Goal: Contribute content: Contribute content

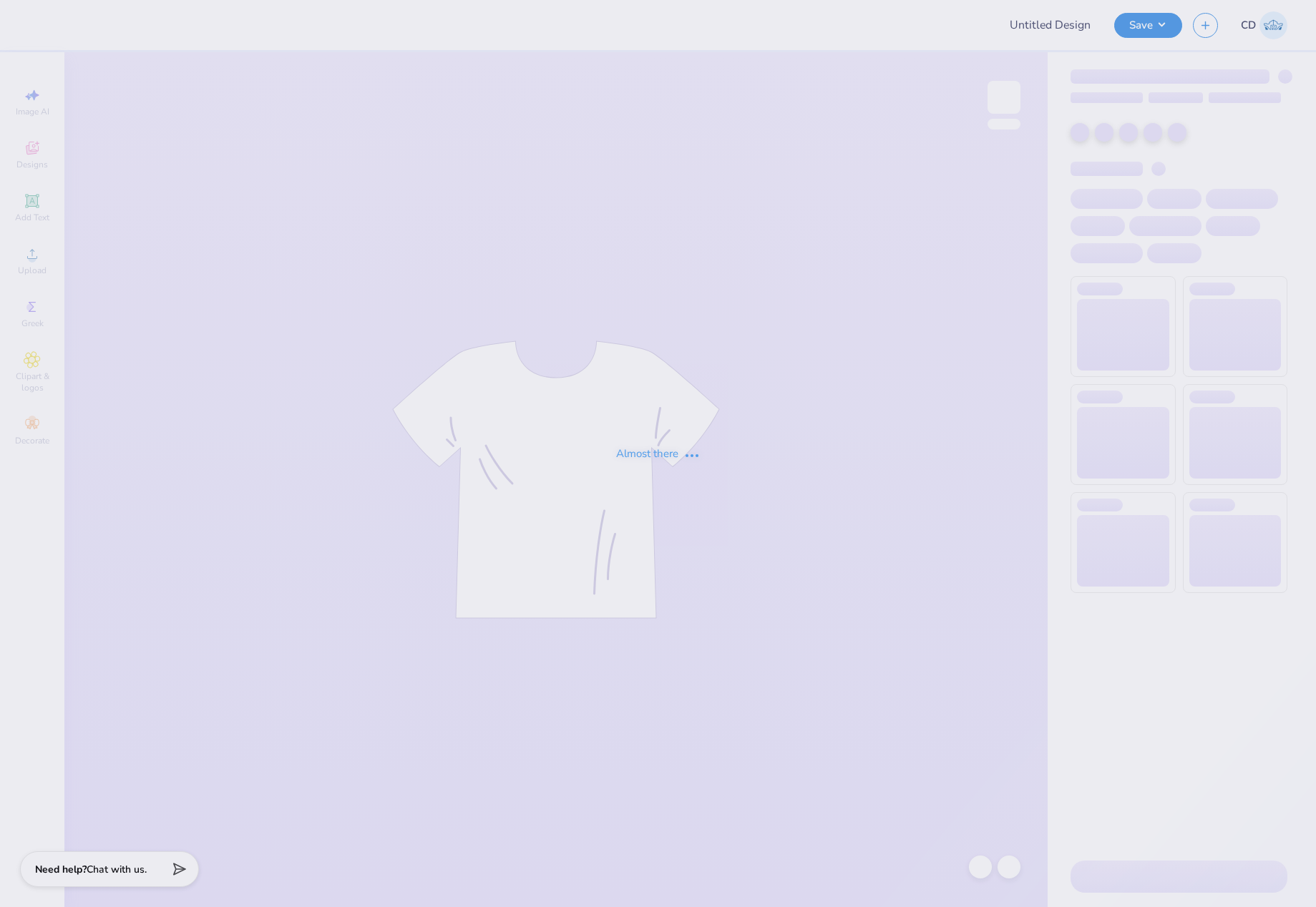
type input "AOII Fall PR 6"
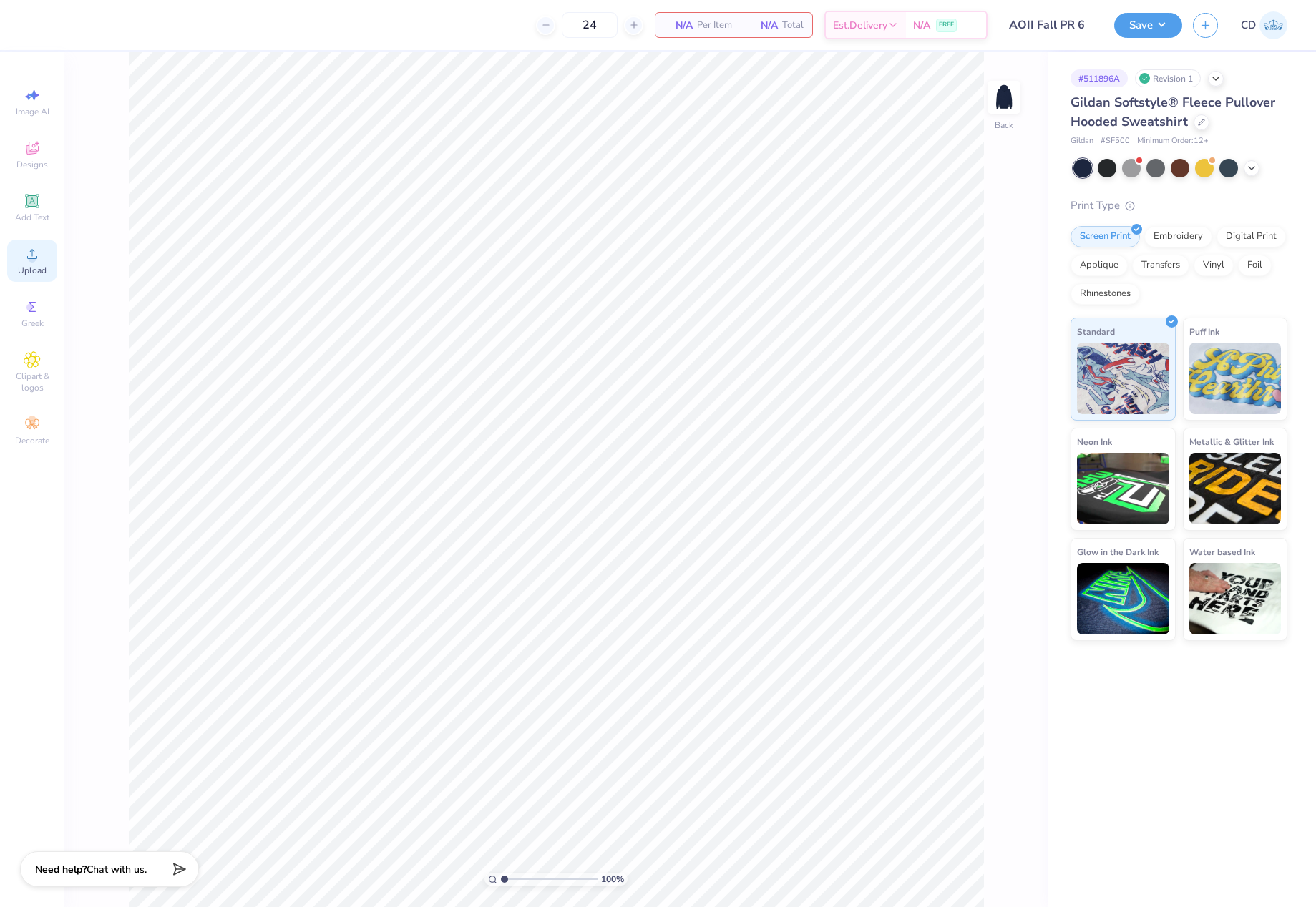
click at [27, 265] on span "Upload" at bounding box center [33, 270] width 29 height 11
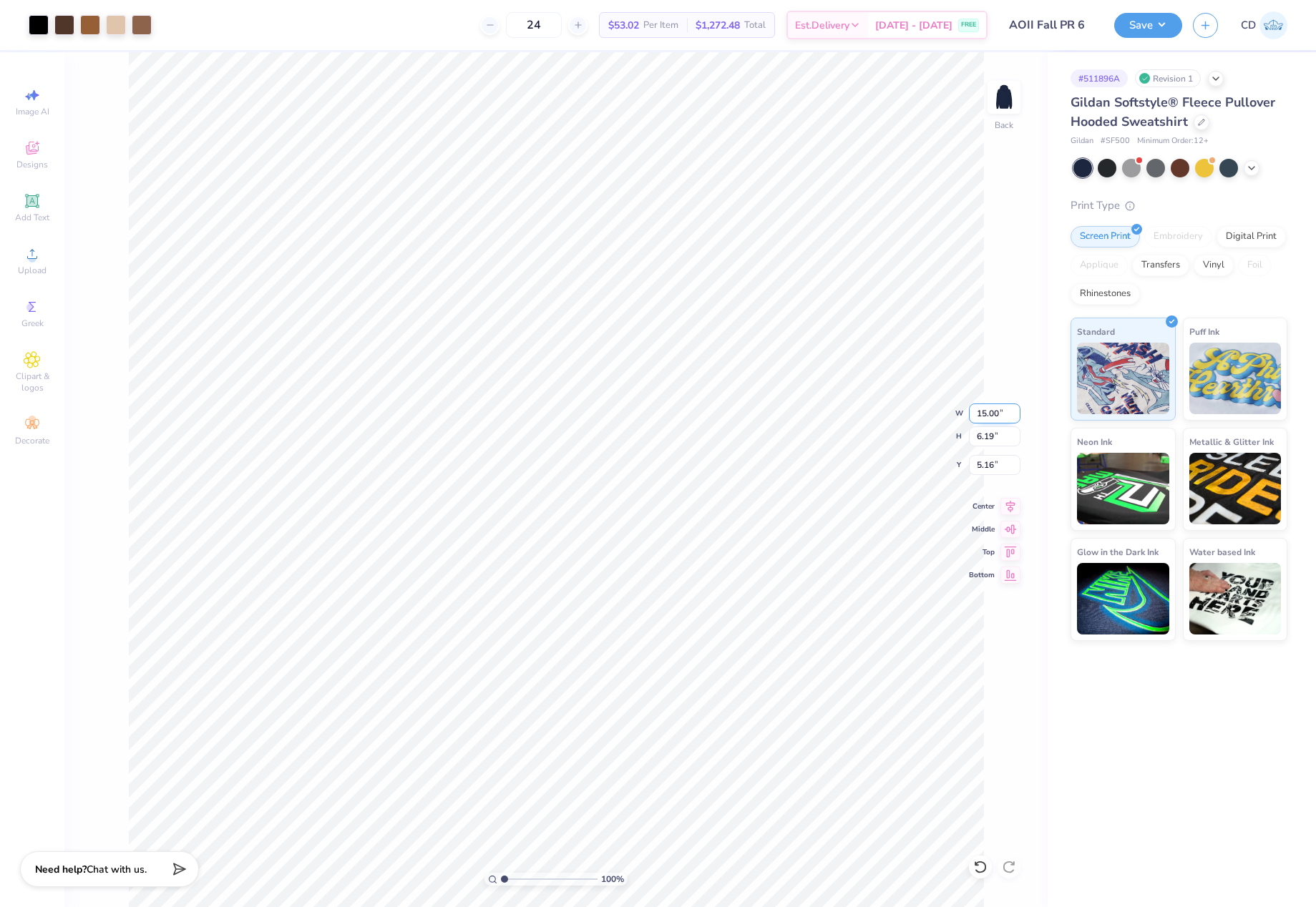
drag, startPoint x: 971, startPoint y: 413, endPoint x: 1008, endPoint y: 416, distance: 37.1
click at [1008, 416] on input "15.00" at bounding box center [995, 413] width 51 height 20
type input "8.00"
type input "3.30"
drag, startPoint x: 974, startPoint y: 467, endPoint x: 999, endPoint y: 468, distance: 25.0
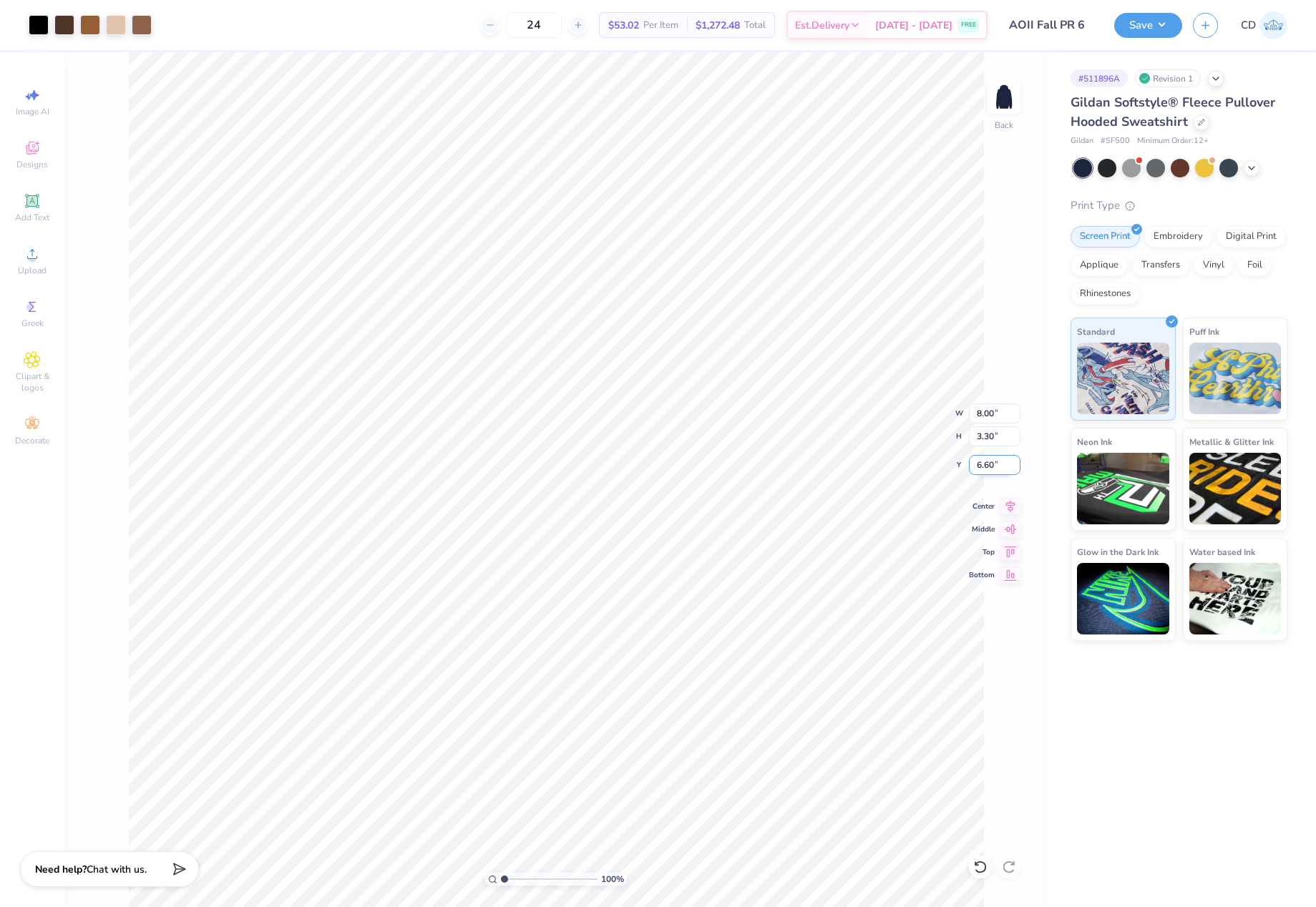
click at [999, 468] on input "6.60" at bounding box center [995, 465] width 51 height 20
type input "3.00"
click at [1008, 105] on img at bounding box center [1004, 98] width 57 height 57
click at [47, 268] on div "Upload" at bounding box center [32, 261] width 50 height 42
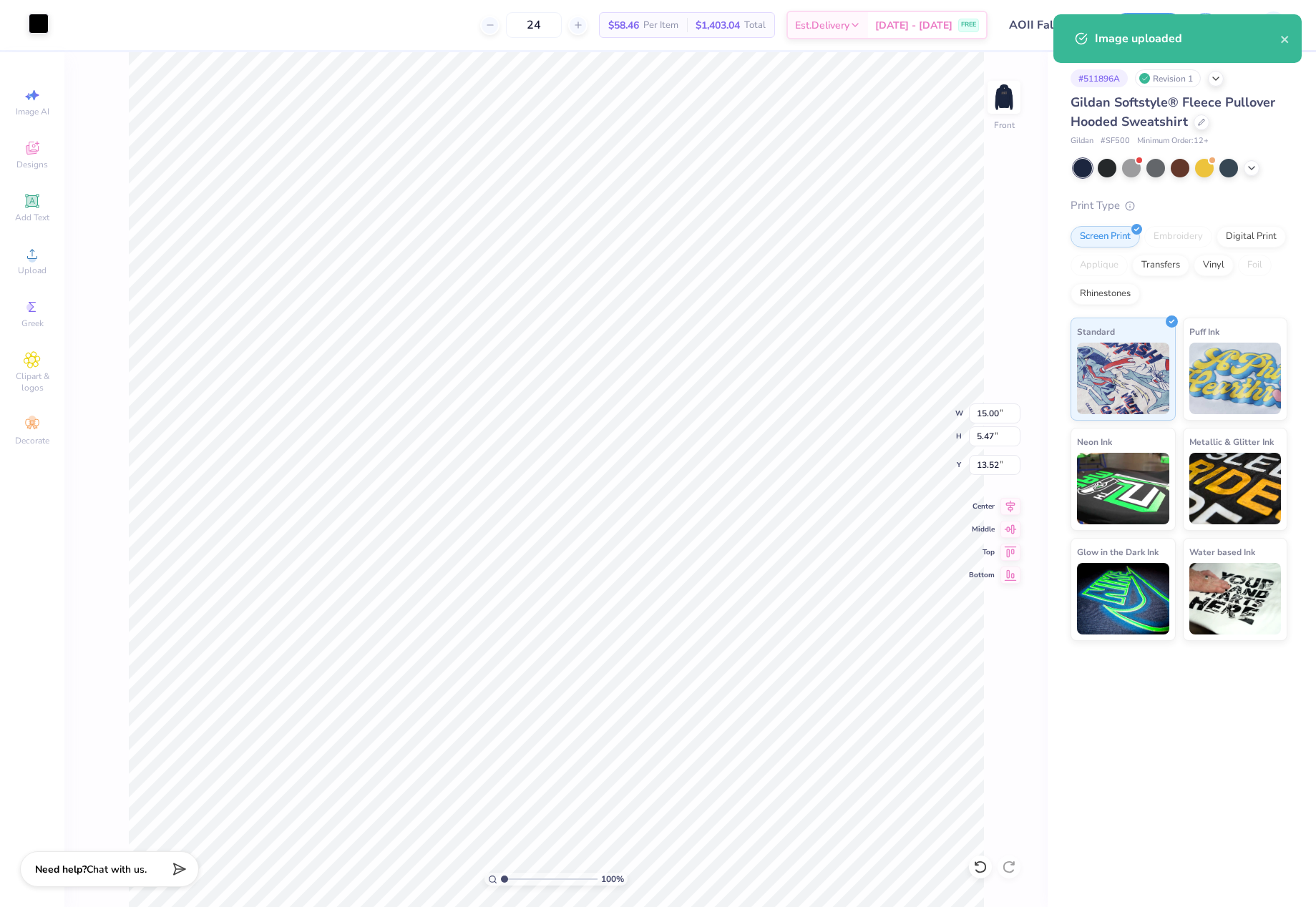
click at [40, 29] on div at bounding box center [39, 23] width 20 height 20
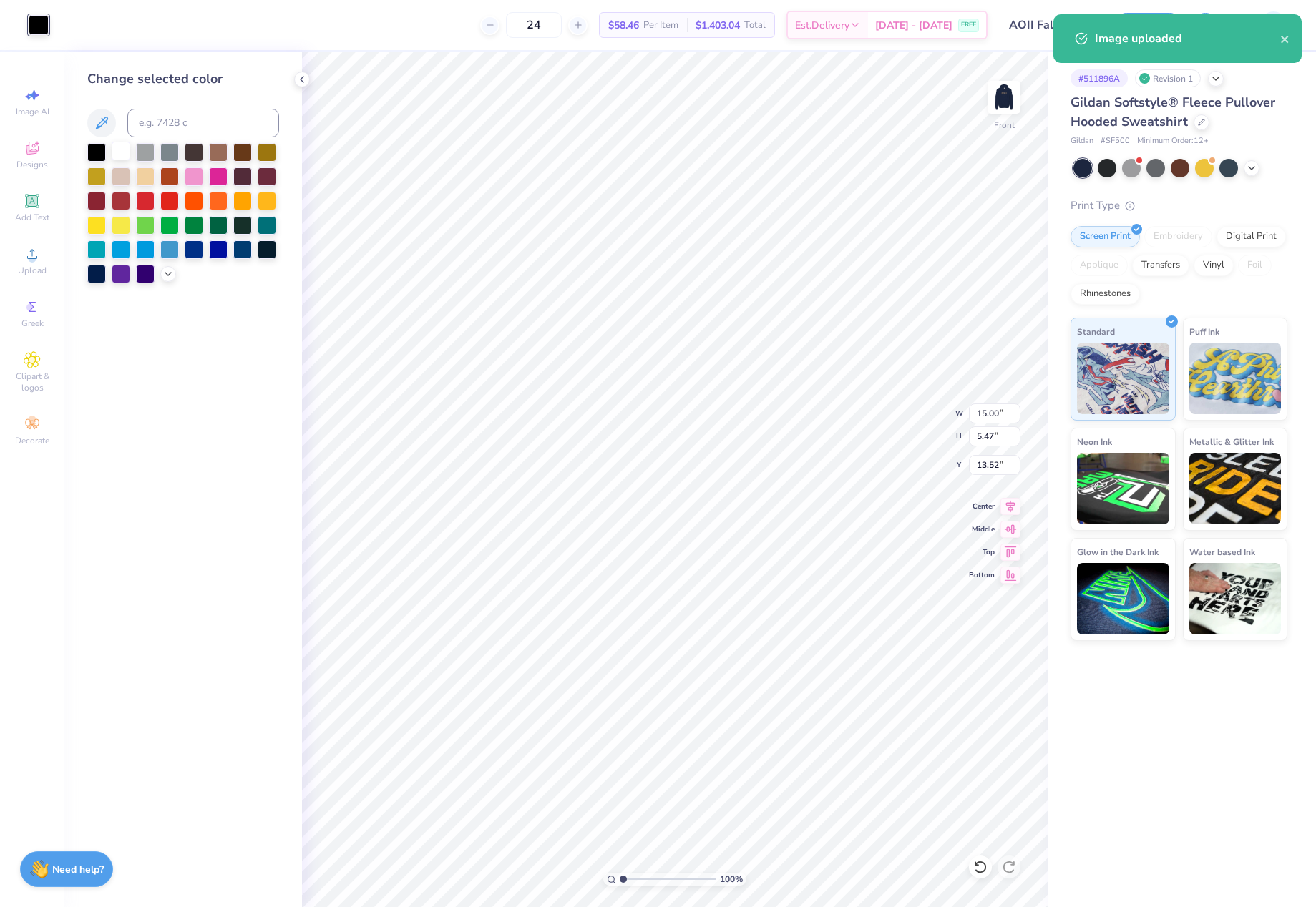
click at [125, 152] on div at bounding box center [121, 150] width 19 height 19
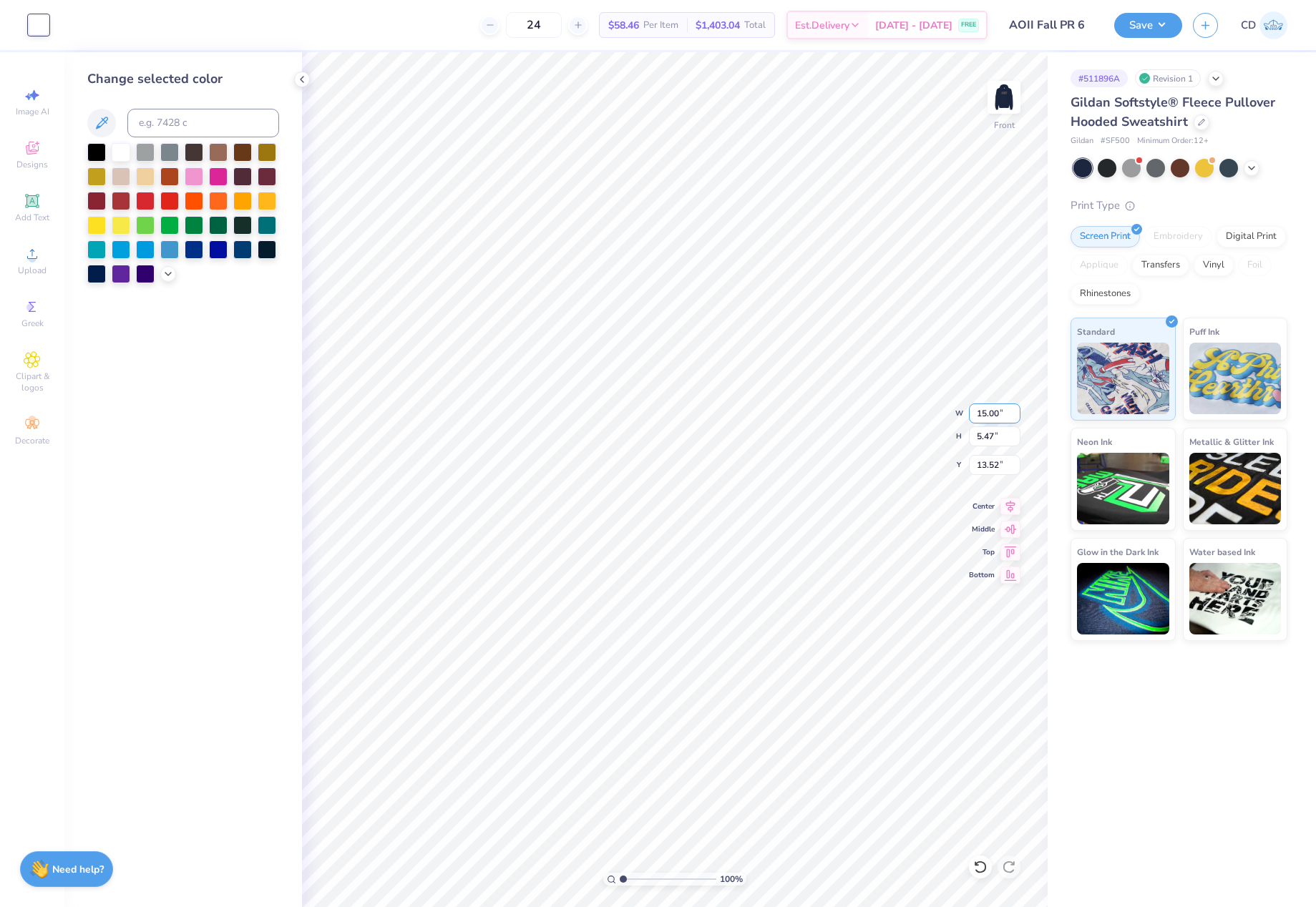
drag, startPoint x: 972, startPoint y: 412, endPoint x: 1002, endPoint y: 413, distance: 30.0
click at [1002, 413] on input "15.00" at bounding box center [995, 413] width 51 height 20
type input "12.50"
type input "4.56"
drag, startPoint x: 972, startPoint y: 465, endPoint x: 1003, endPoint y: 471, distance: 31.6
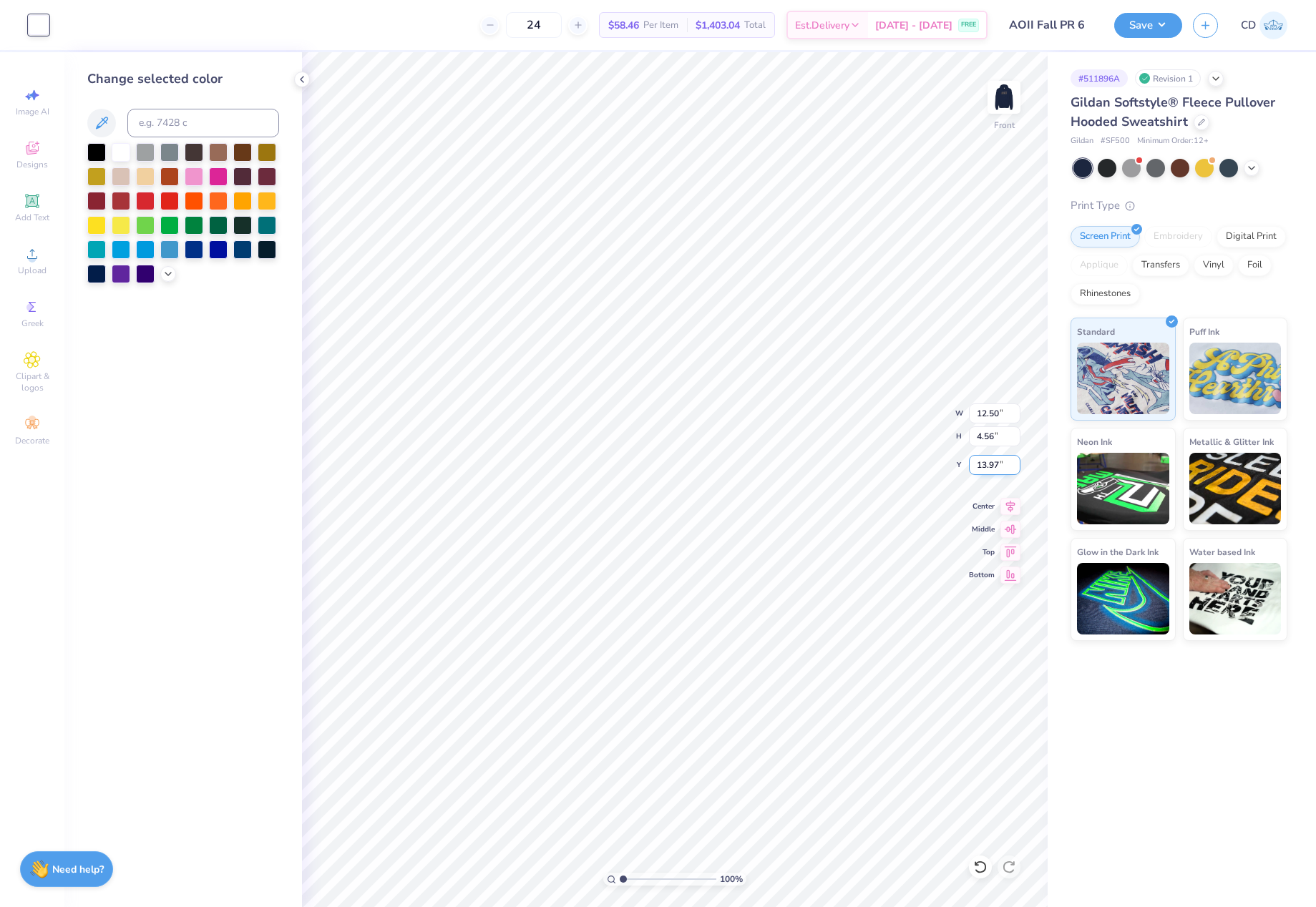
click at [1003, 471] on input "13.97" at bounding box center [995, 465] width 51 height 20
type input "6.00"
click at [1004, 98] on img at bounding box center [1004, 98] width 57 height 57
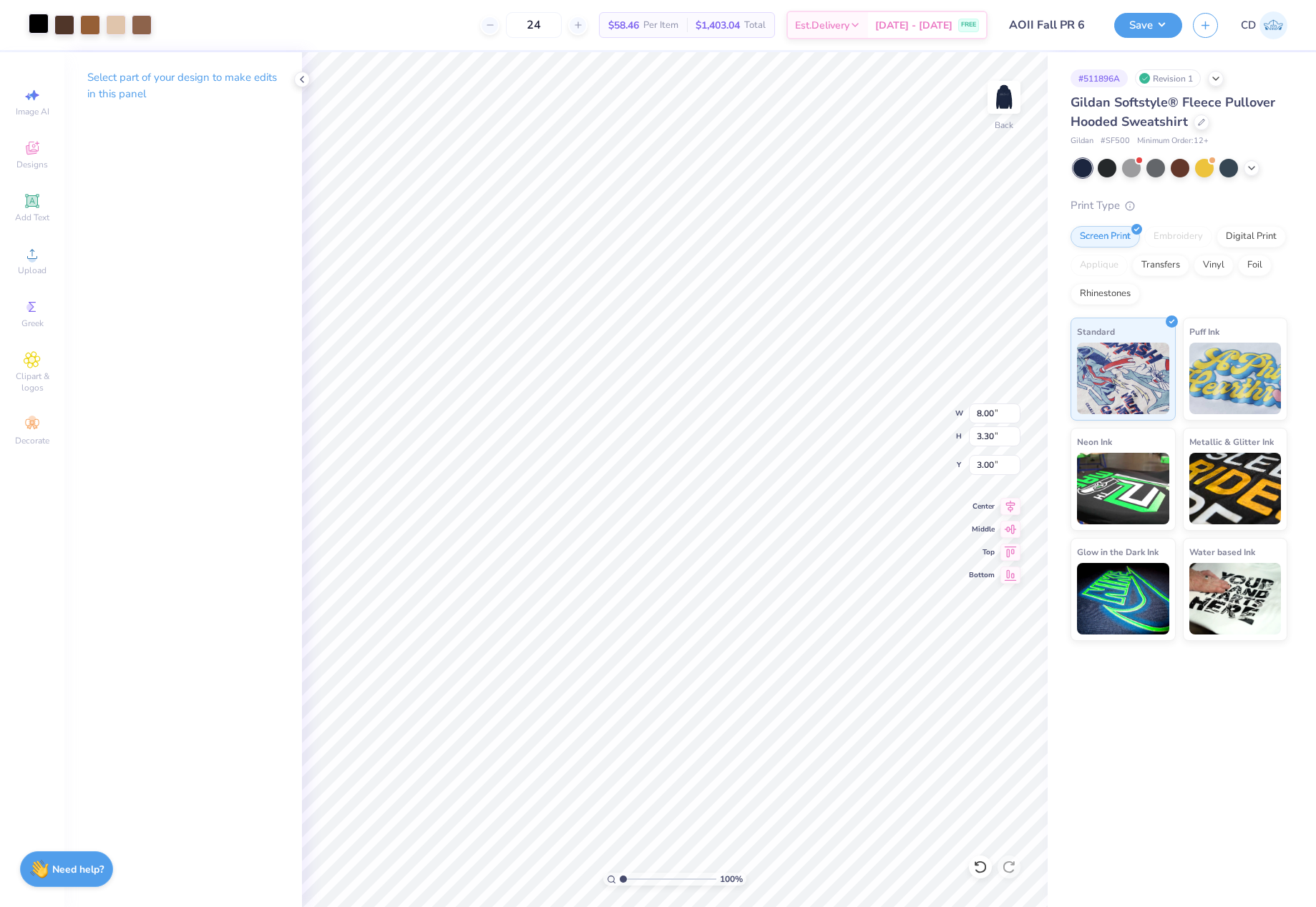
click at [37, 22] on div at bounding box center [39, 23] width 20 height 20
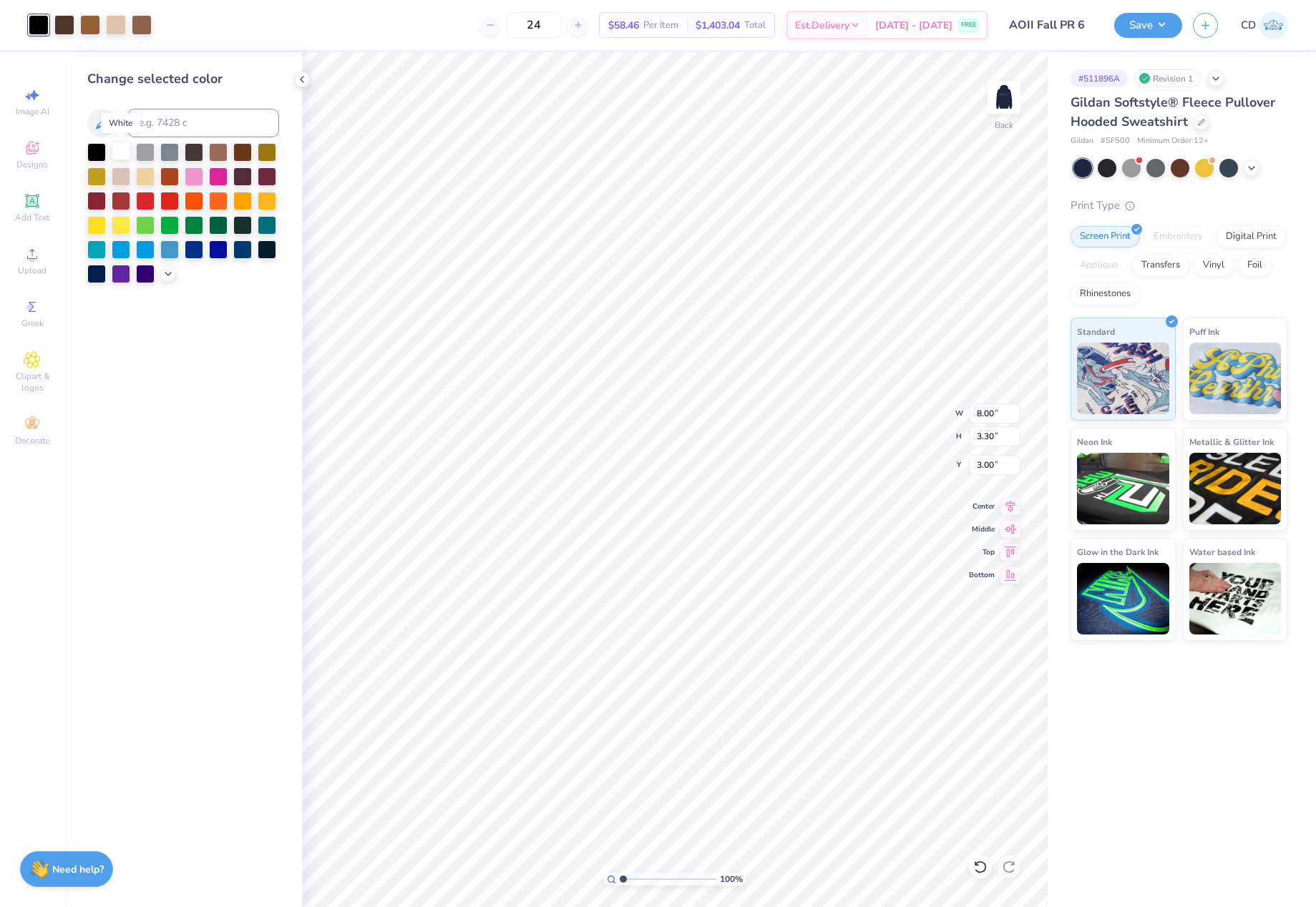
click at [114, 156] on div at bounding box center [121, 150] width 19 height 19
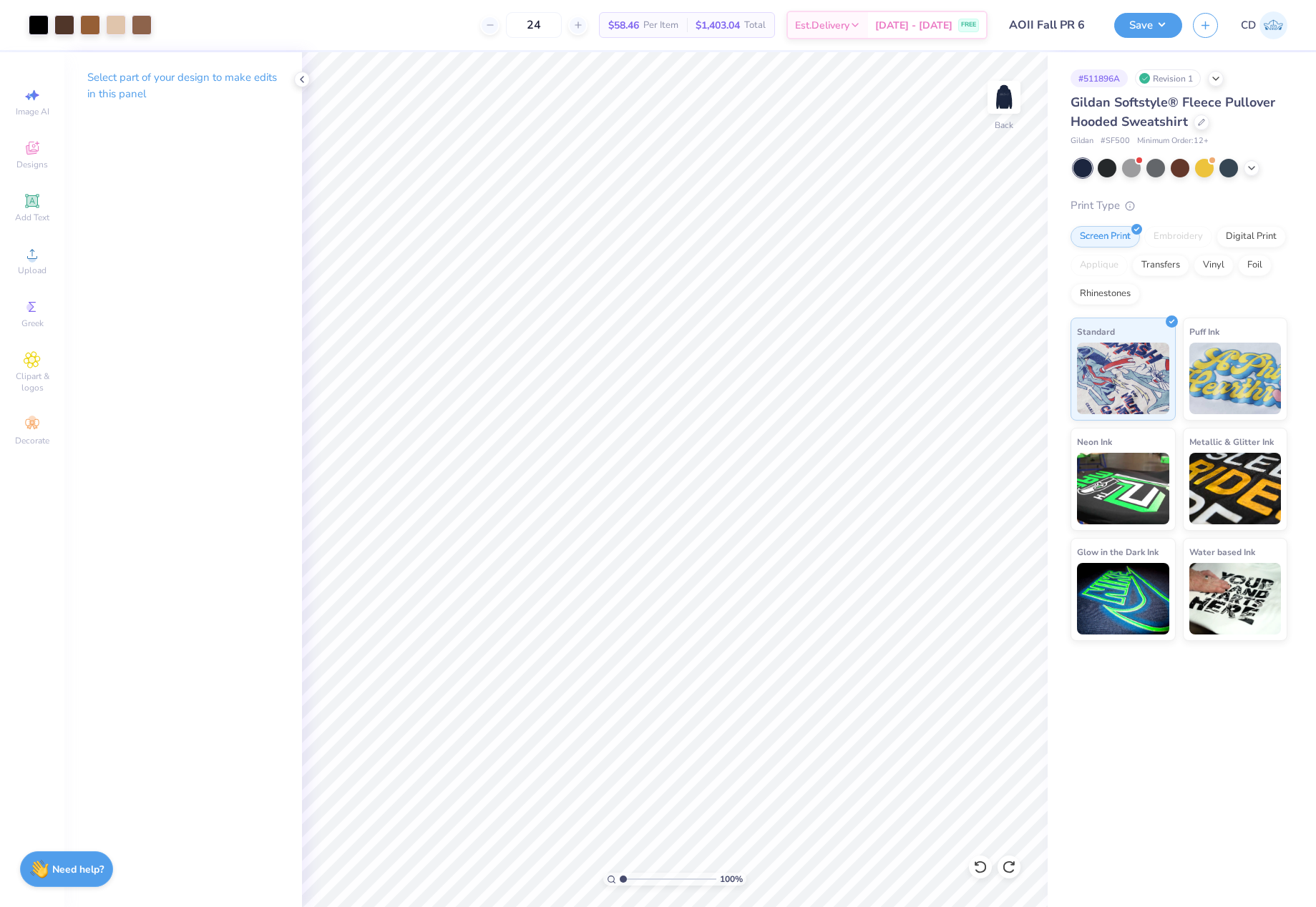
click at [1136, 38] on div "Save CD" at bounding box center [1215, 25] width 202 height 50
click at [1138, 26] on button "Save" at bounding box center [1148, 23] width 68 height 25
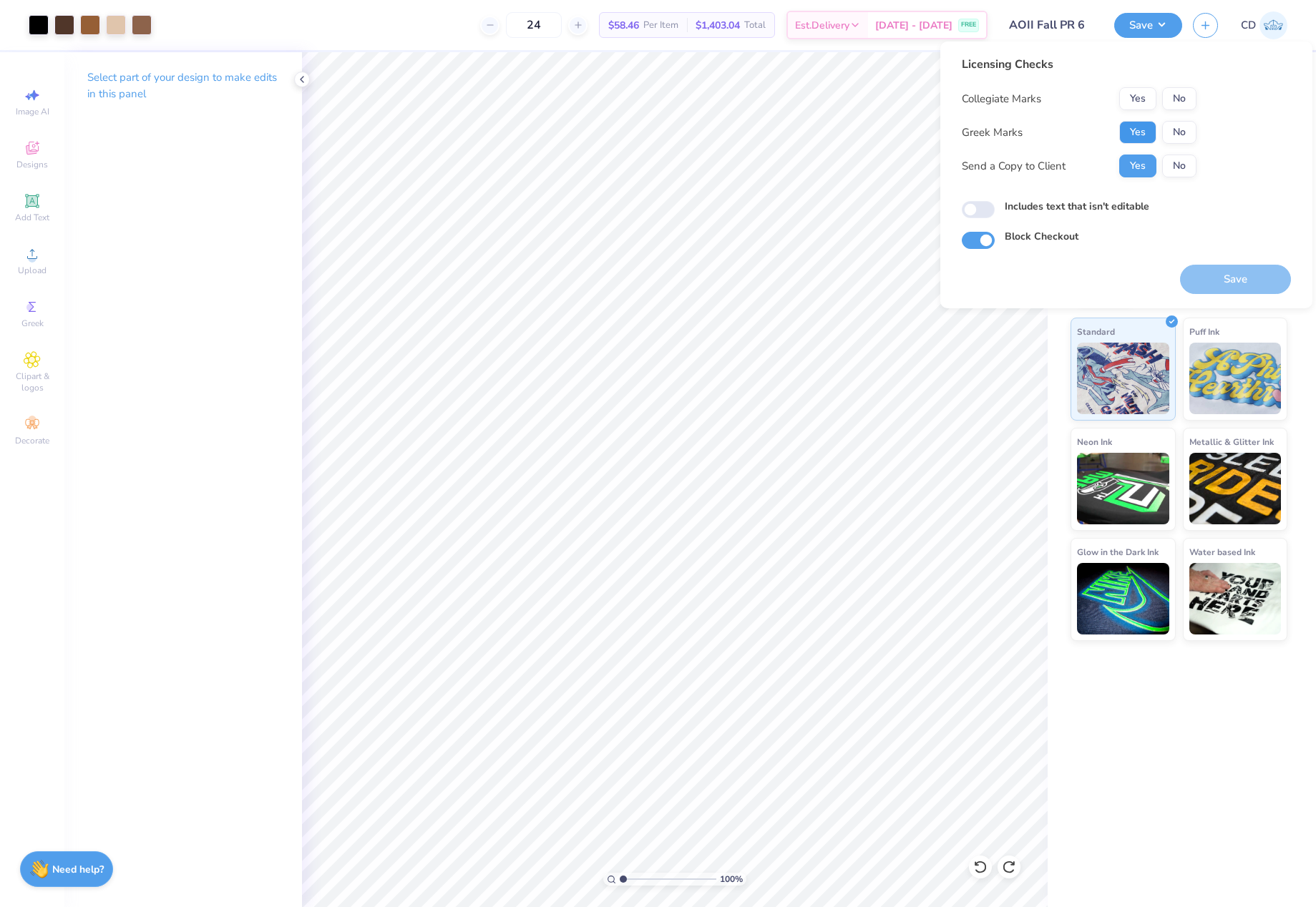
click at [1122, 128] on button "Yes" at bounding box center [1137, 132] width 37 height 23
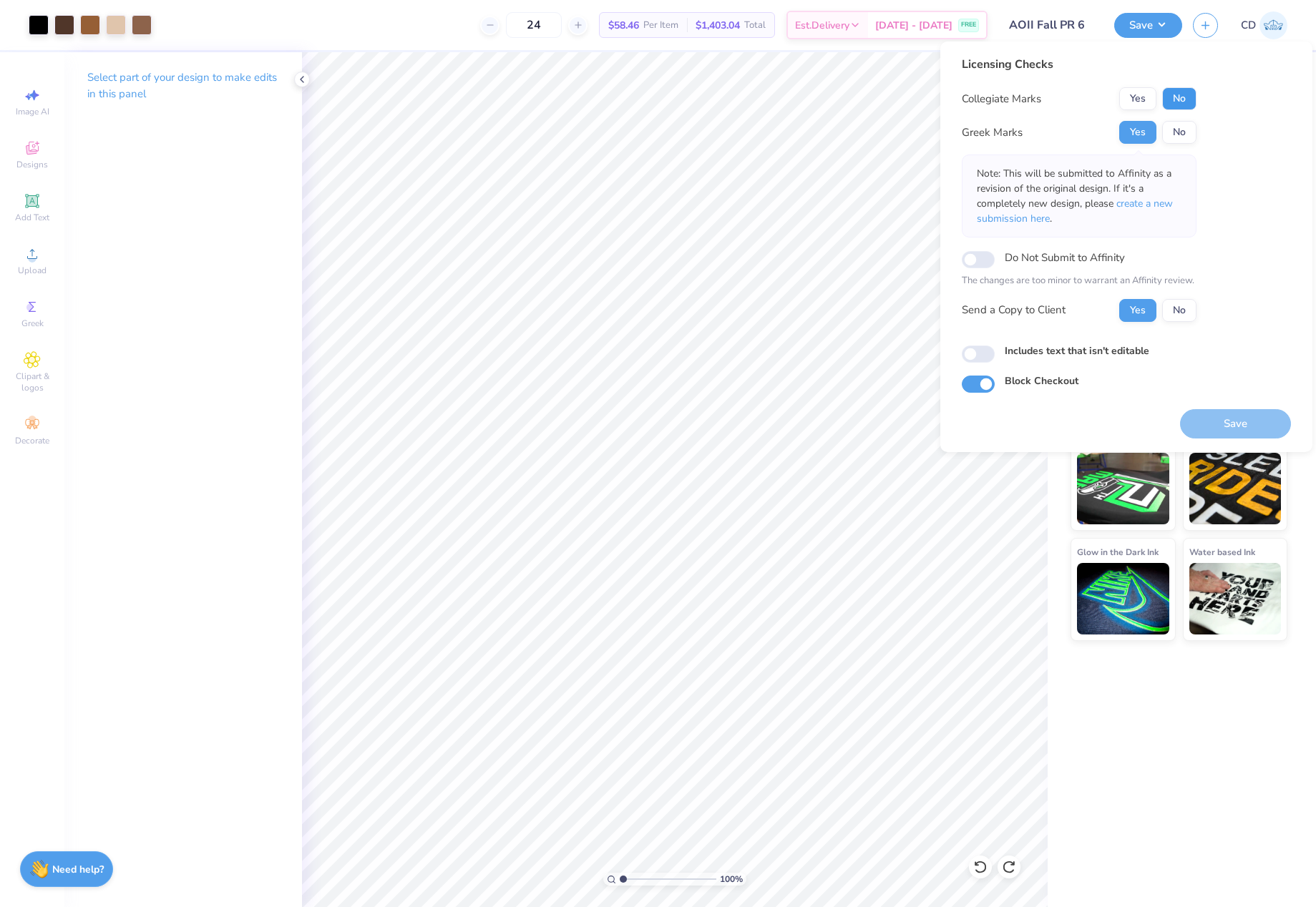
click at [1178, 98] on button "No" at bounding box center [1178, 98] width 34 height 23
click at [1145, 197] on span "create a new submission here" at bounding box center [1074, 211] width 196 height 29
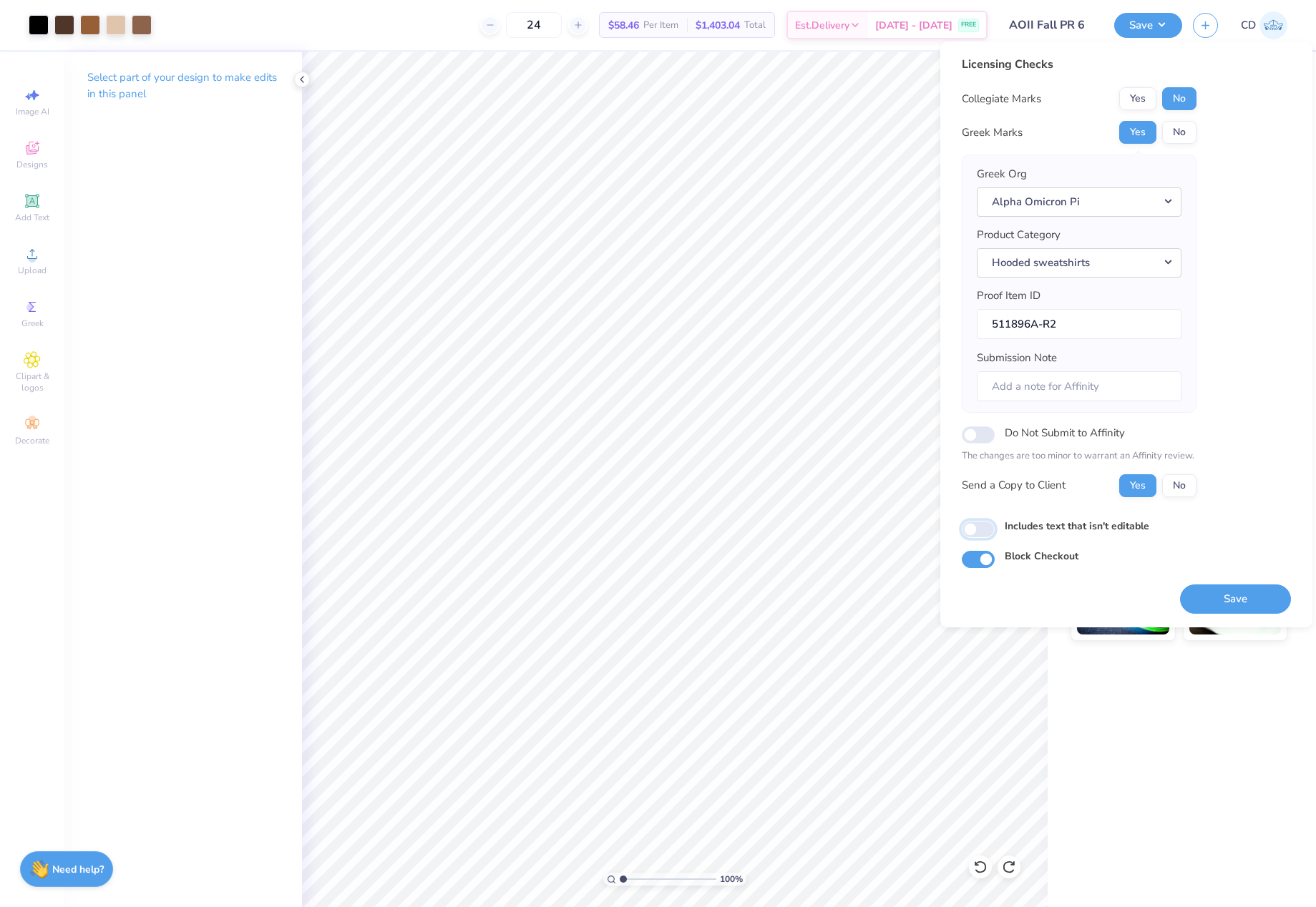
drag, startPoint x: 974, startPoint y: 531, endPoint x: 1098, endPoint y: 569, distance: 129.7
click at [975, 531] on input "Includes text that isn't editable" at bounding box center [978, 529] width 33 height 17
checkbox input "true"
click at [1255, 599] on button "Save" at bounding box center [1235, 599] width 111 height 29
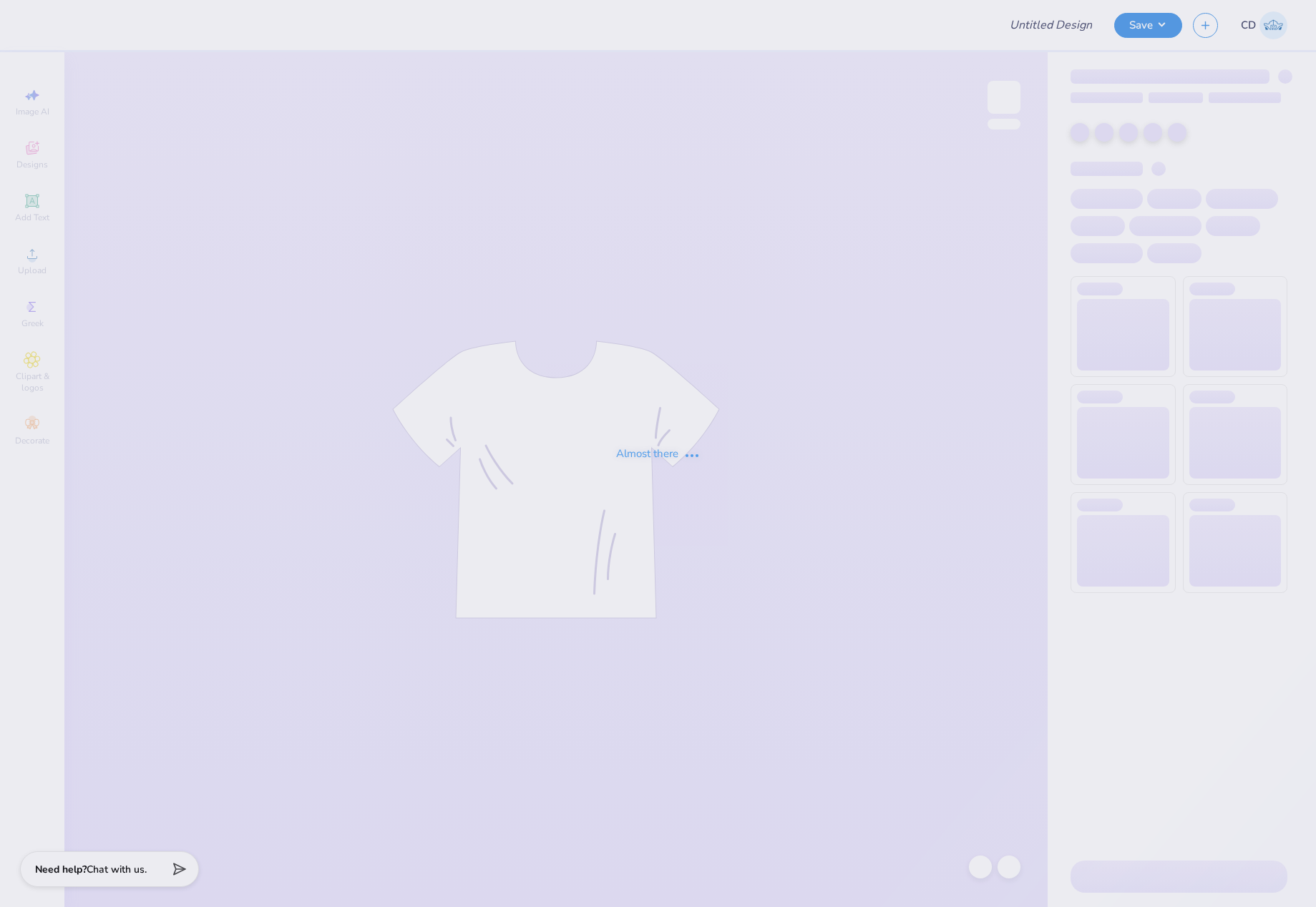
type input "[PERSON_NAME] dance team final design"
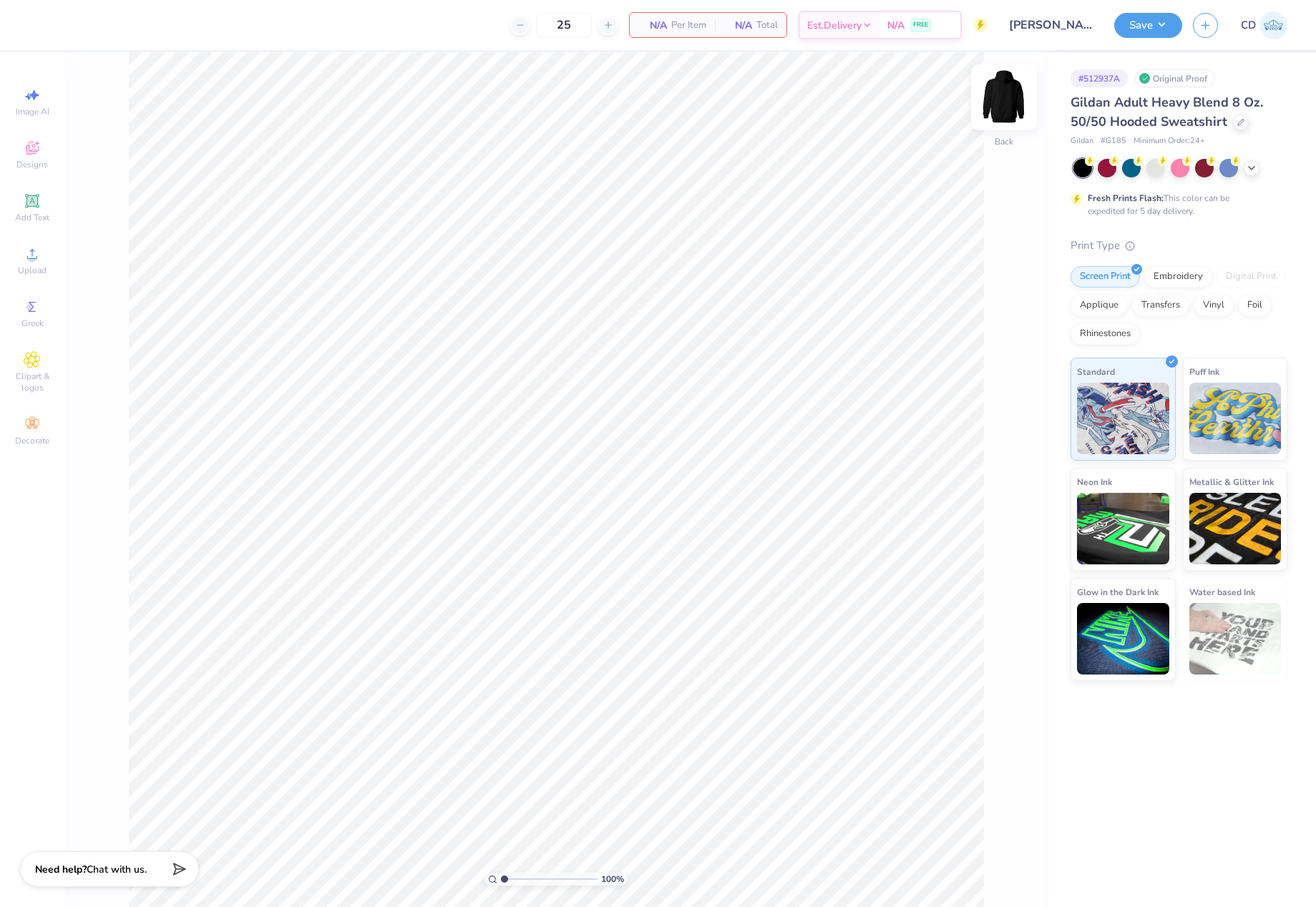
click at [998, 92] on img at bounding box center [1004, 98] width 57 height 57
click at [998, 92] on img at bounding box center [1004, 98] width 29 height 29
click at [30, 264] on div "Upload" at bounding box center [32, 261] width 50 height 42
click at [39, 156] on icon at bounding box center [32, 148] width 17 height 17
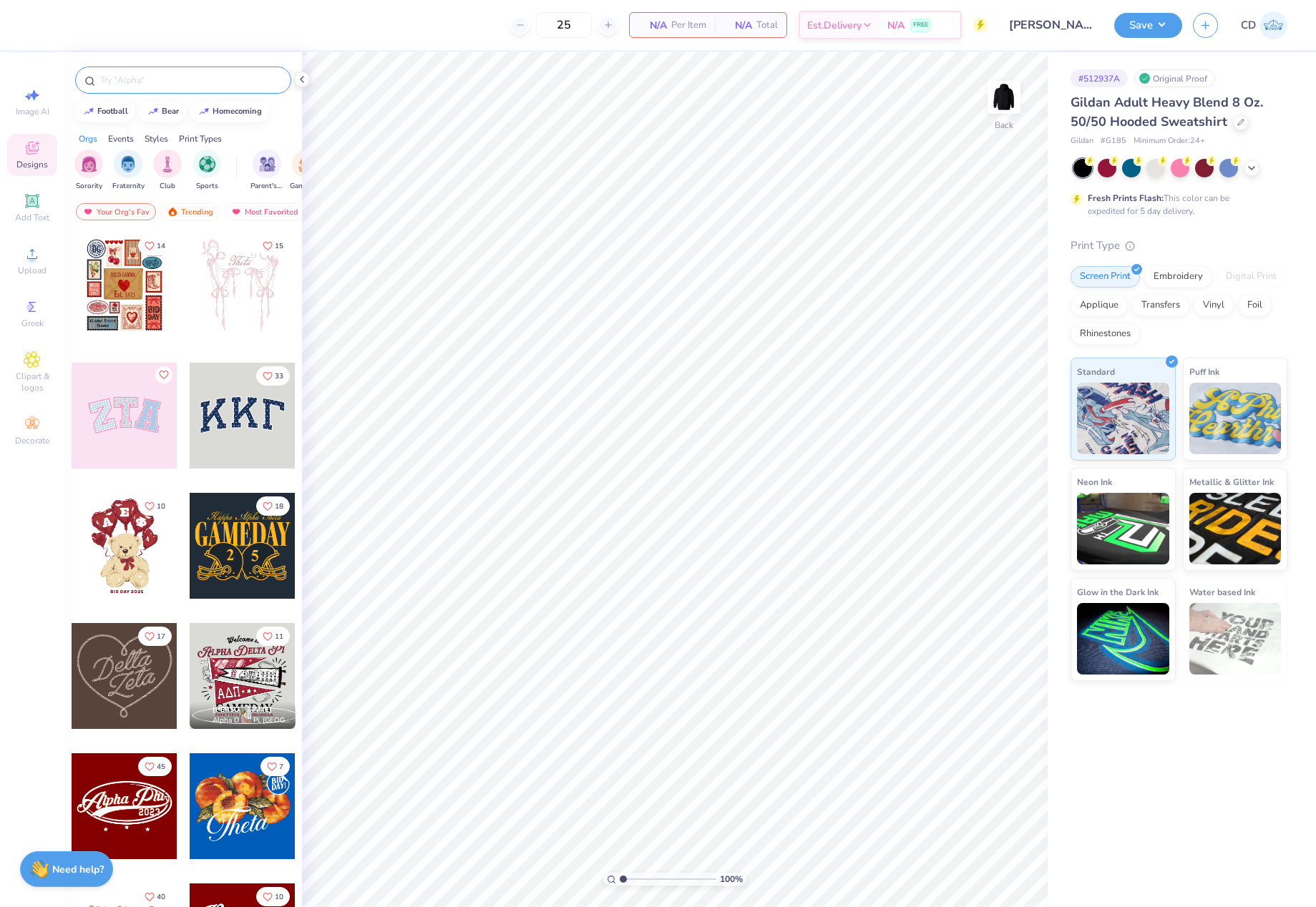
click at [180, 76] on input "text" at bounding box center [190, 80] width 183 height 14
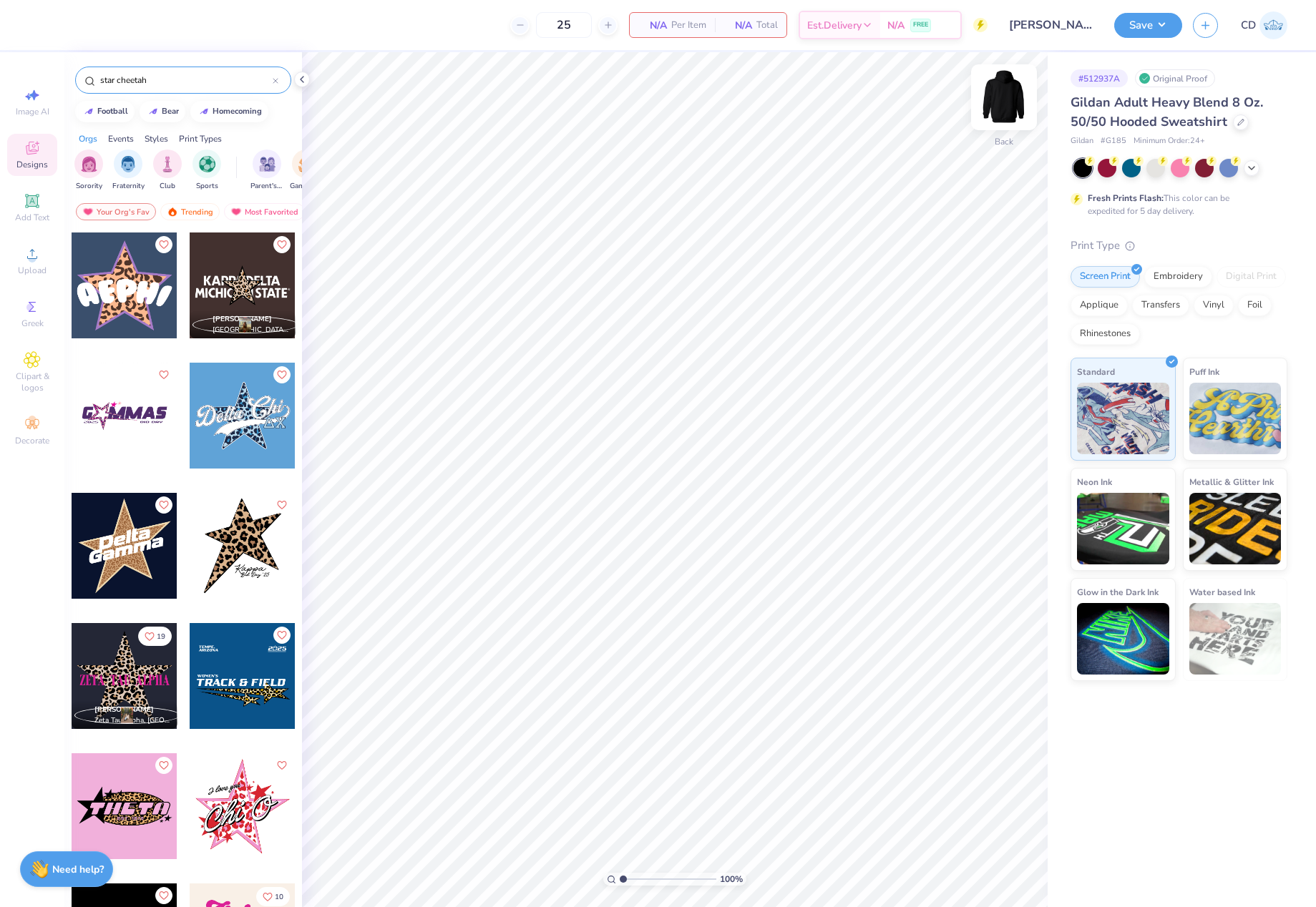
click at [992, 99] on img at bounding box center [1004, 98] width 57 height 57
drag, startPoint x: 161, startPoint y: 79, endPoint x: 73, endPoint y: 85, distance: 88.2
click at [73, 85] on div "star cheetah" at bounding box center [183, 76] width 237 height 48
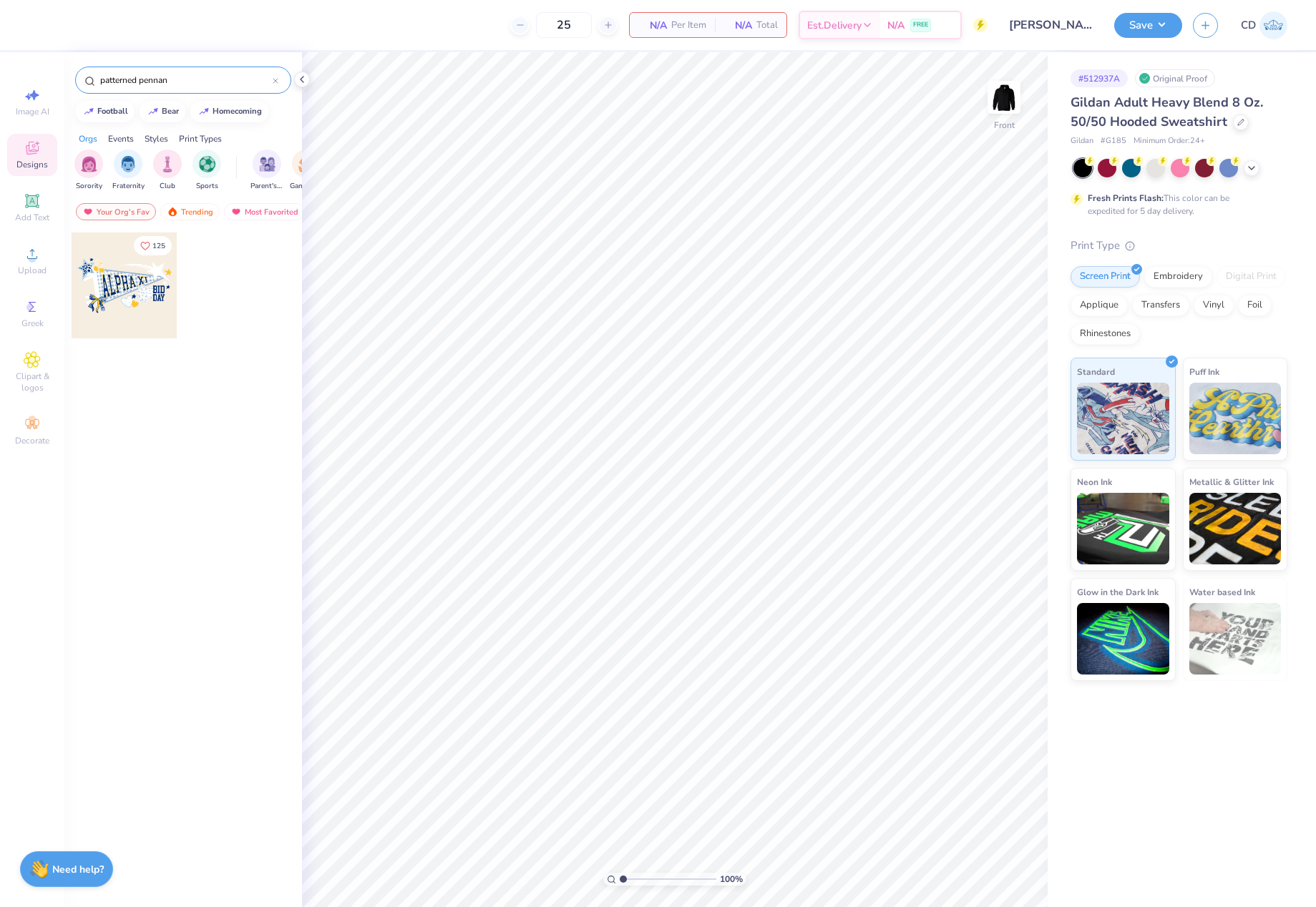
type input "patterned pennan"
click at [143, 283] on div at bounding box center [125, 286] width 106 height 106
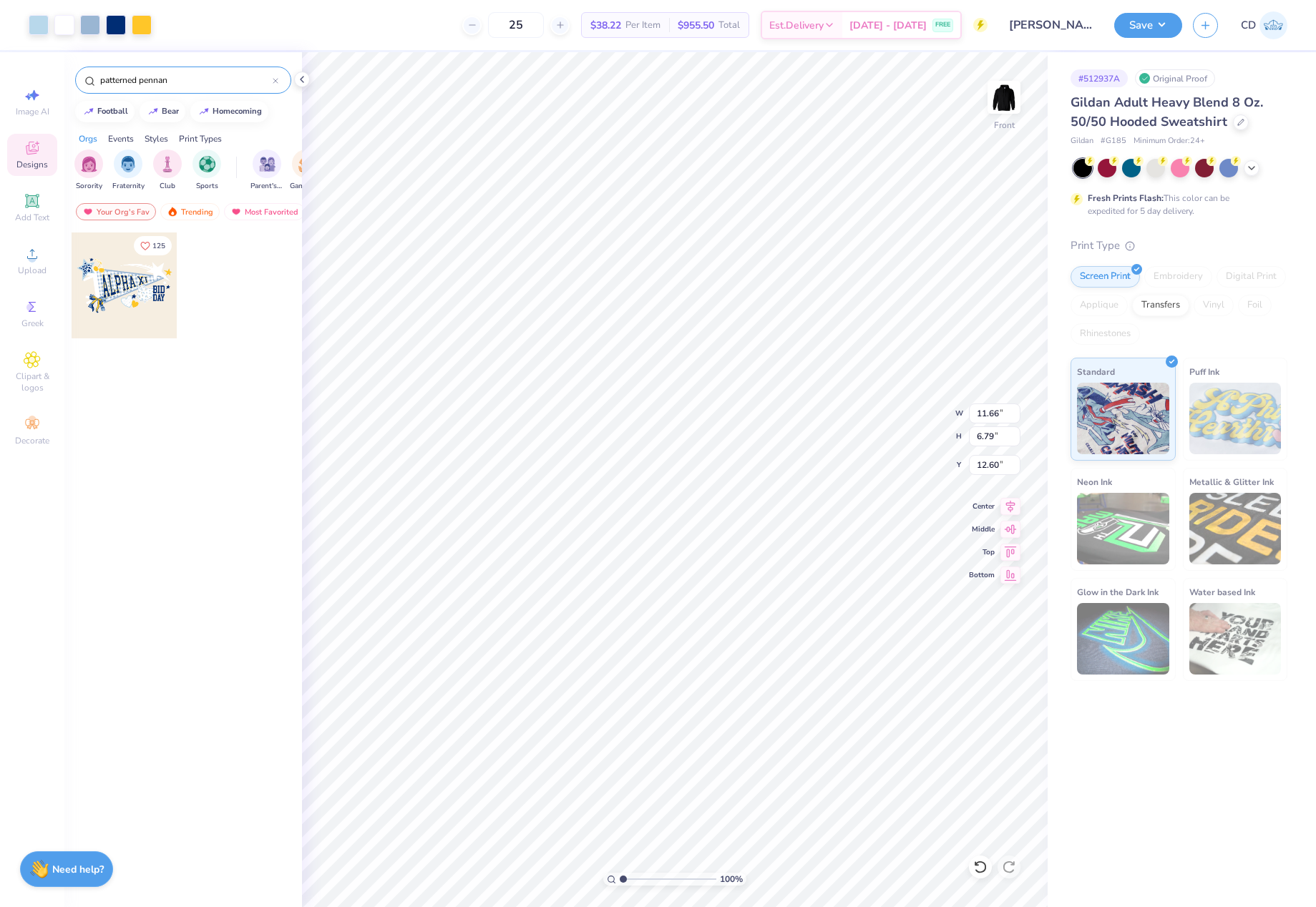
drag, startPoint x: 623, startPoint y: 881, endPoint x: 608, endPoint y: 884, distance: 15.3
click at [620, 884] on input "range" at bounding box center [668, 879] width 97 height 13
click at [739, 665] on li "Download vector" at bounding box center [749, 666] width 113 height 28
drag, startPoint x: 620, startPoint y: 881, endPoint x: 628, endPoint y: 880, distance: 8.1
type input "1.52"
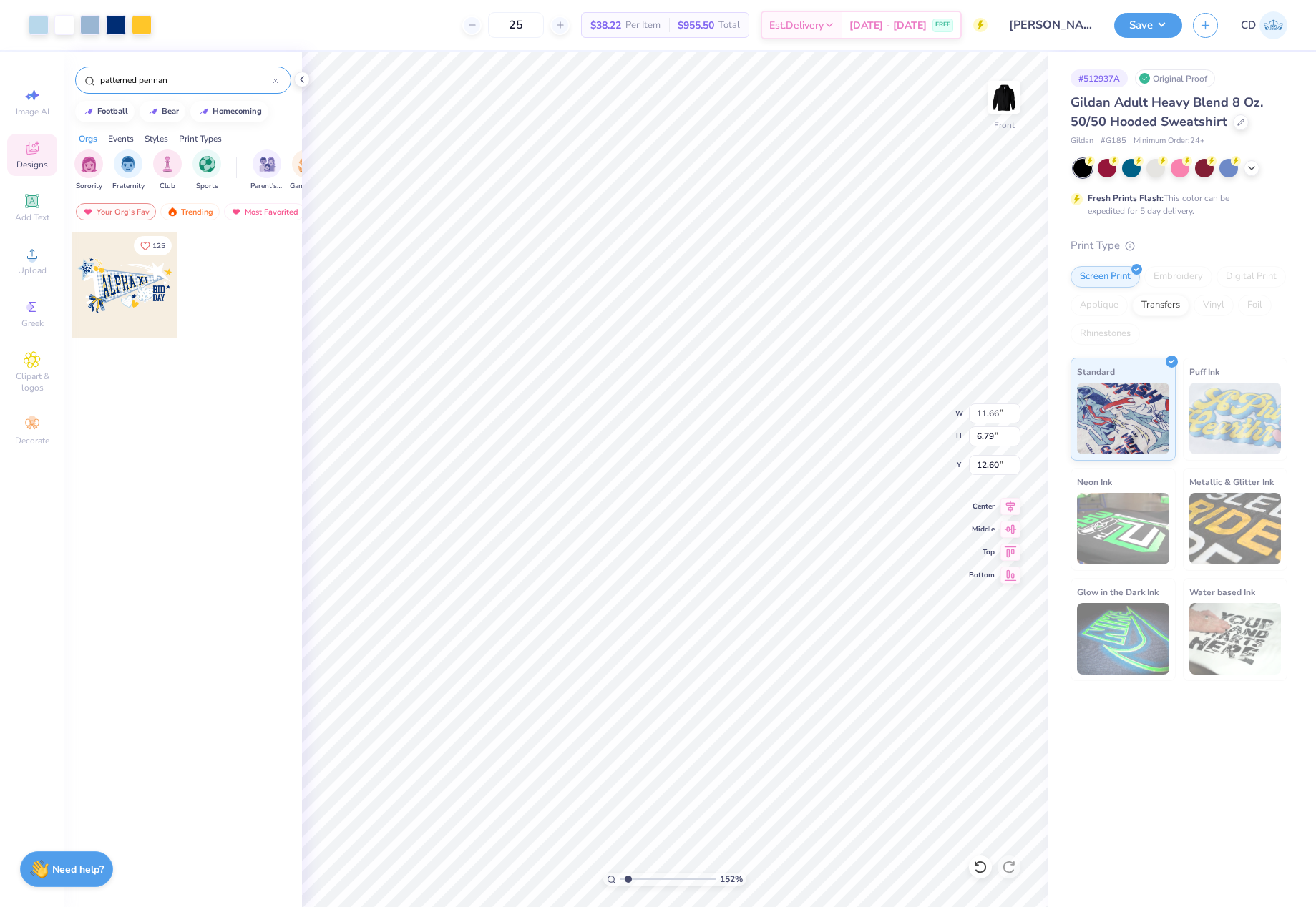
click at [628, 880] on input "range" at bounding box center [668, 879] width 97 height 13
click at [58, 23] on div at bounding box center [64, 23] width 20 height 20
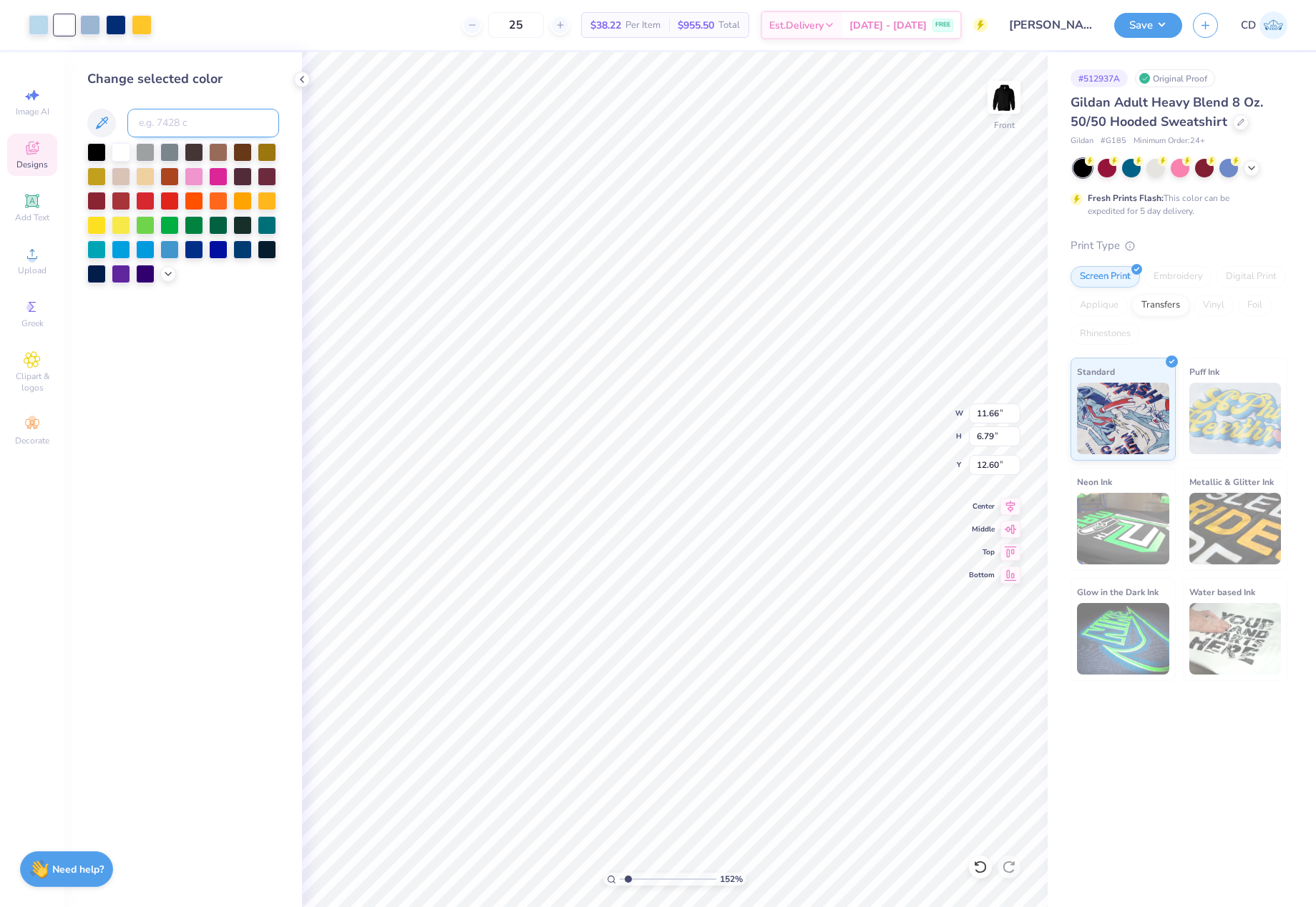
click at [171, 121] on input at bounding box center [203, 123] width 152 height 29
type input "1205"
click at [87, 22] on div at bounding box center [90, 23] width 20 height 20
click at [220, 125] on input at bounding box center [203, 123] width 152 height 29
type input "1545"
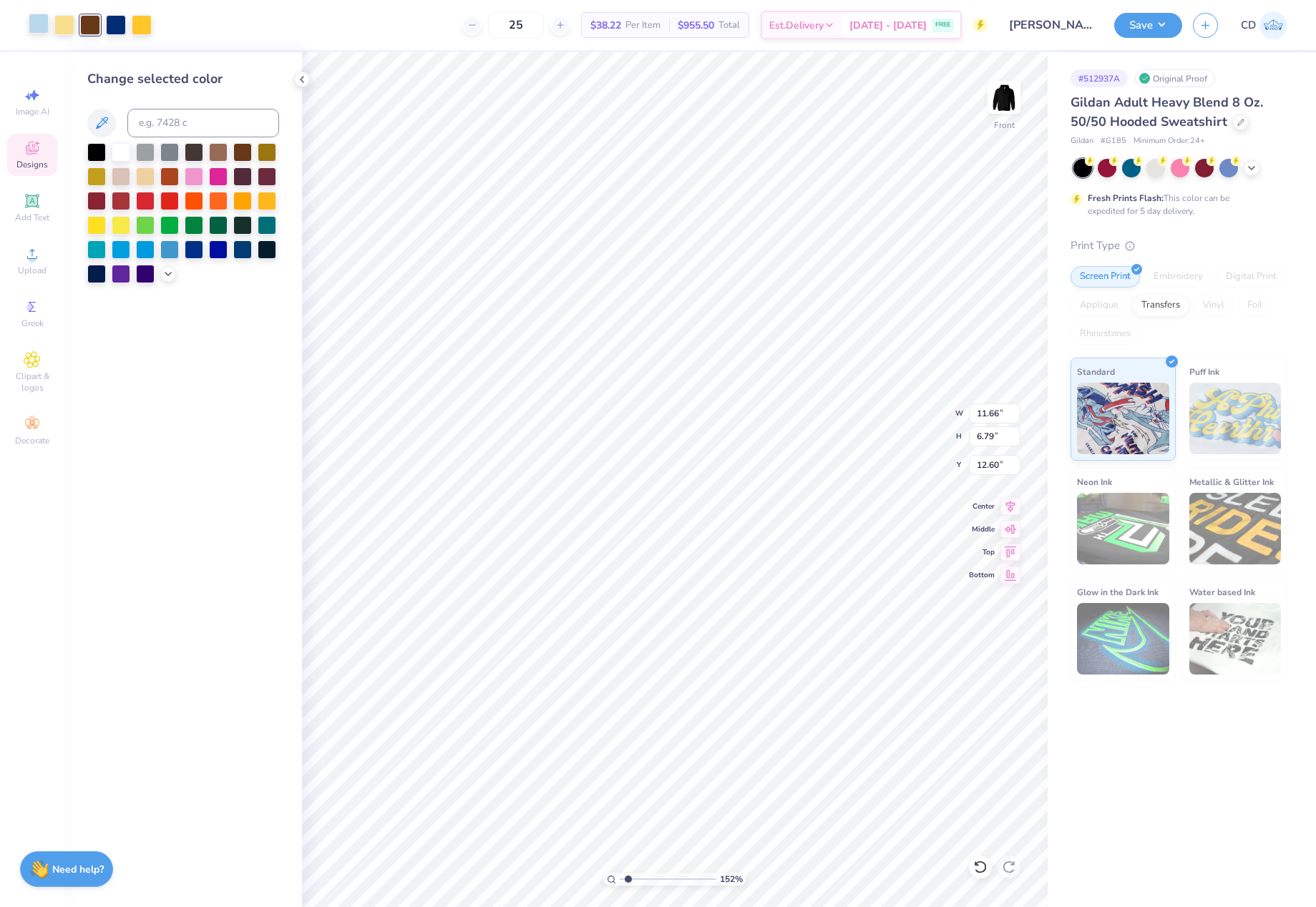
click at [37, 18] on div at bounding box center [39, 23] width 20 height 20
click at [198, 122] on input at bounding box center [203, 123] width 152 height 29
type input "4715"
click at [114, 20] on div at bounding box center [116, 23] width 20 height 20
click at [166, 122] on input at bounding box center [203, 123] width 152 height 29
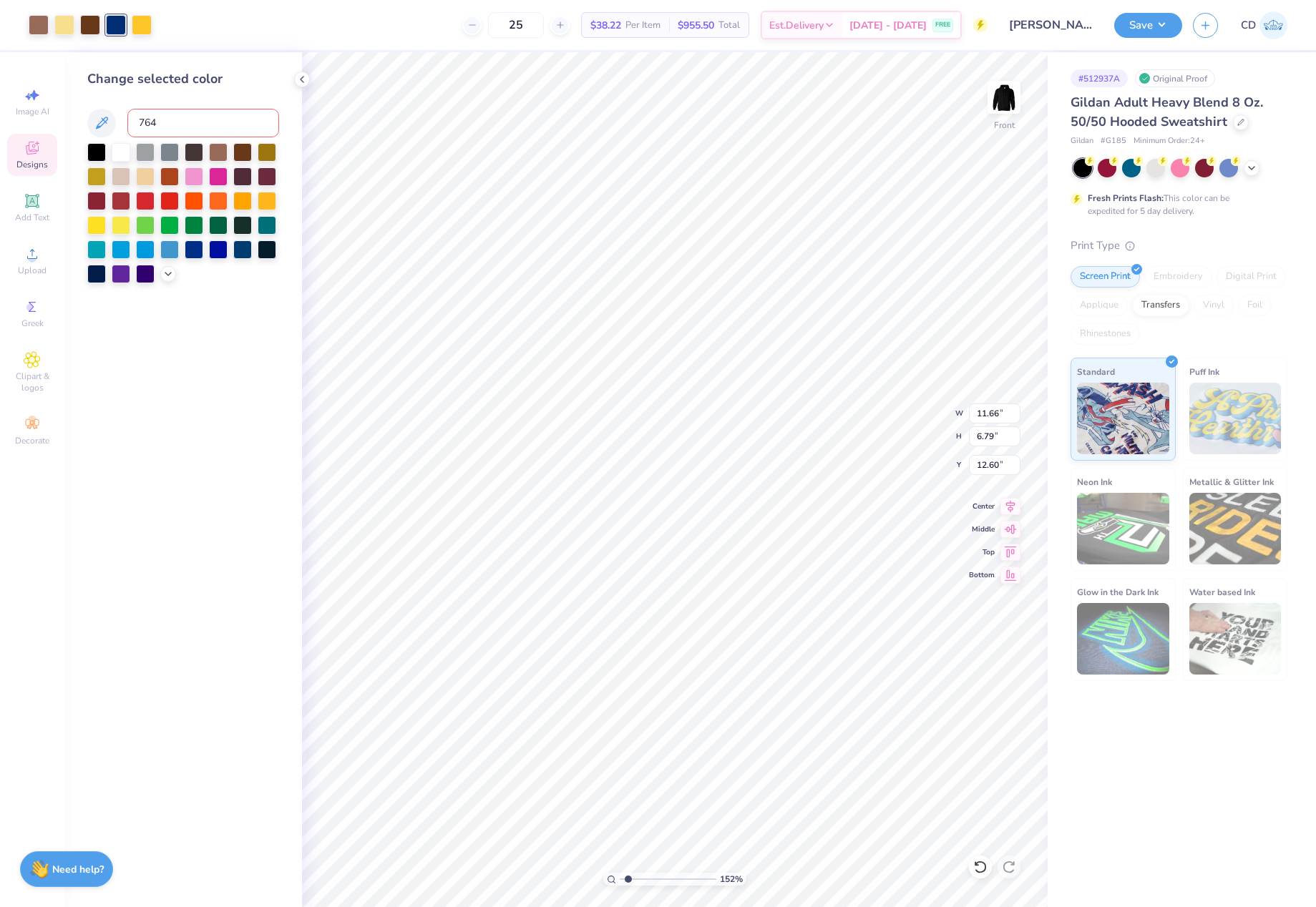
type input "7645"
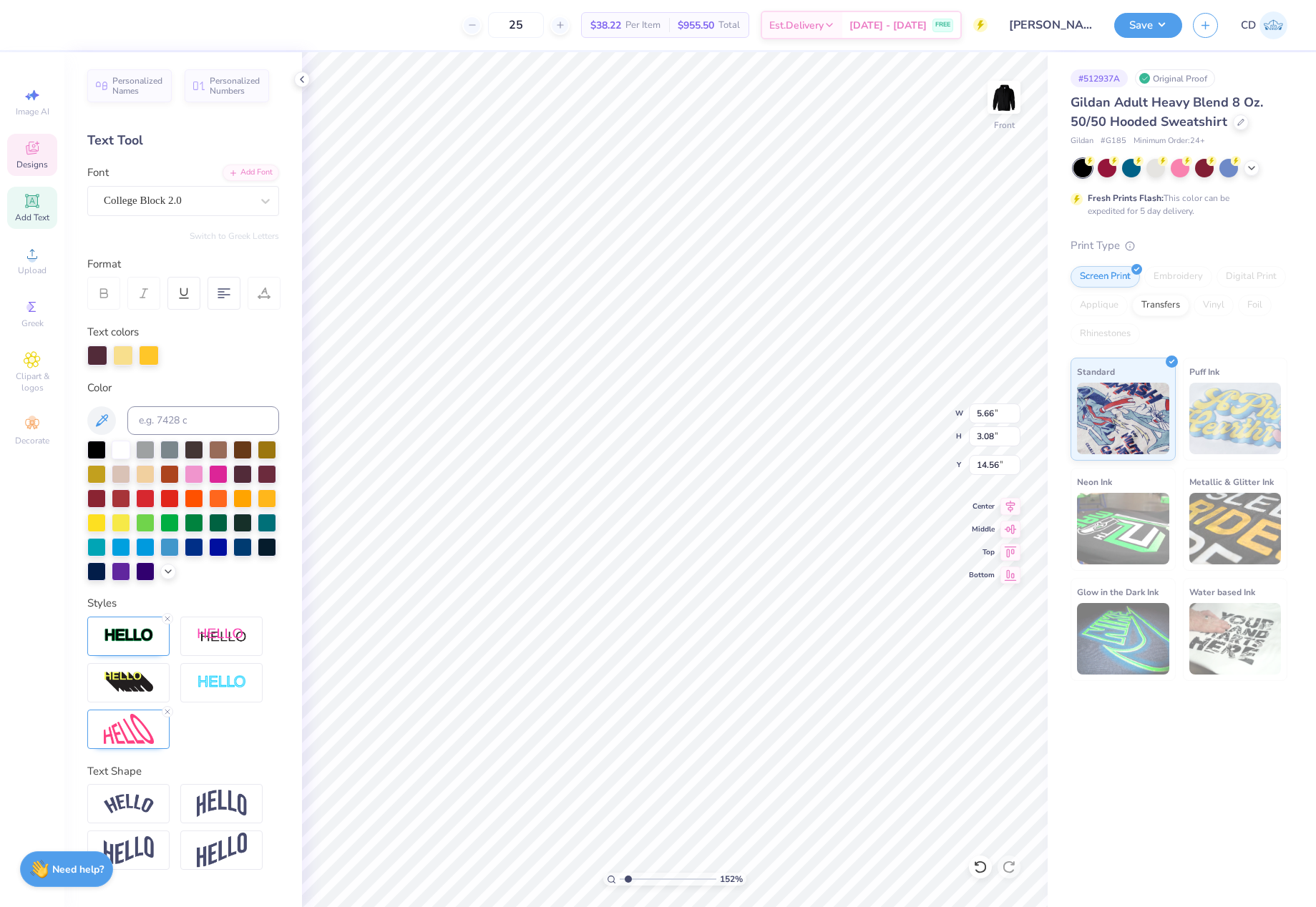
scroll to position [12, 2]
type textarea "RUDT"
type input "1.44"
type input "0.84"
type input "17.08"
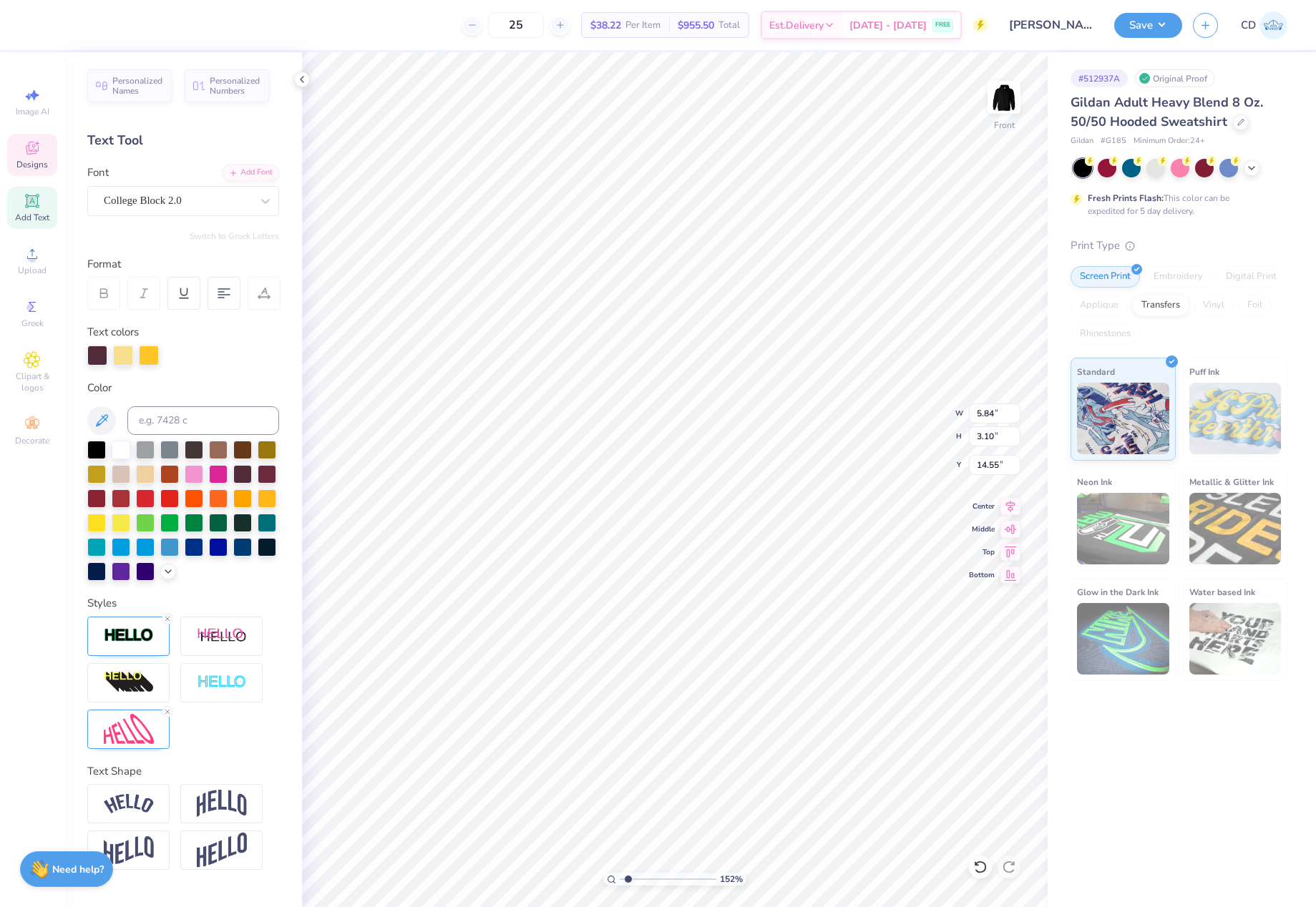
type input "1.89"
type input "1.88"
type input "16.11"
click at [599, 364] on li "Copy" at bounding box center [612, 364] width 113 height 28
click at [1005, 94] on img at bounding box center [1004, 98] width 57 height 57
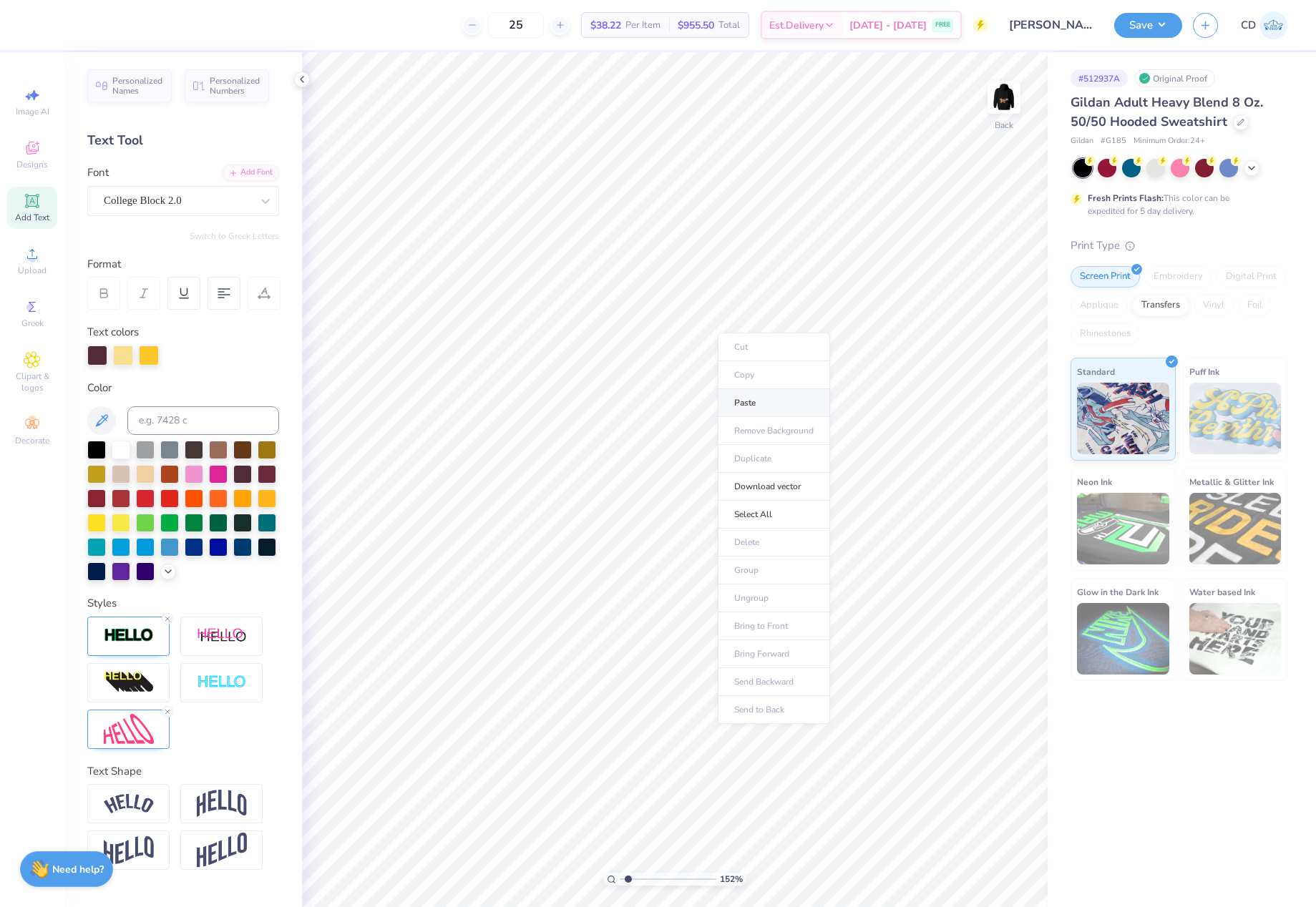
click at [745, 402] on li "Paste" at bounding box center [773, 403] width 113 height 28
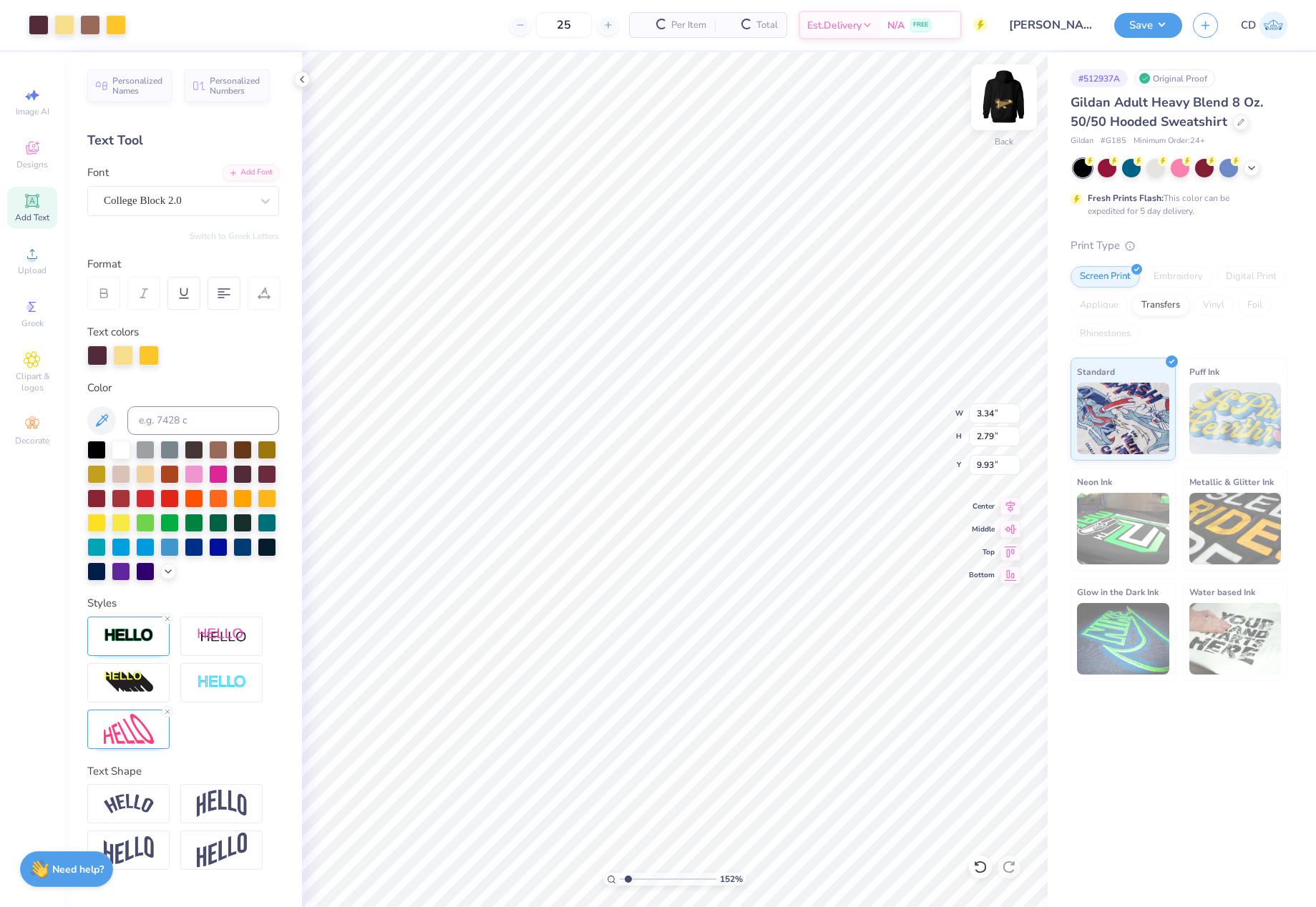
click at [1004, 91] on img at bounding box center [1004, 98] width 57 height 57
click at [782, 671] on li "Group" at bounding box center [797, 667] width 113 height 28
drag, startPoint x: 971, startPoint y: 414, endPoint x: 1002, endPoint y: 412, distance: 31.1
click at [1002, 412] on input "11.66" at bounding box center [995, 413] width 51 height 20
type input "12.5"
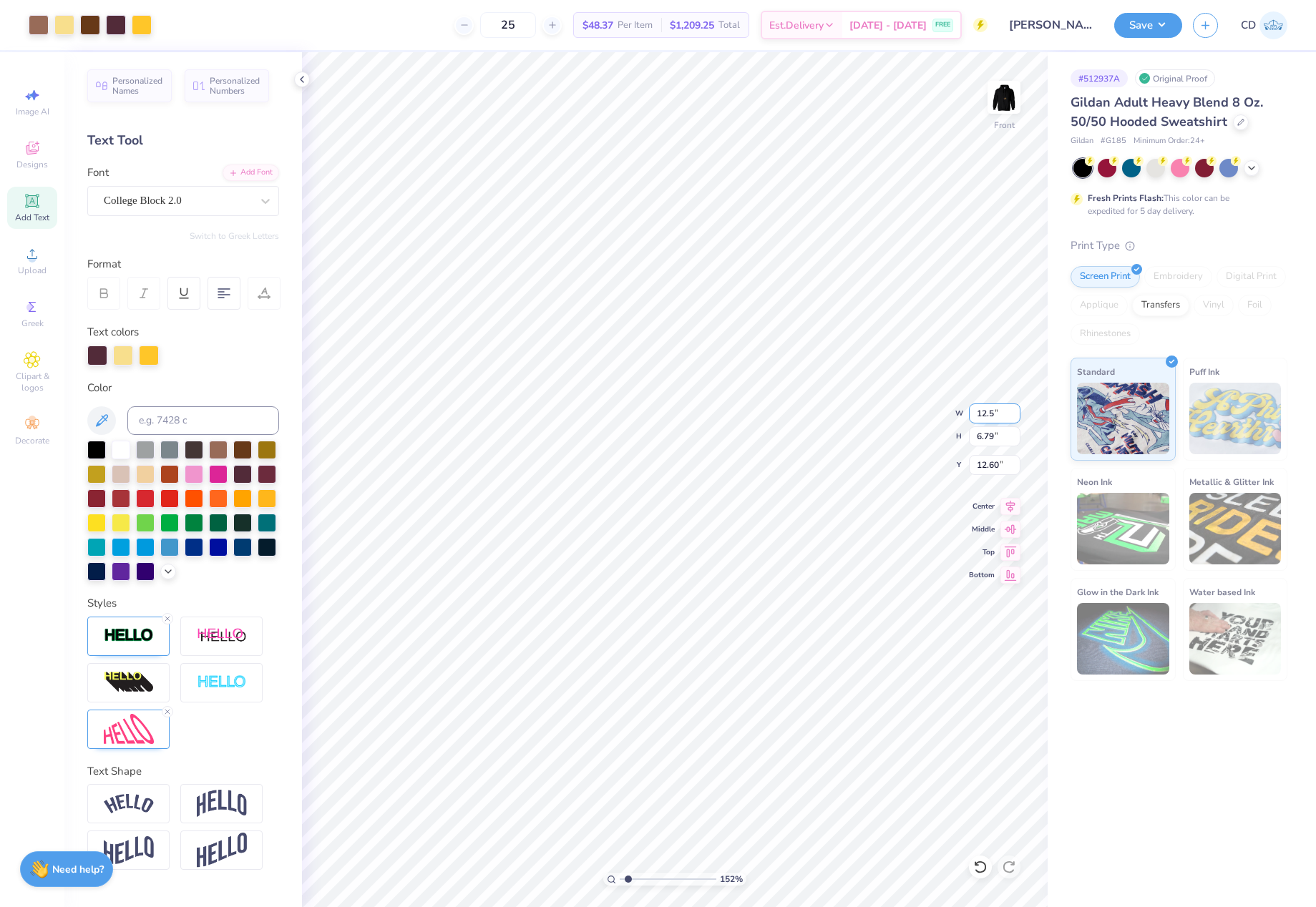
click at [999, 417] on input "12.5" at bounding box center [995, 413] width 51 height 20
click at [944, 408] on div "152 % Front W 12.5 12.5 " H 6.79 6.79 " Y 12.60 12.60 " Center Middle Top Bottom" at bounding box center [674, 479] width 745 height 855
drag, startPoint x: 976, startPoint y: 412, endPoint x: 1010, endPoint y: 411, distance: 34.0
click at [1010, 411] on input "11.66" at bounding box center [995, 413] width 51 height 20
type input "12.50"
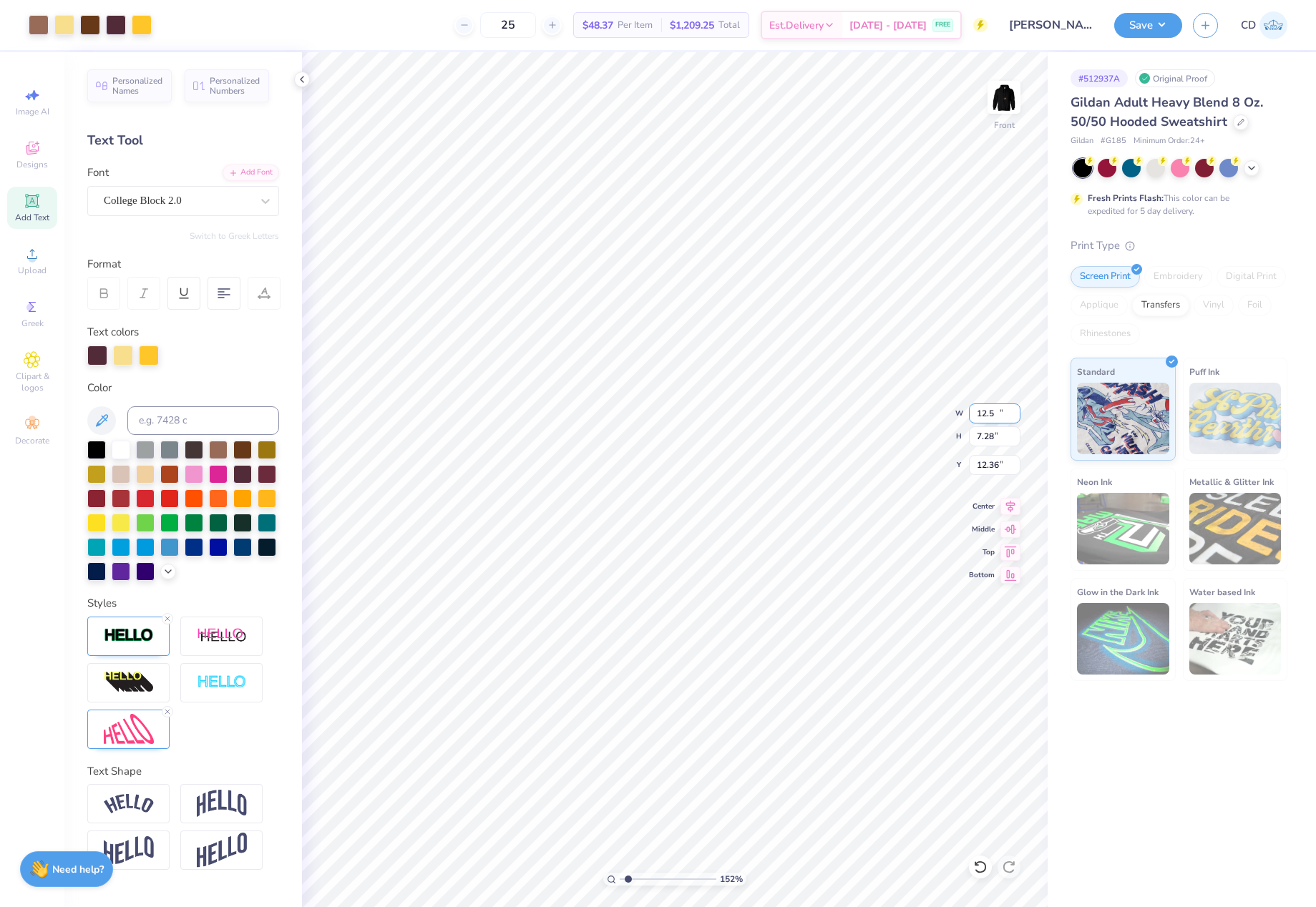
type input "7.28"
type input "12.36"
click at [960, 465] on div "152 % Front W 12.50 12.50 " H 7.28 7.28 " Y 12.36 12.36 " Center Middle Top Bot…" at bounding box center [674, 479] width 745 height 855
drag, startPoint x: 1001, startPoint y: 469, endPoint x: 976, endPoint y: 466, distance: 25.2
click at [976, 466] on input "12.36" at bounding box center [995, 465] width 51 height 20
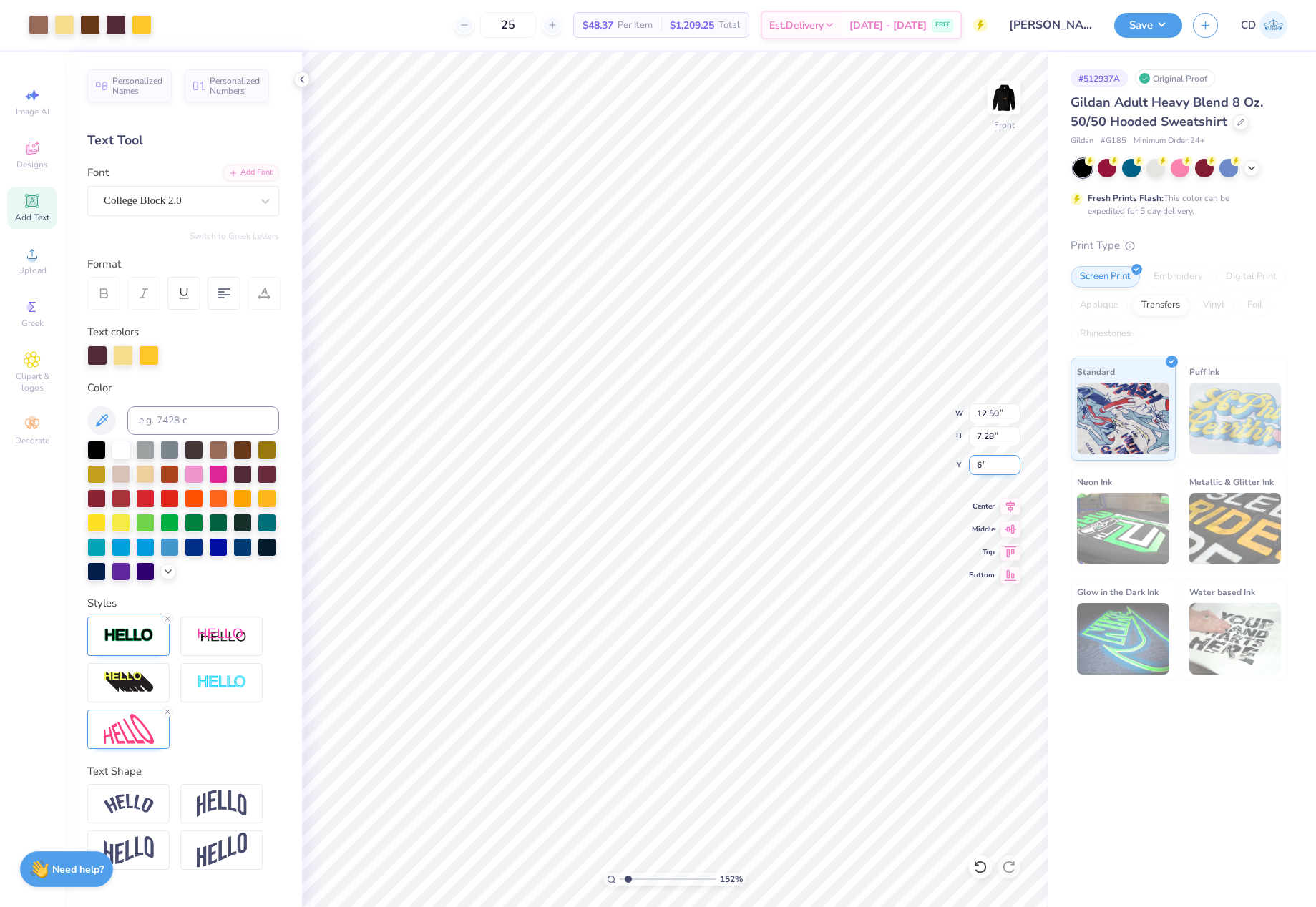
type input "6.00"
click at [1011, 502] on icon at bounding box center [1010, 504] width 20 height 17
drag, startPoint x: 627, startPoint y: 877, endPoint x: 608, endPoint y: 874, distance: 19.2
type input "1"
click at [620, 877] on input "range" at bounding box center [668, 879] width 97 height 13
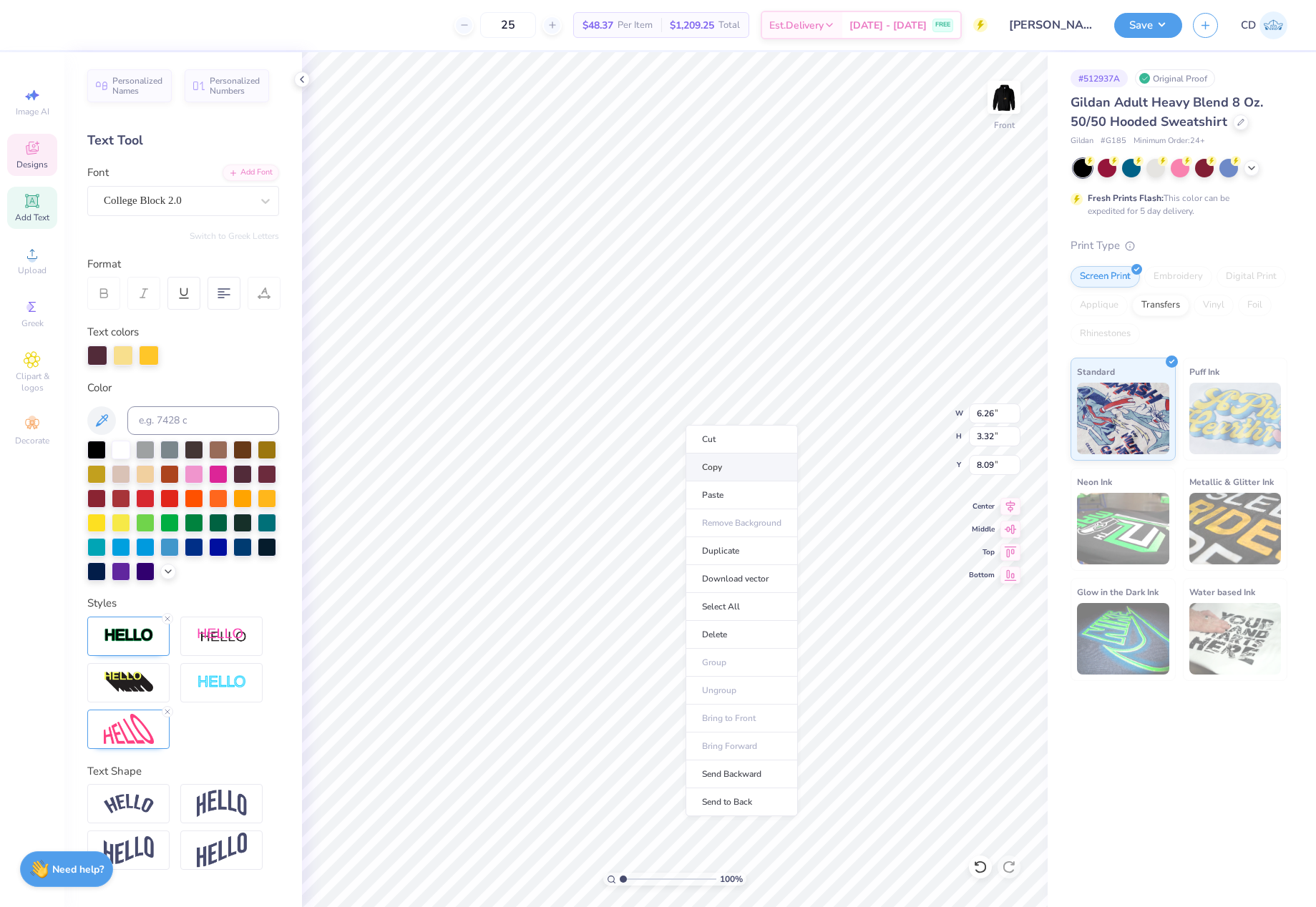
click at [726, 466] on li "Copy" at bounding box center [742, 467] width 113 height 28
click at [1011, 95] on img at bounding box center [1004, 98] width 57 height 57
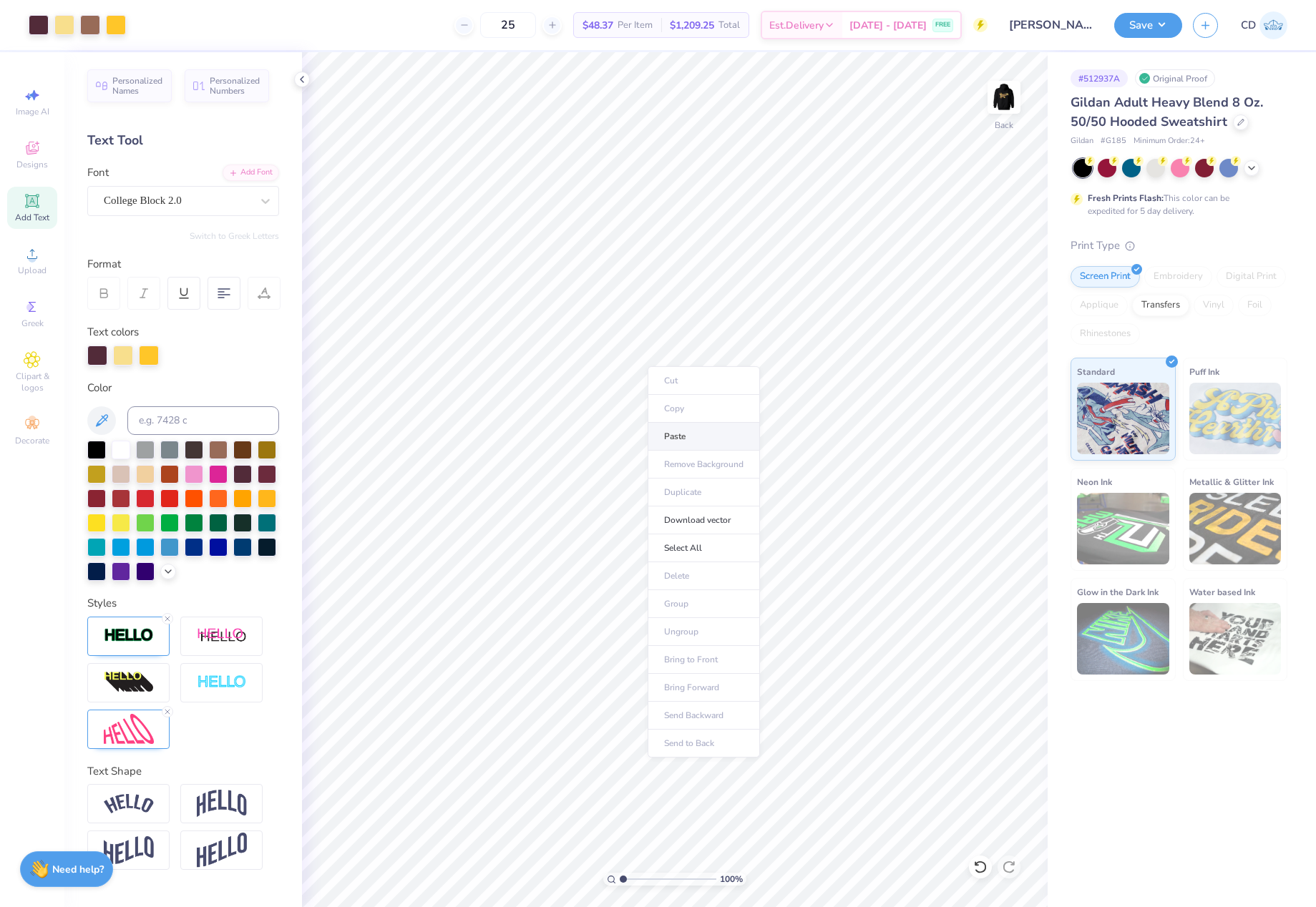
click at [692, 434] on li "Paste" at bounding box center [704, 436] width 113 height 28
click at [1006, 105] on img at bounding box center [1004, 98] width 57 height 57
click at [783, 696] on li "Group" at bounding box center [796, 698] width 113 height 28
click at [1001, 105] on img at bounding box center [1004, 98] width 57 height 57
click at [167, 711] on line at bounding box center [168, 712] width 5 height 5
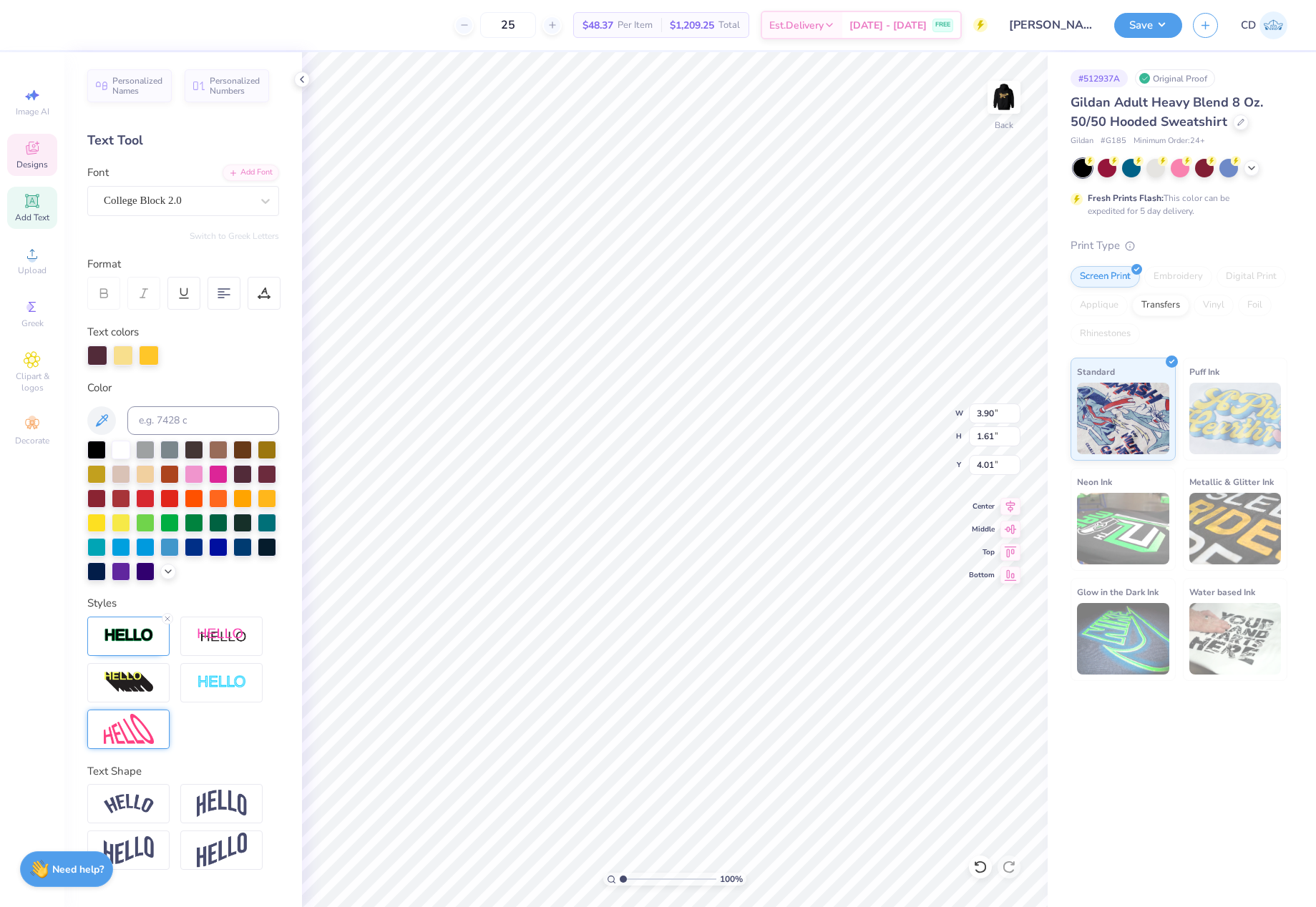
type input "3.90"
type input "1.61"
type input "4.01"
click at [166, 616] on icon at bounding box center [167, 618] width 8 height 8
type input "3.83"
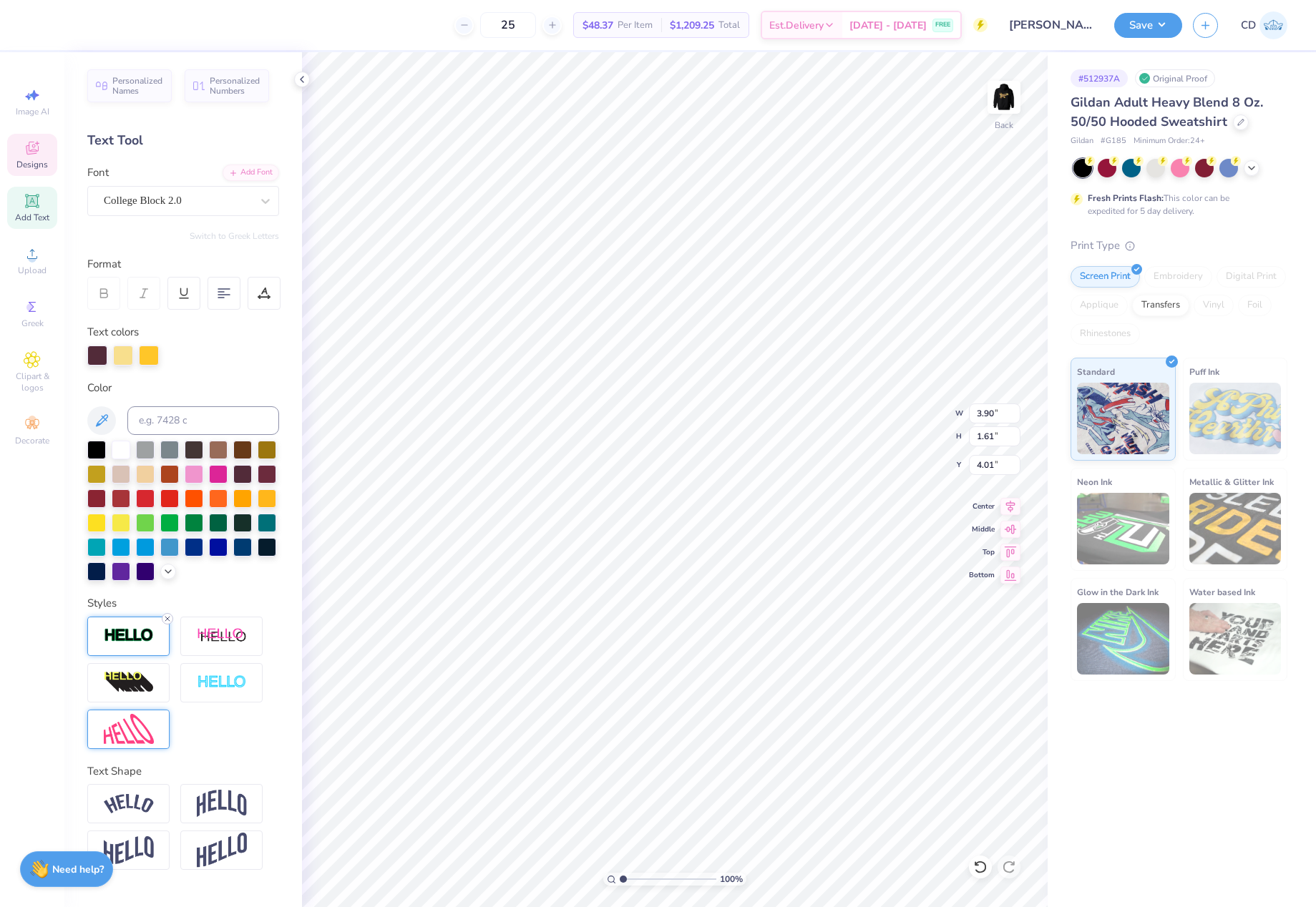
type input "1.55"
type input "4.04"
type input "3.90"
type input "1.61"
type input "4.01"
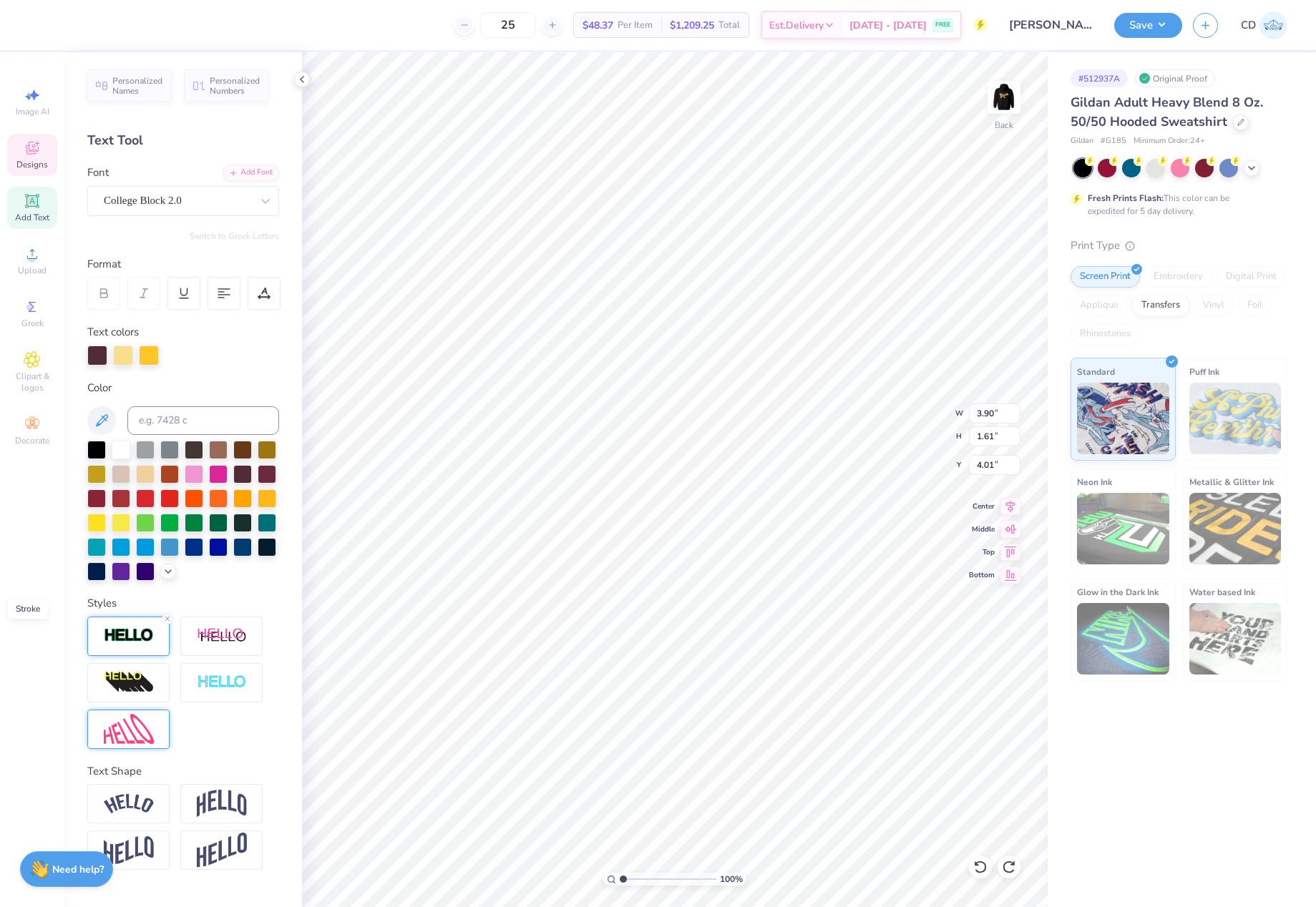
click at [138, 634] on img at bounding box center [129, 636] width 50 height 17
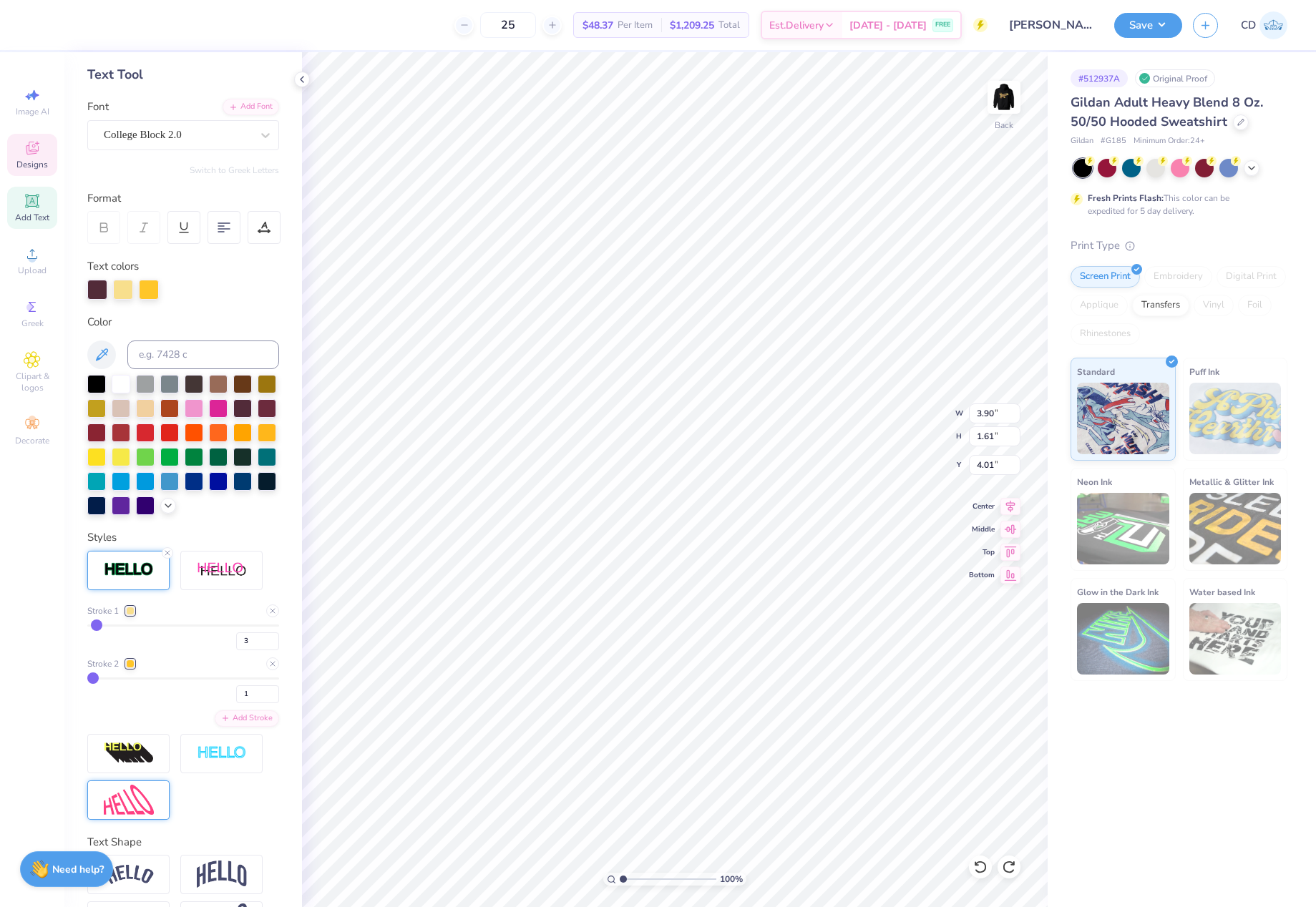
scroll to position [72, 0]
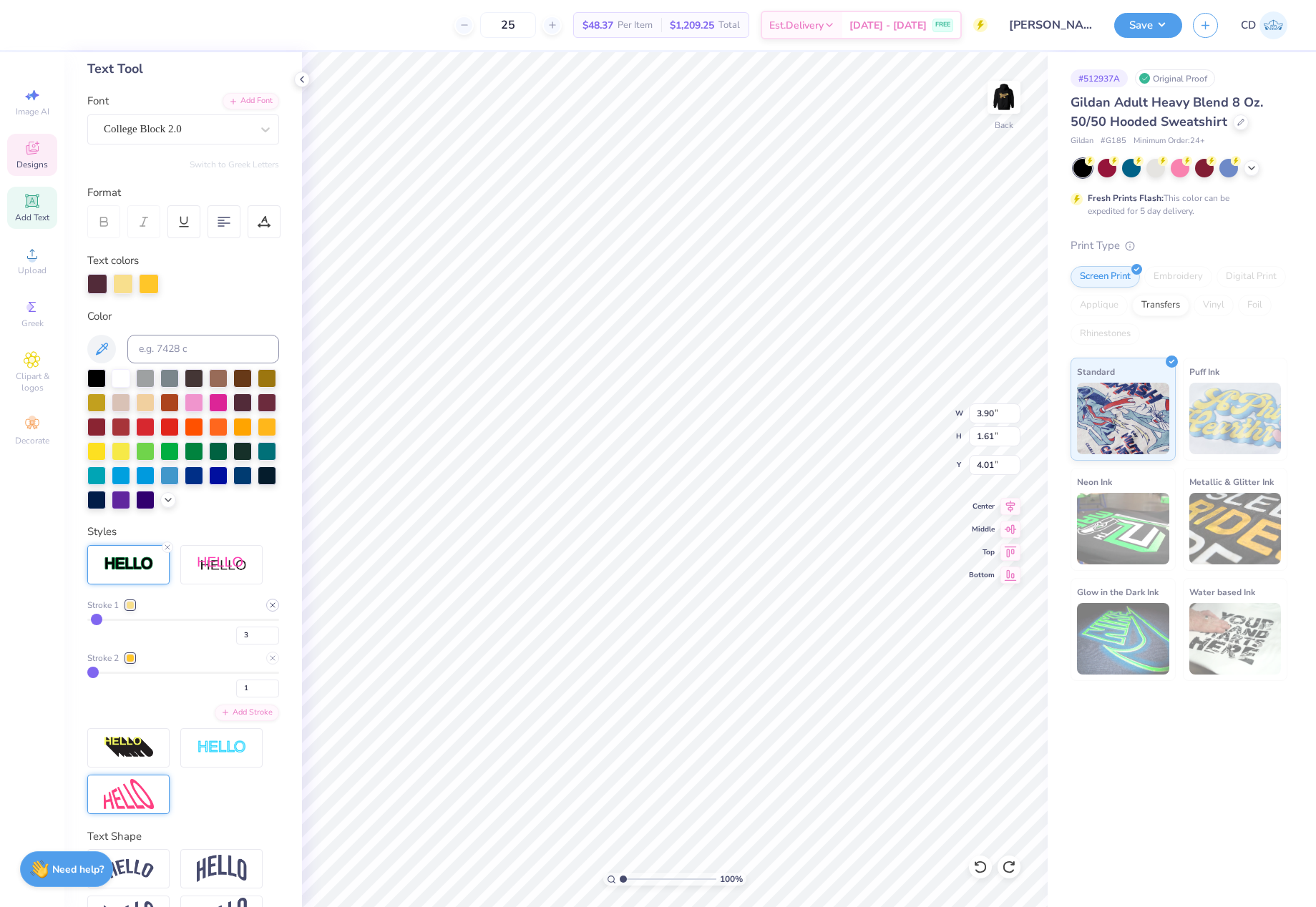
click at [271, 608] on line at bounding box center [273, 605] width 5 height 5
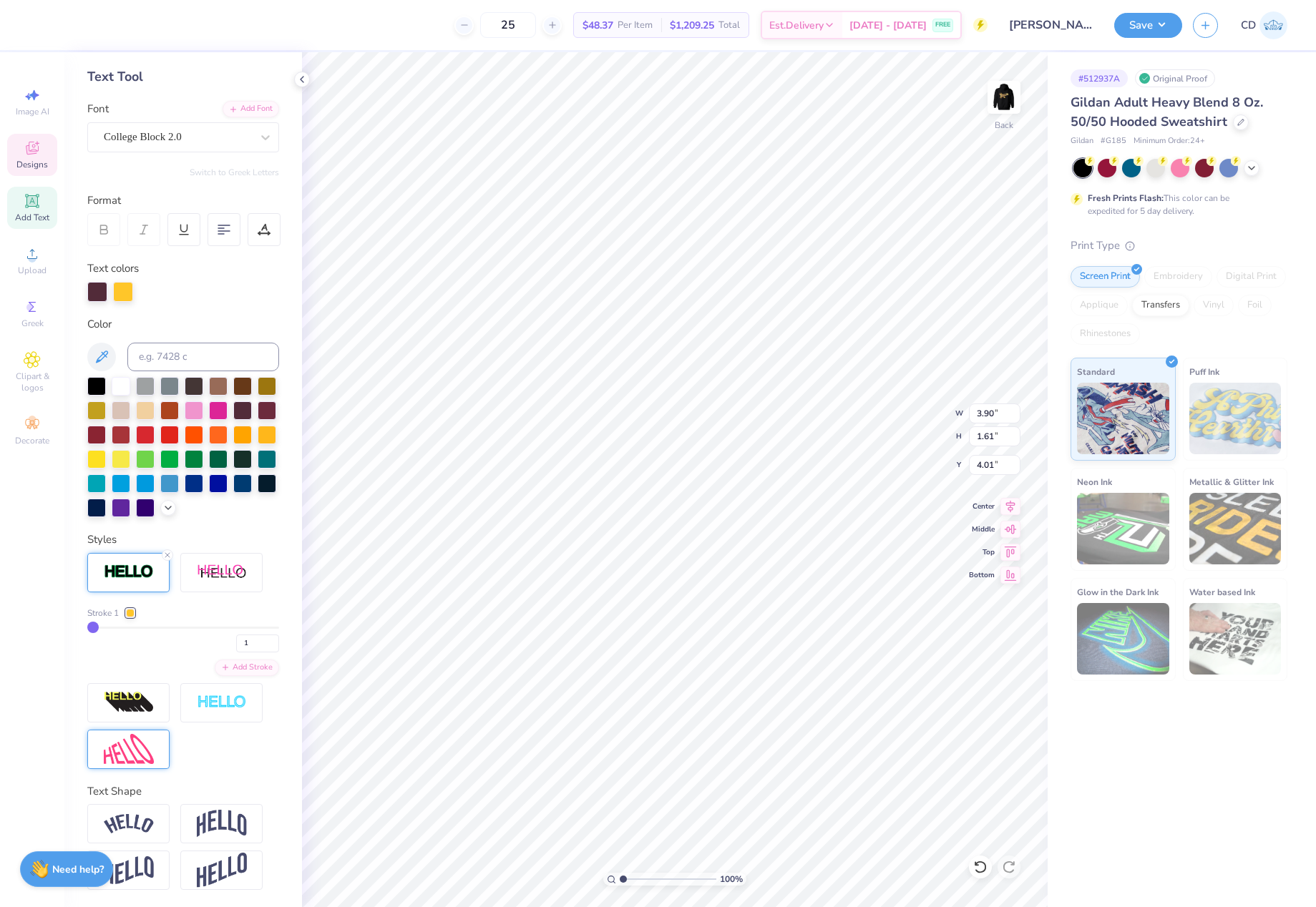
type input "3.86"
type input "1.57"
type input "4.03"
click at [241, 652] on input "1" at bounding box center [257, 644] width 43 height 18
drag, startPoint x: 242, startPoint y: 659, endPoint x: 233, endPoint y: 660, distance: 9.1
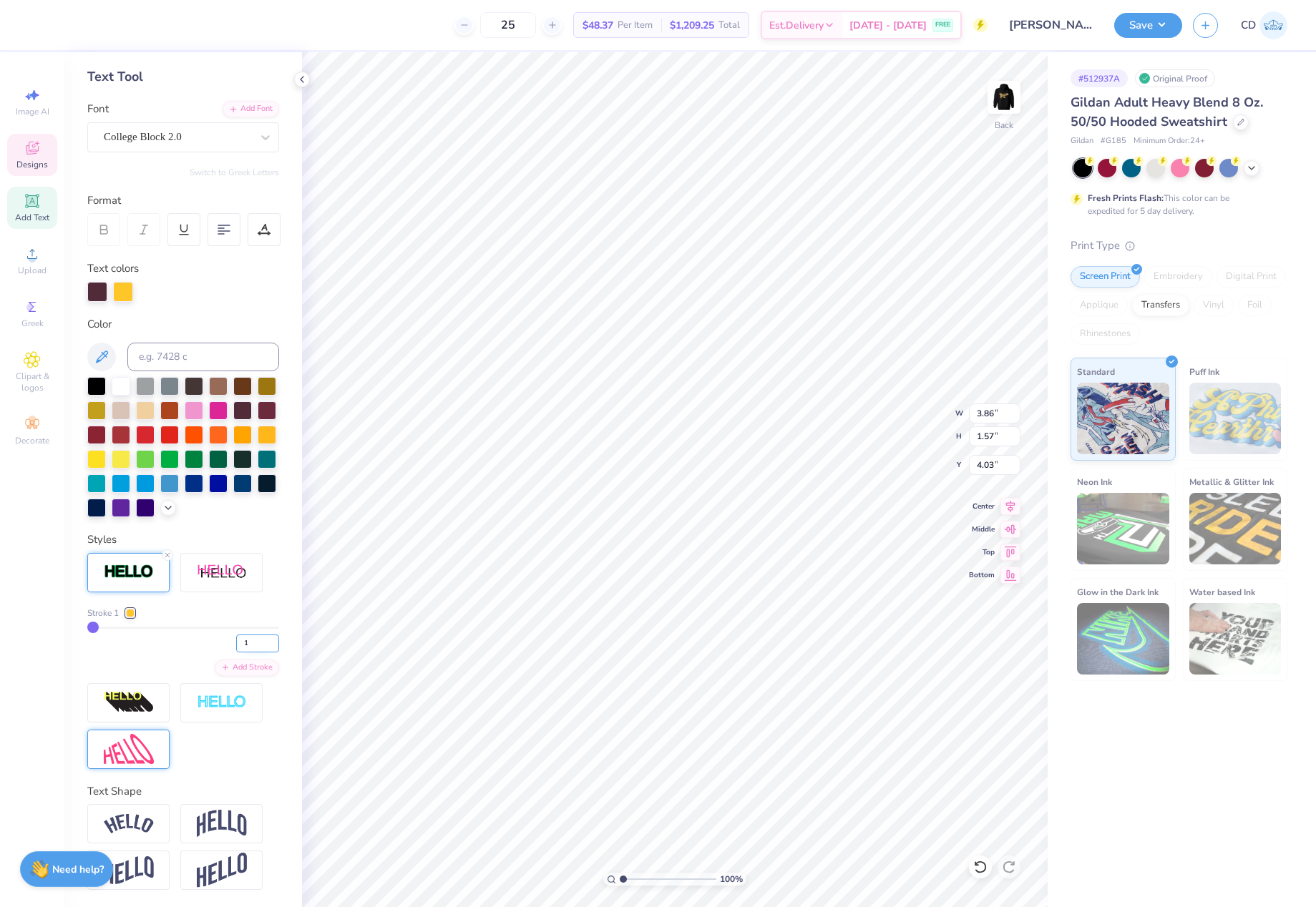
click at [236, 652] on input "1" at bounding box center [257, 644] width 43 height 18
type input "2"
type input "3.88"
type input "1.59"
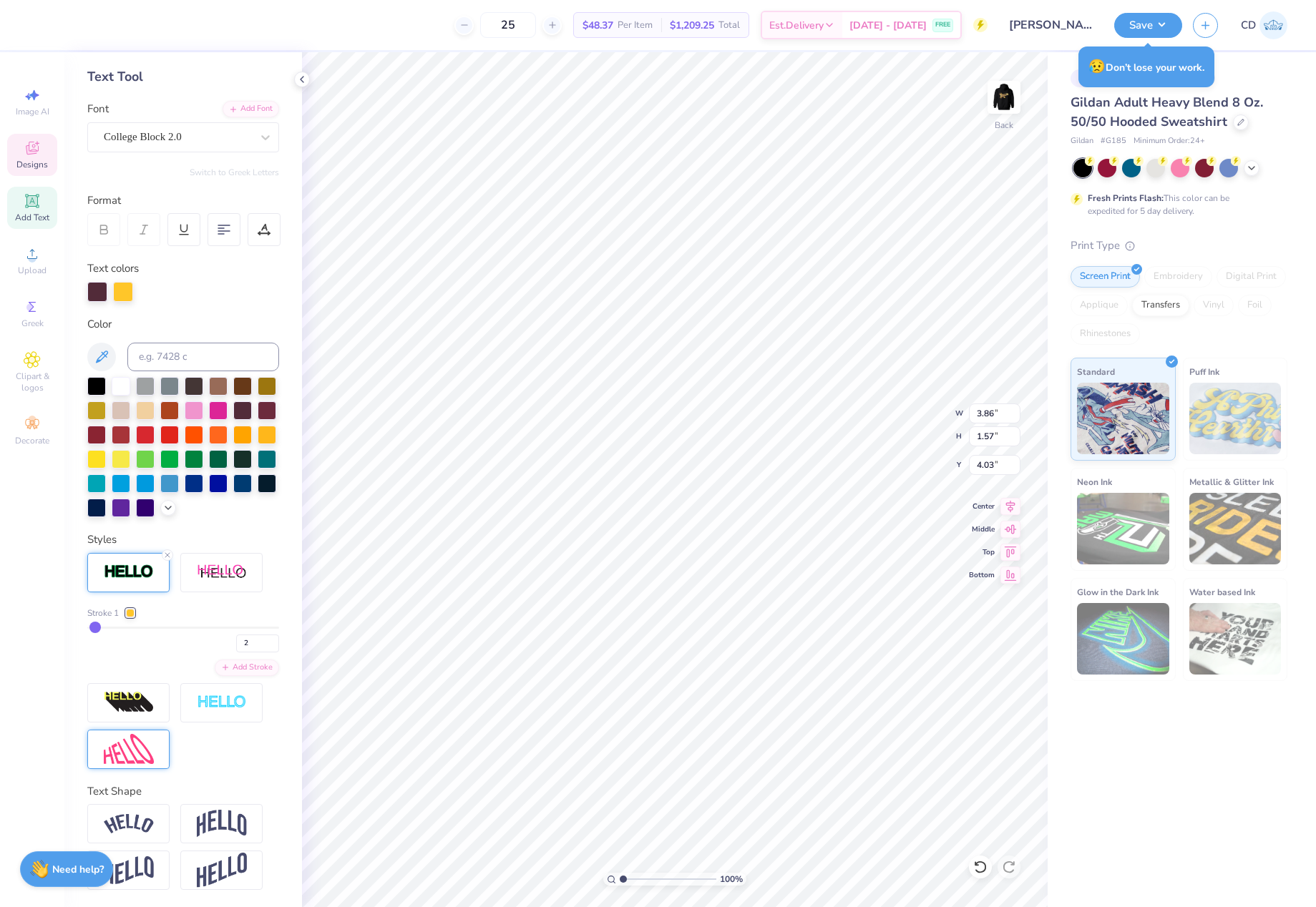
type input "4.02"
drag, startPoint x: 234, startPoint y: 659, endPoint x: 208, endPoint y: 659, distance: 26.0
click at [208, 652] on div "2" at bounding box center [183, 639] width 192 height 26
type input "1"
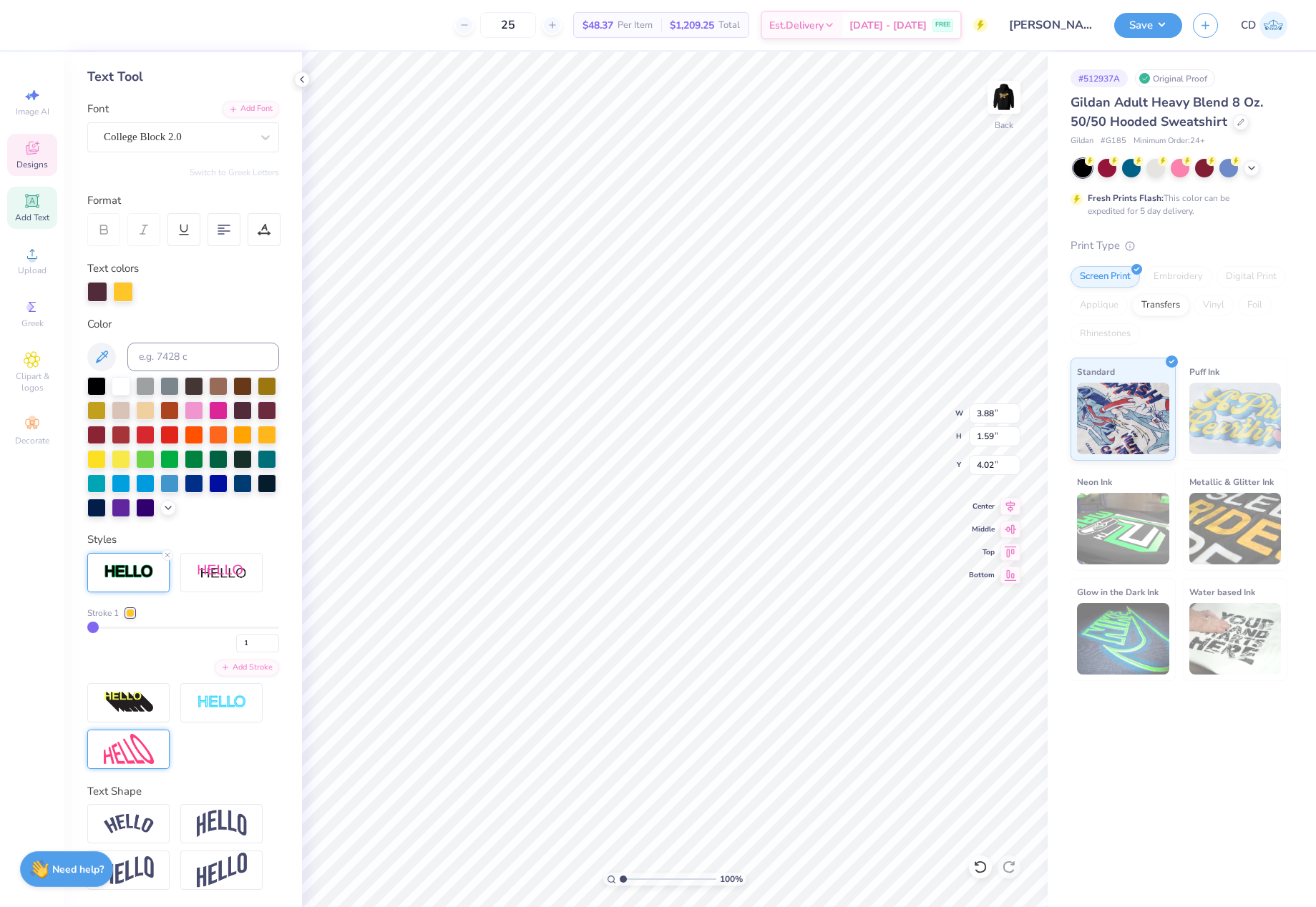
type input "3.86"
type input "1.57"
type input "4.03"
drag, startPoint x: 622, startPoint y: 877, endPoint x: 629, endPoint y: 878, distance: 7.1
type input "1.6"
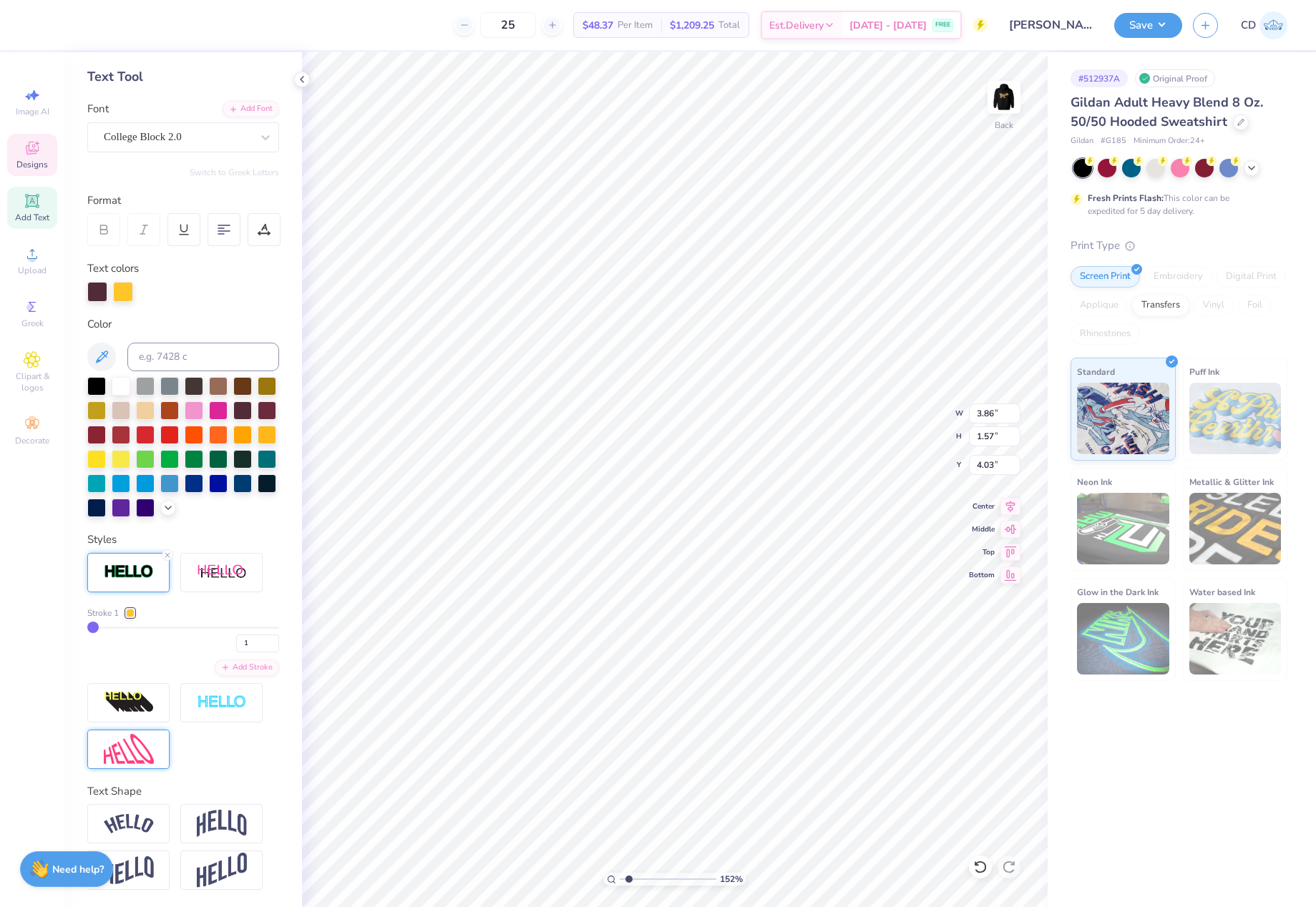
click at [629, 878] on input "range" at bounding box center [668, 879] width 97 height 13
type input "3.34"
type input "2.79"
type input "9.93"
type input "3.86"
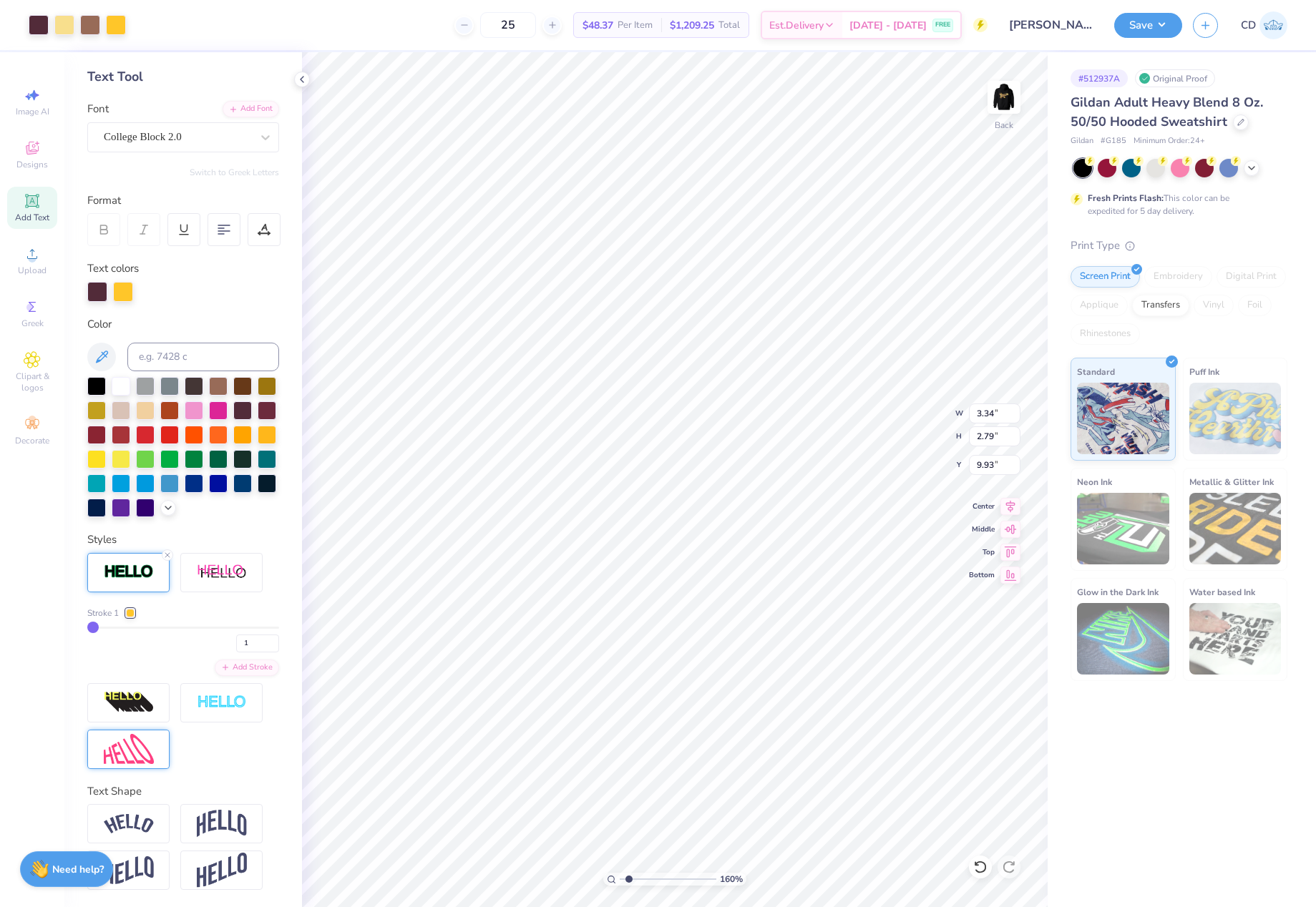
type input "1.57"
type input "4.03"
click at [129, 618] on div at bounding box center [130, 613] width 8 height 8
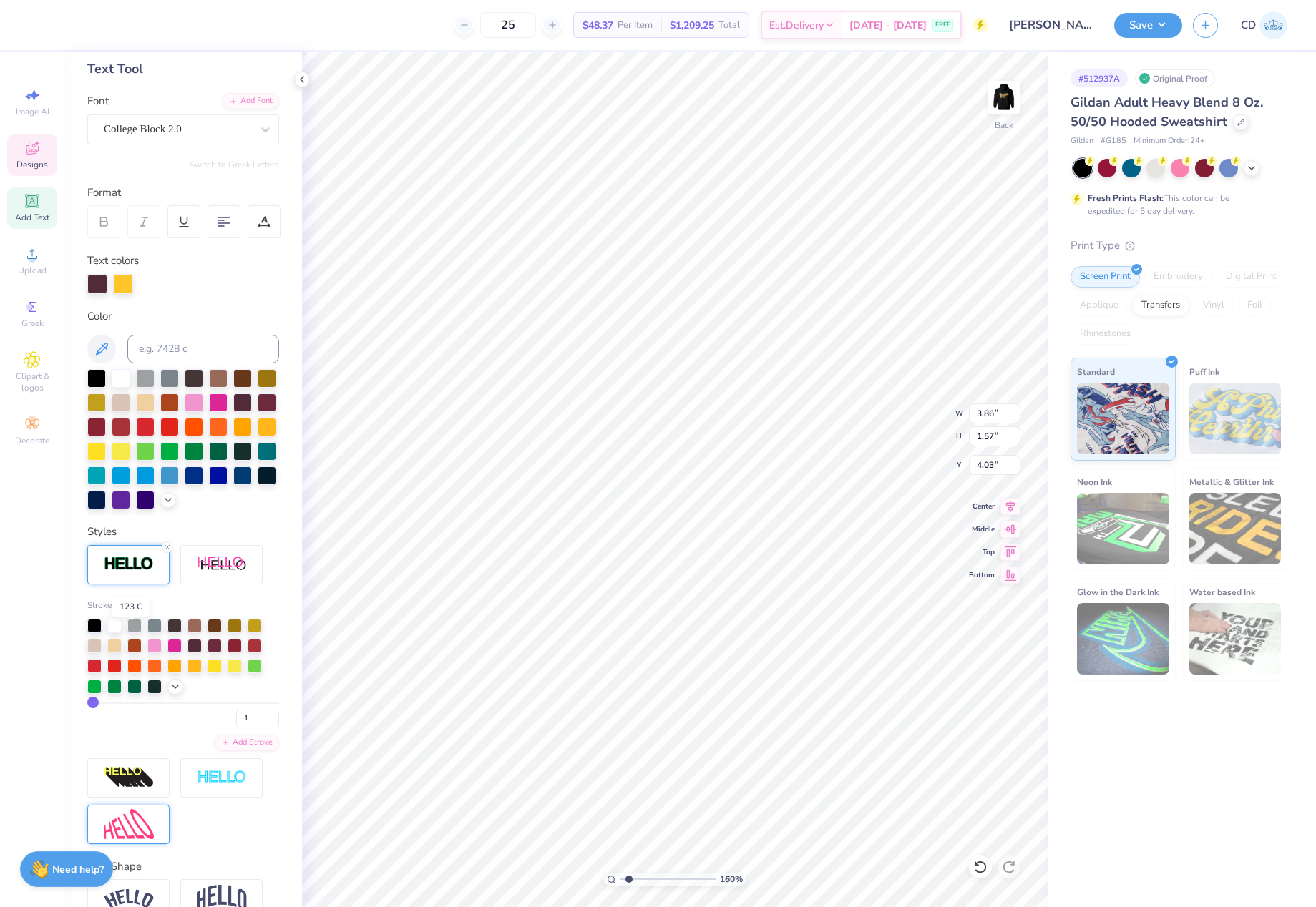
click at [129, 609] on div at bounding box center [130, 605] width 8 height 8
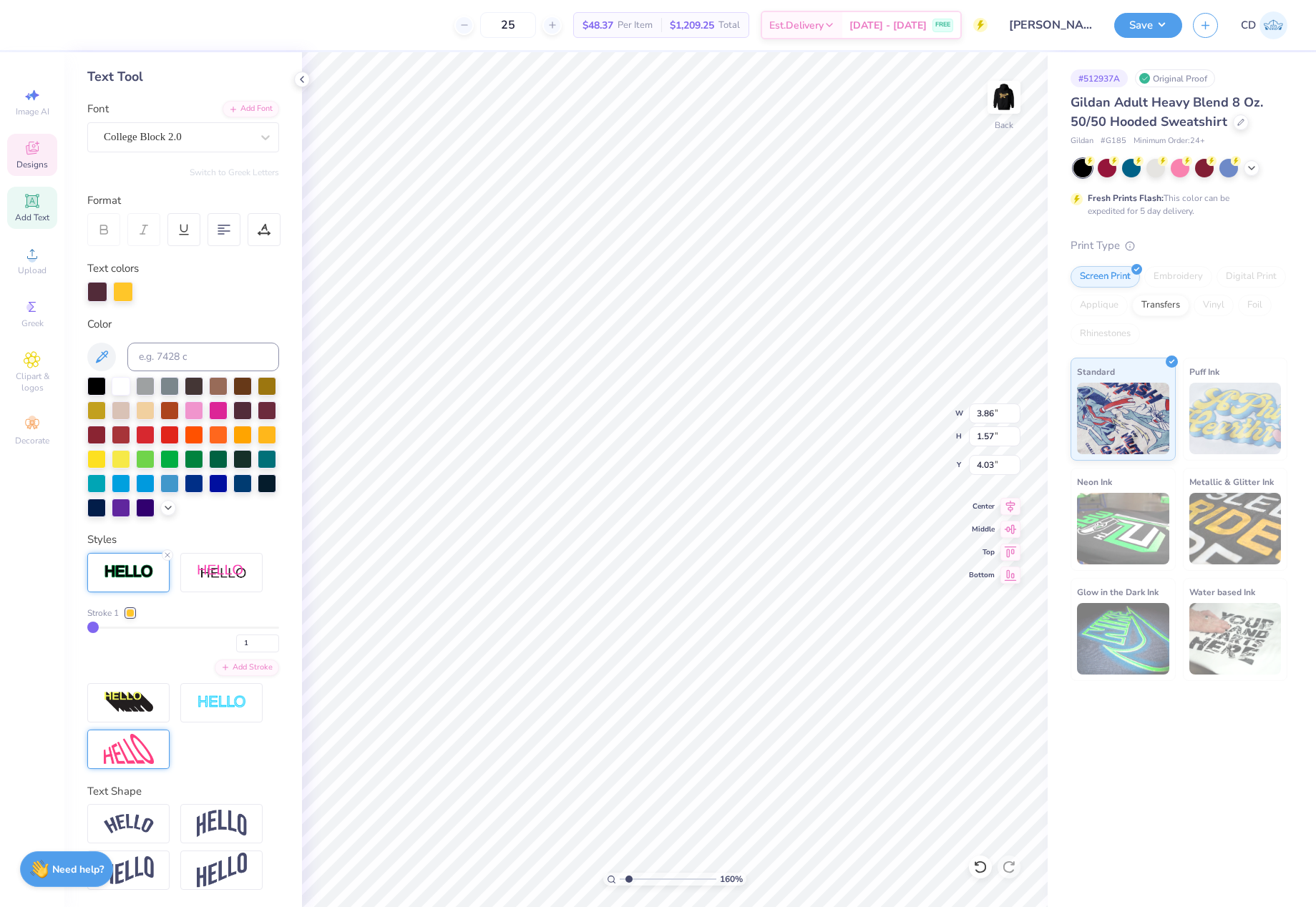
click at [130, 618] on div at bounding box center [130, 613] width 8 height 8
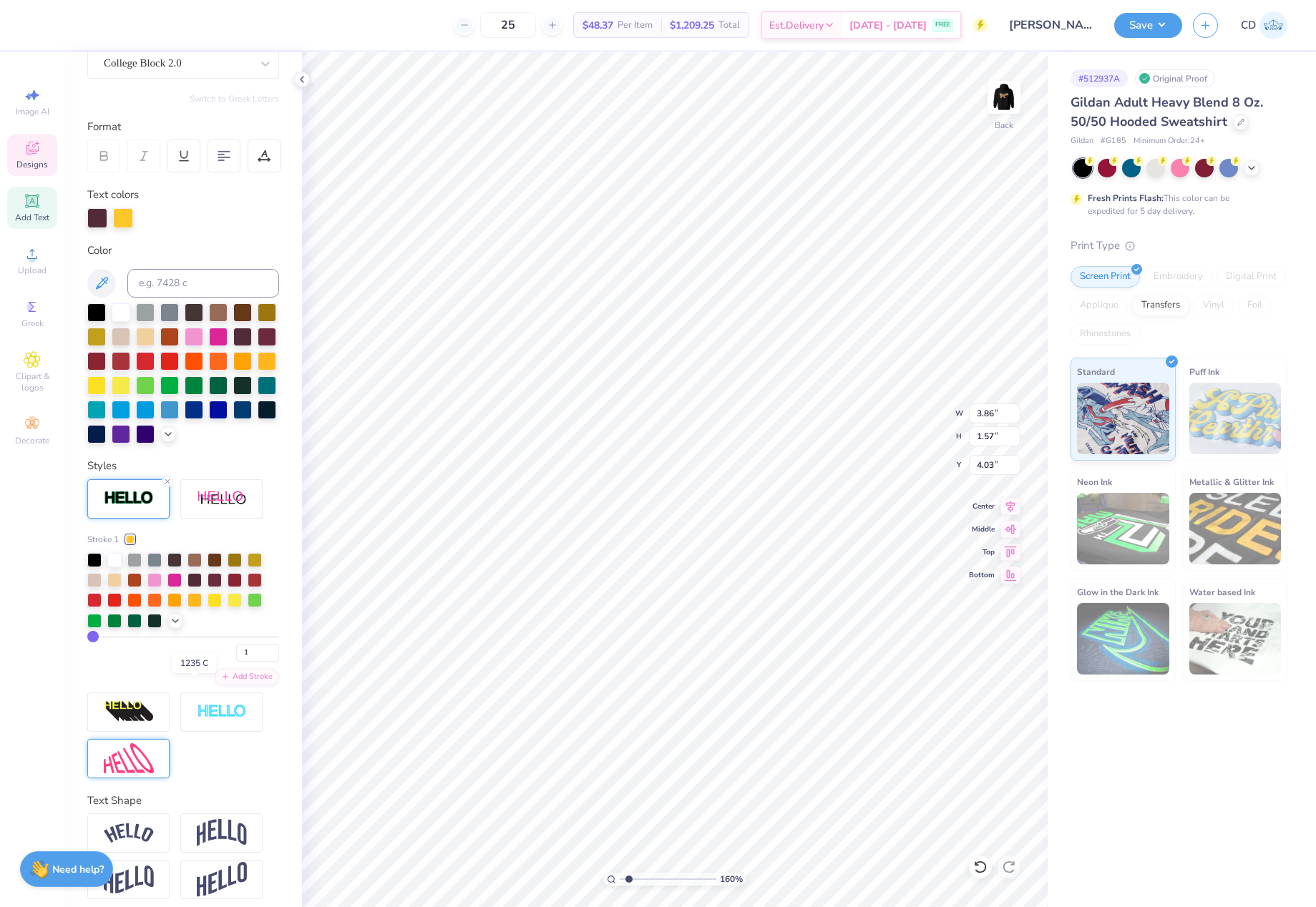
scroll to position [143, 0]
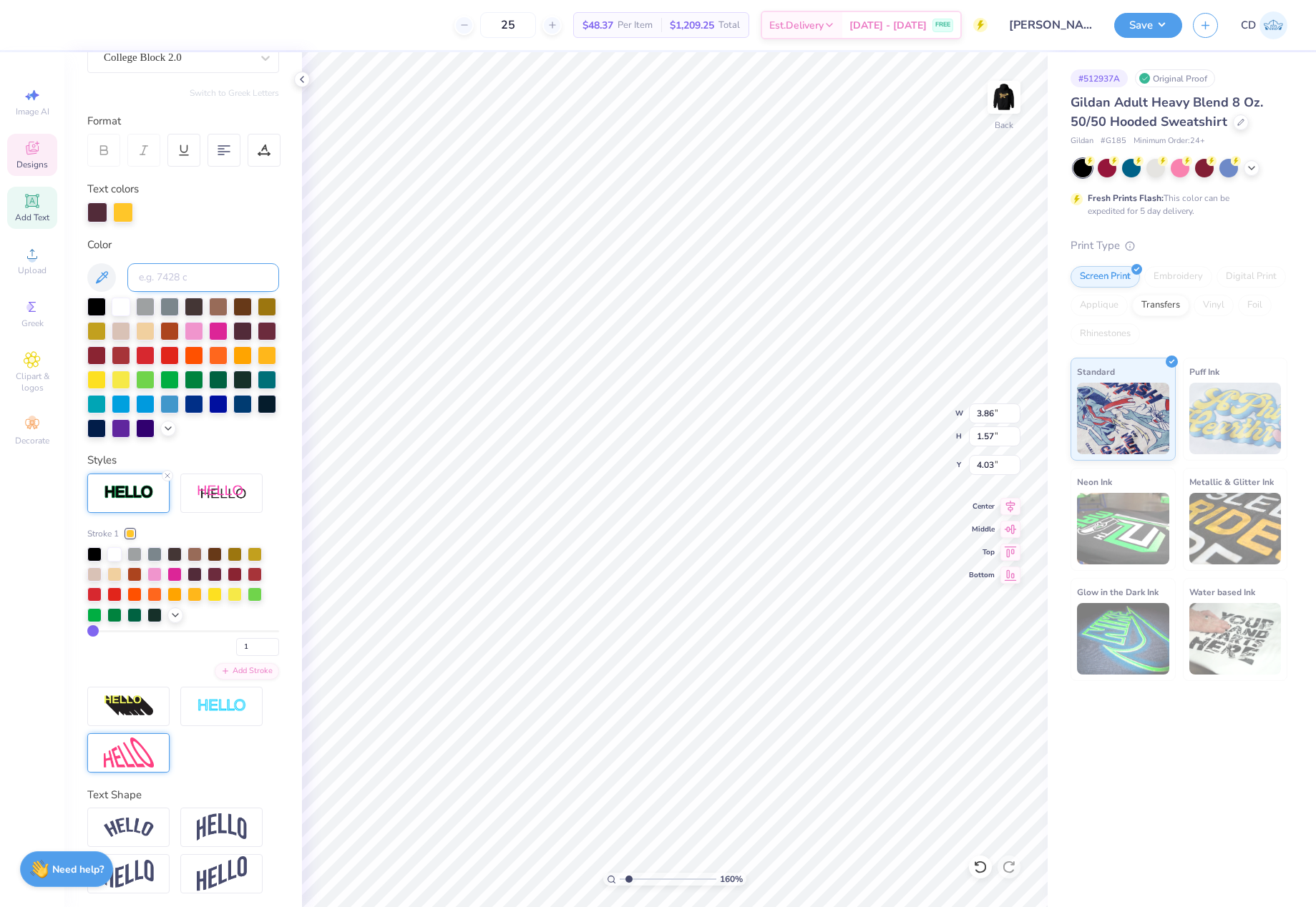
click at [214, 277] on input at bounding box center [203, 277] width 152 height 29
type input "1205"
click at [123, 214] on div at bounding box center [123, 211] width 20 height 20
click at [190, 274] on input "1205" at bounding box center [203, 277] width 152 height 29
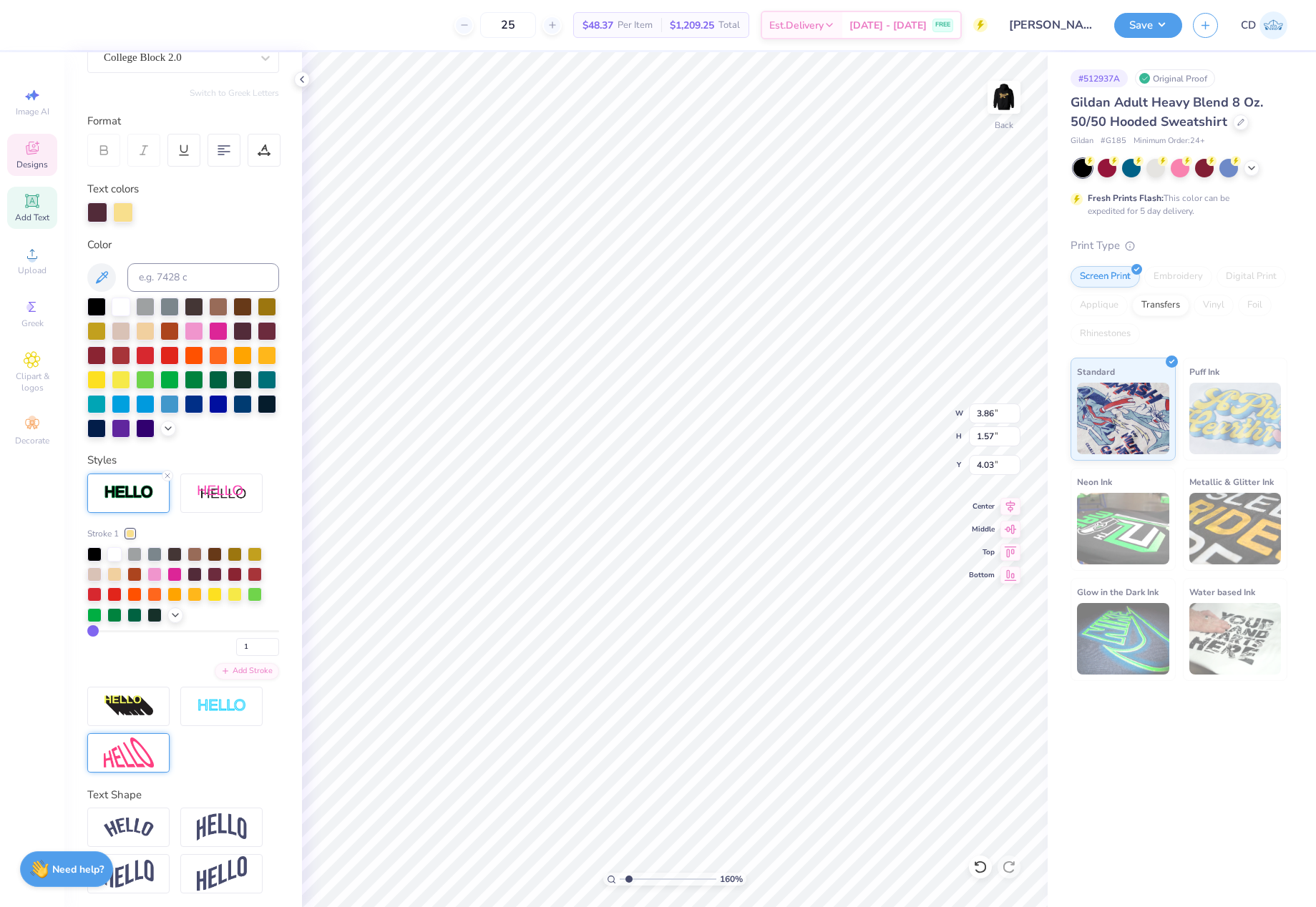
type textarea "ROWAN"
click at [1014, 506] on icon at bounding box center [1010, 504] width 20 height 17
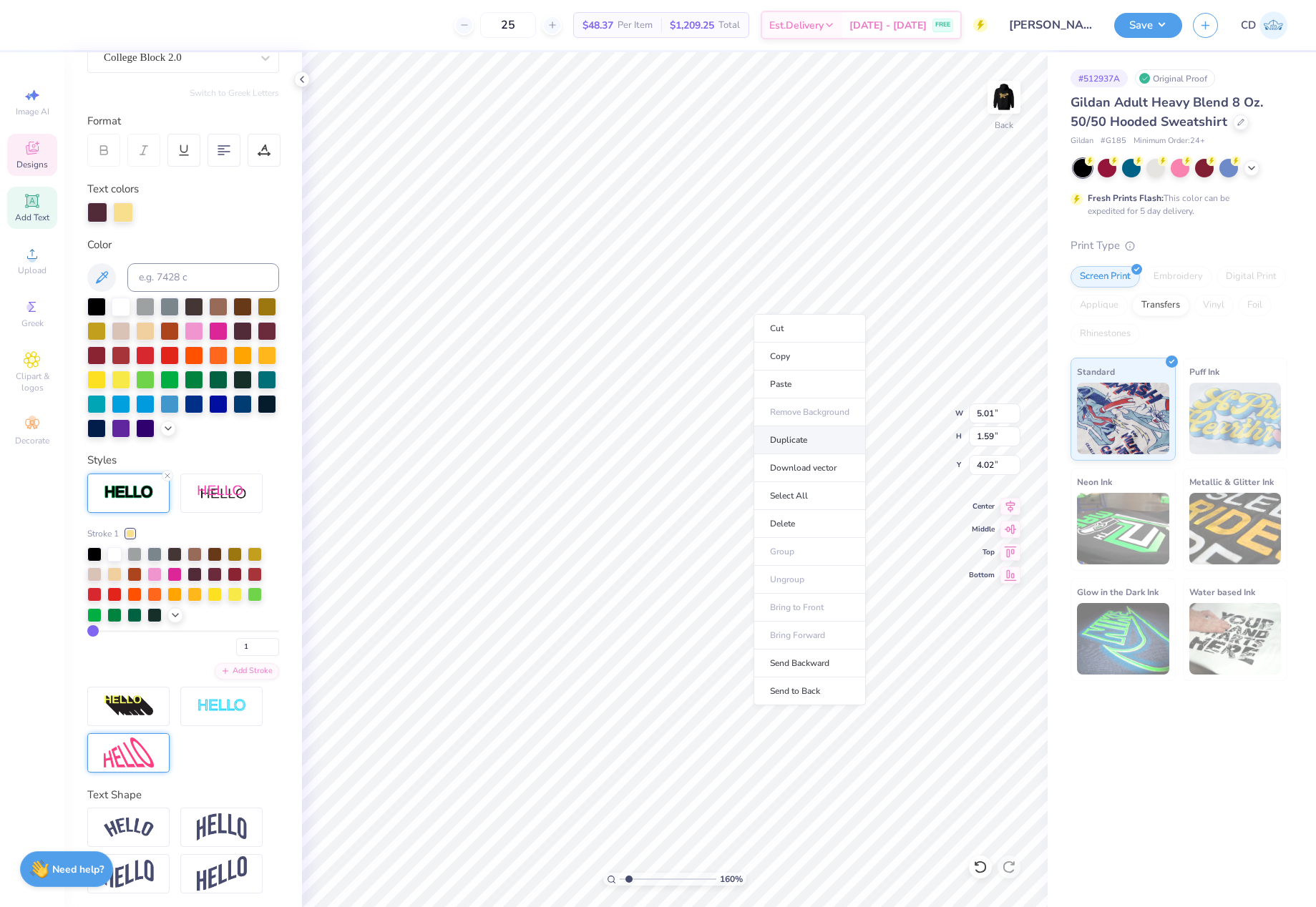
click at [795, 439] on li "Duplicate" at bounding box center [810, 440] width 113 height 28
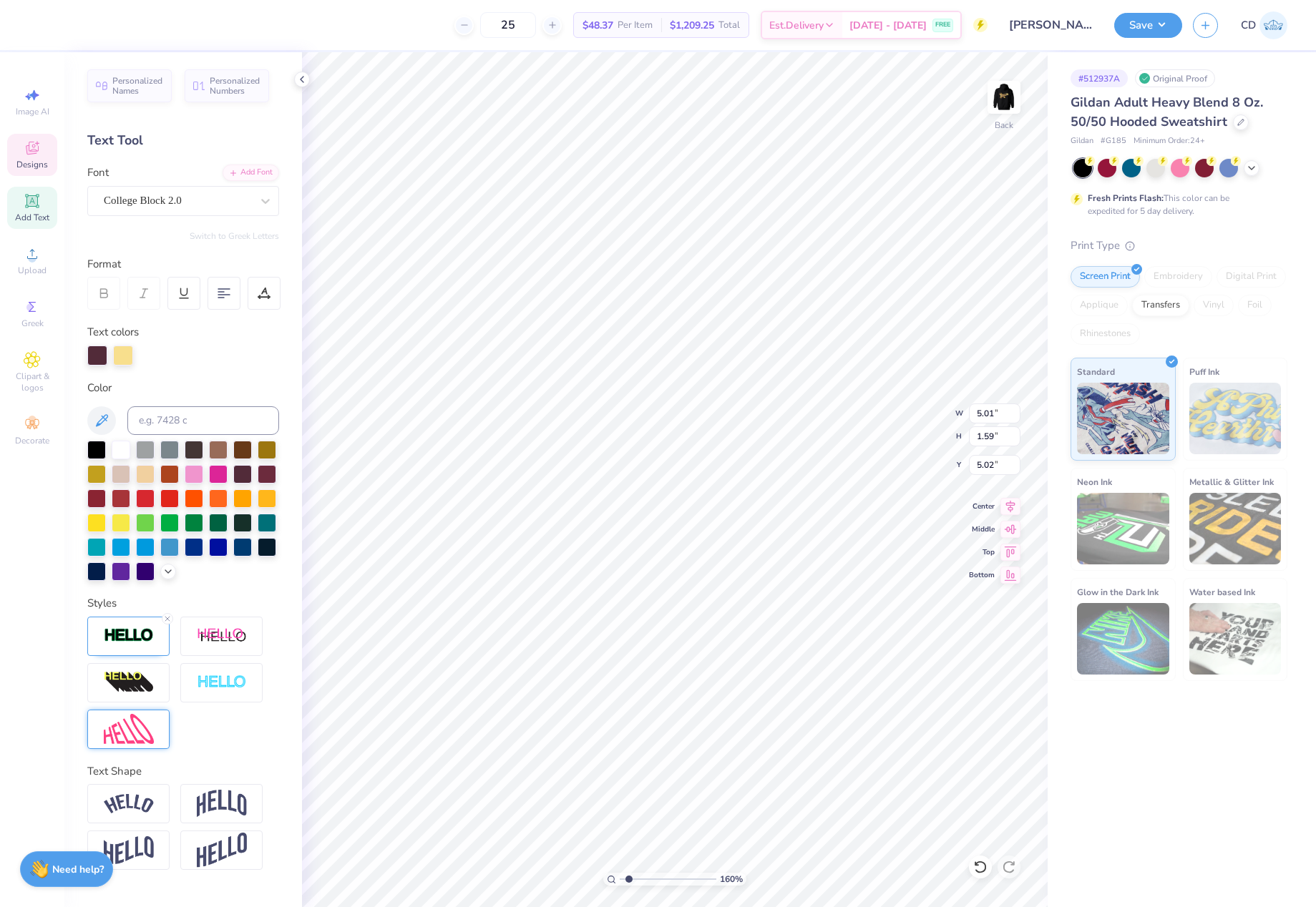
type input "5.79"
type textarea "DANCE"
type input "5.93"
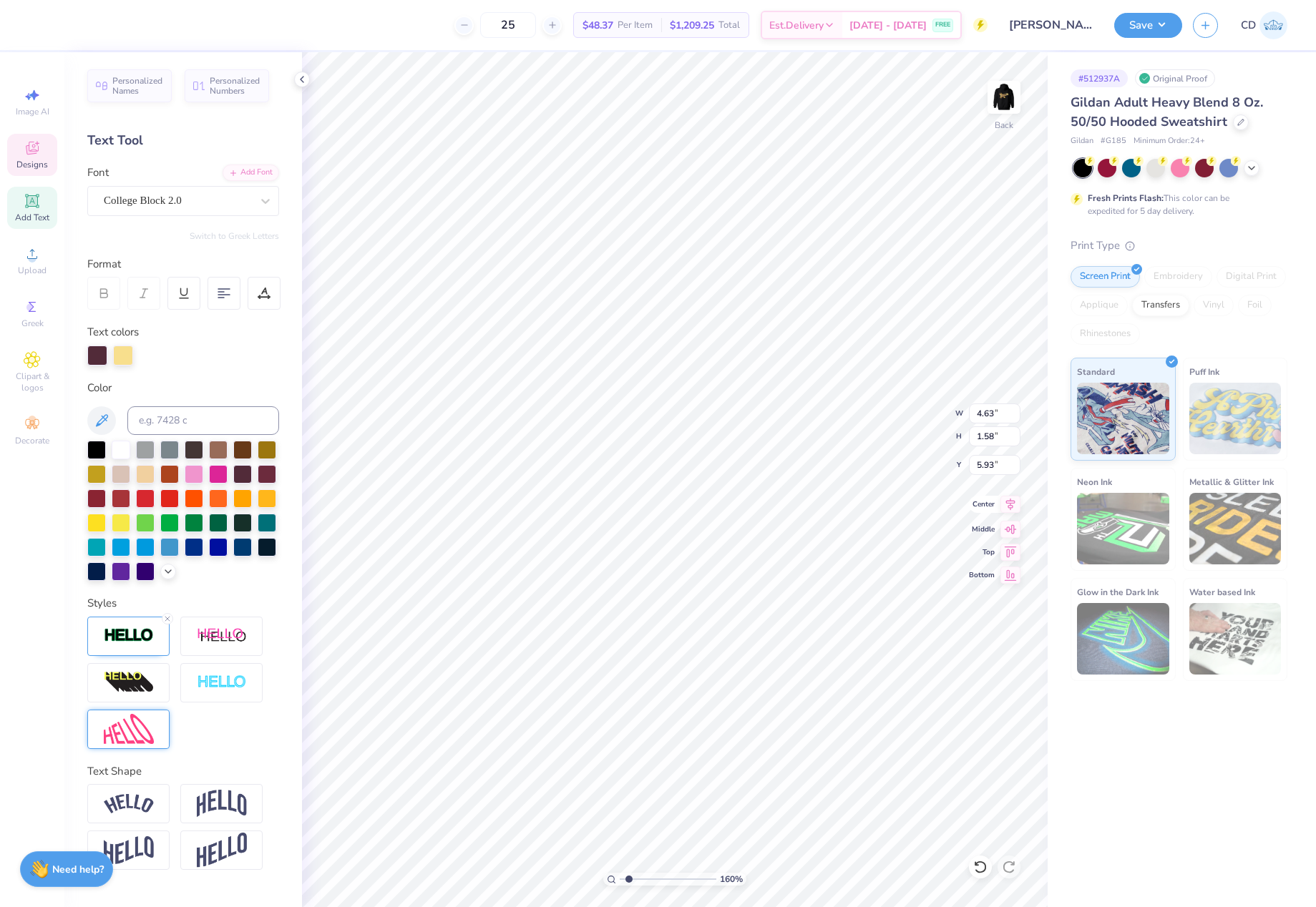
click at [1011, 503] on icon at bounding box center [1011, 505] width 9 height 12
click at [787, 743] on li "Group" at bounding box center [813, 750] width 113 height 28
type input "1.23"
type input "3.22"
type input "2.72"
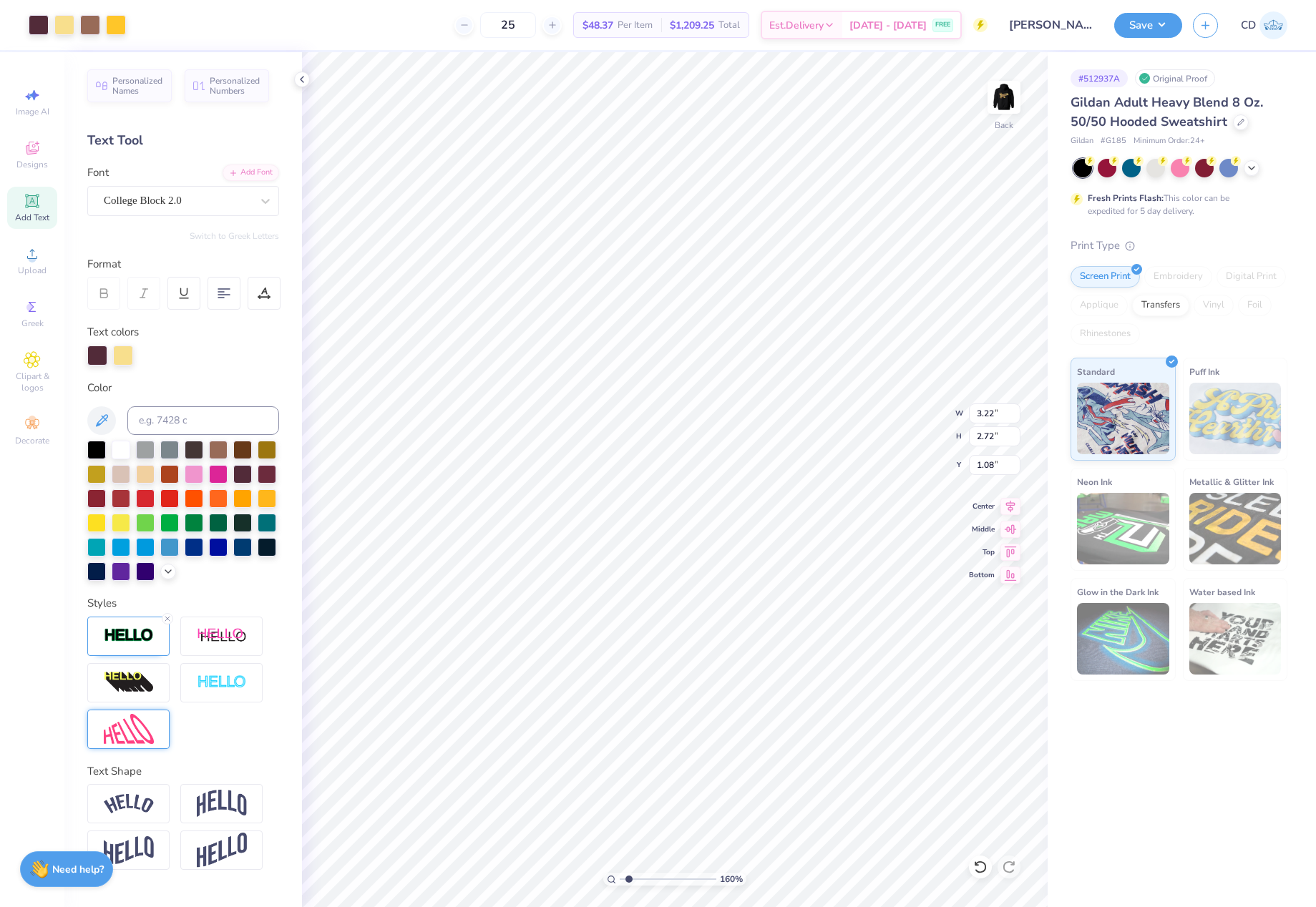
type input "1.48"
drag, startPoint x: 629, startPoint y: 879, endPoint x: 636, endPoint y: 878, distance: 7.1
type input "2.42"
click at [636, 879] on input "range" at bounding box center [668, 879] width 97 height 13
type input "3.26"
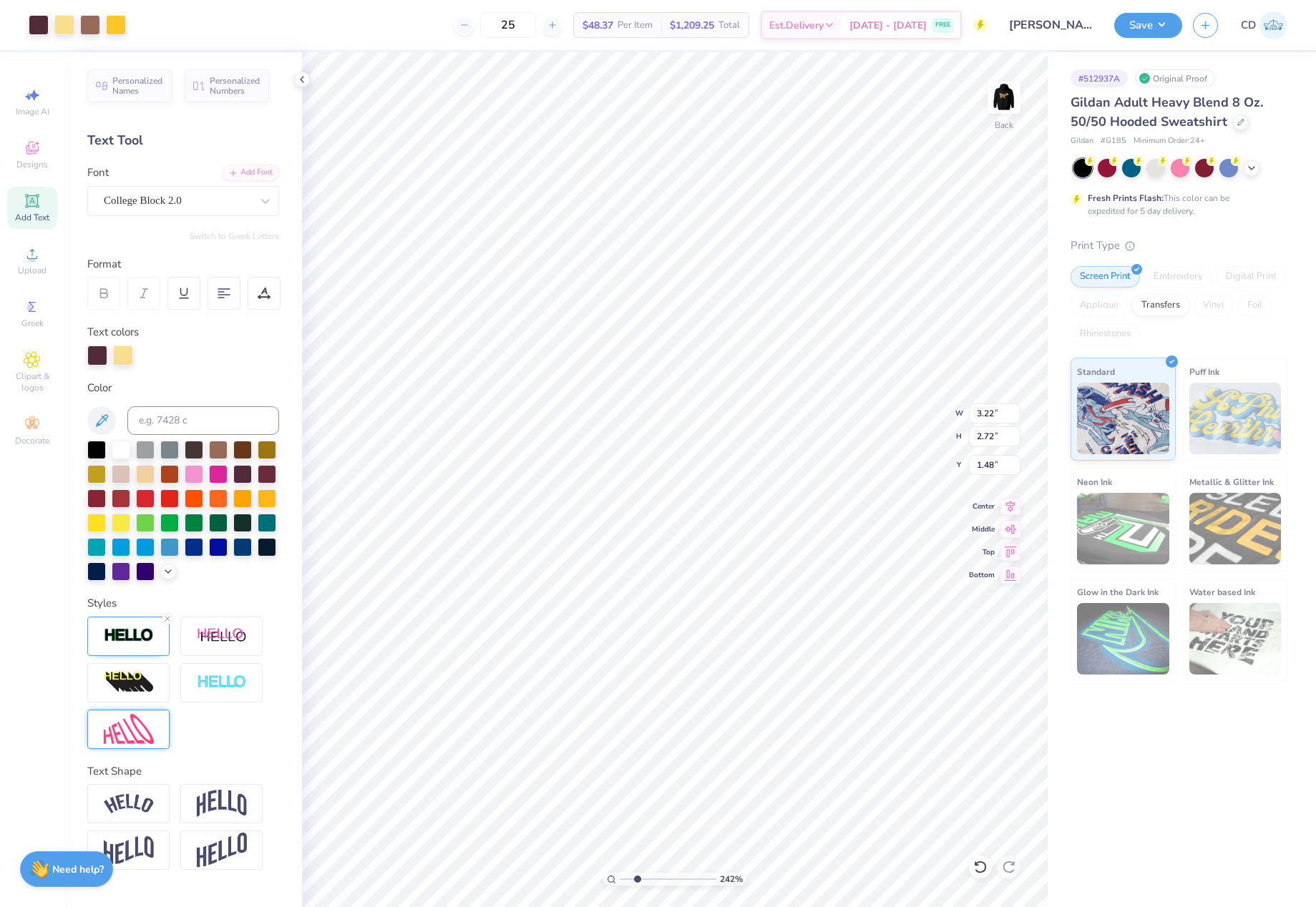
type input "2.82"
type input "1.42"
type input "3.09"
type input "2.67"
type input "1.58"
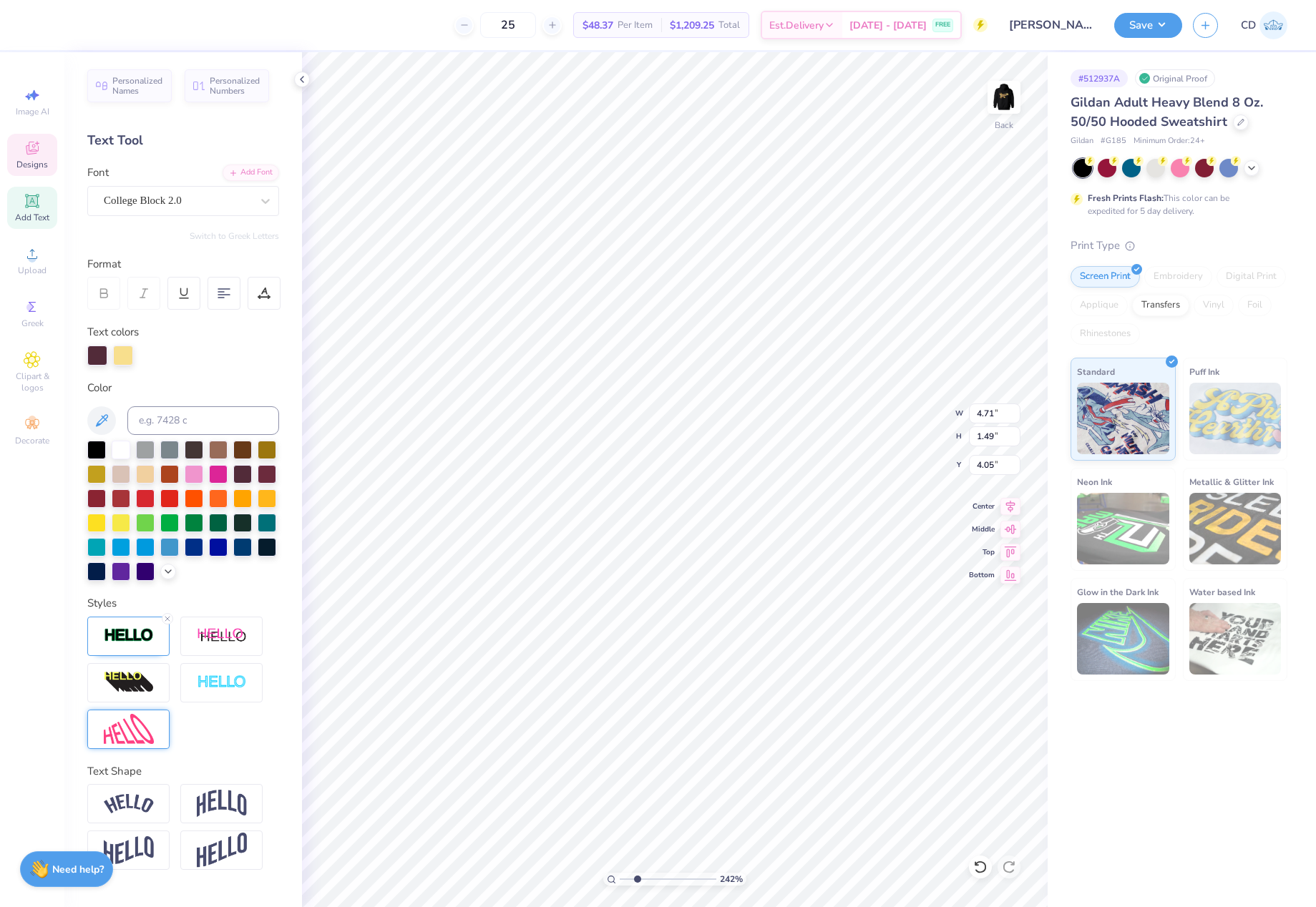
type input "4.71"
type input "1.49"
type input "3.95"
type input "4.63"
type input "1.58"
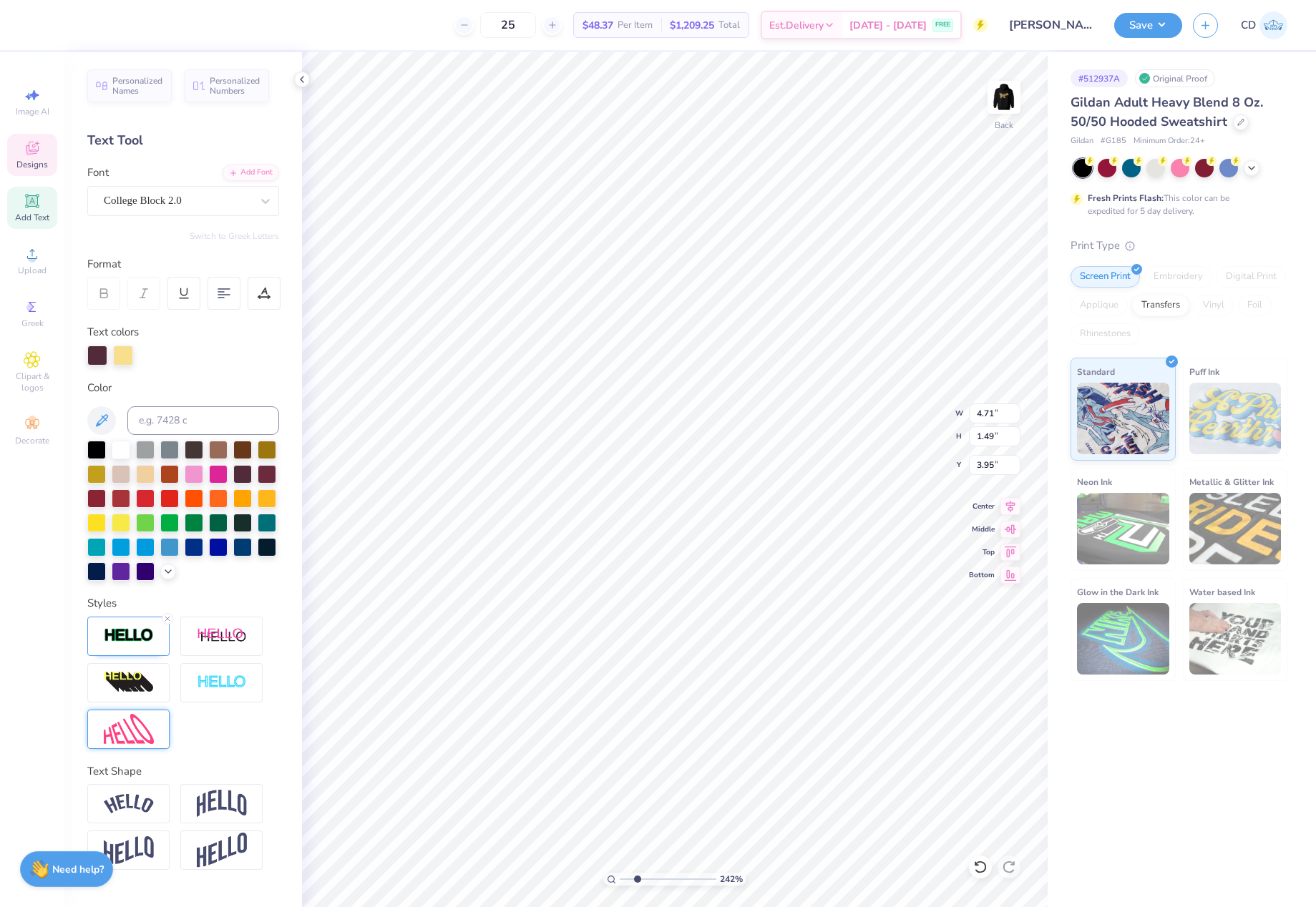
type input "5.93"
type input "4.28"
type input "1.46"
type input "5.71"
type input "4.17"
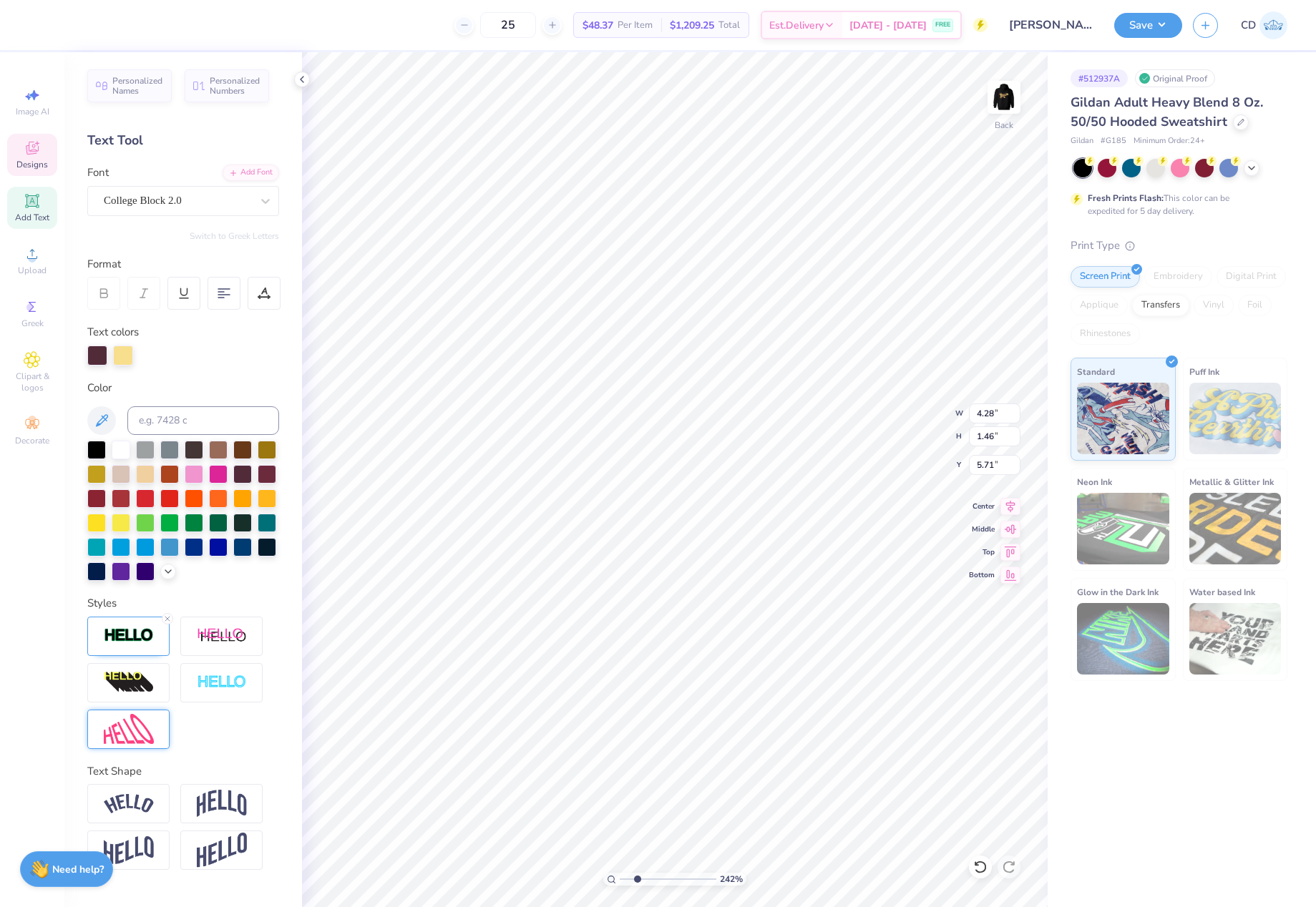
type input "1.42"
type input "5.72"
type input "4.28"
type input "1.46"
type input "5.71"
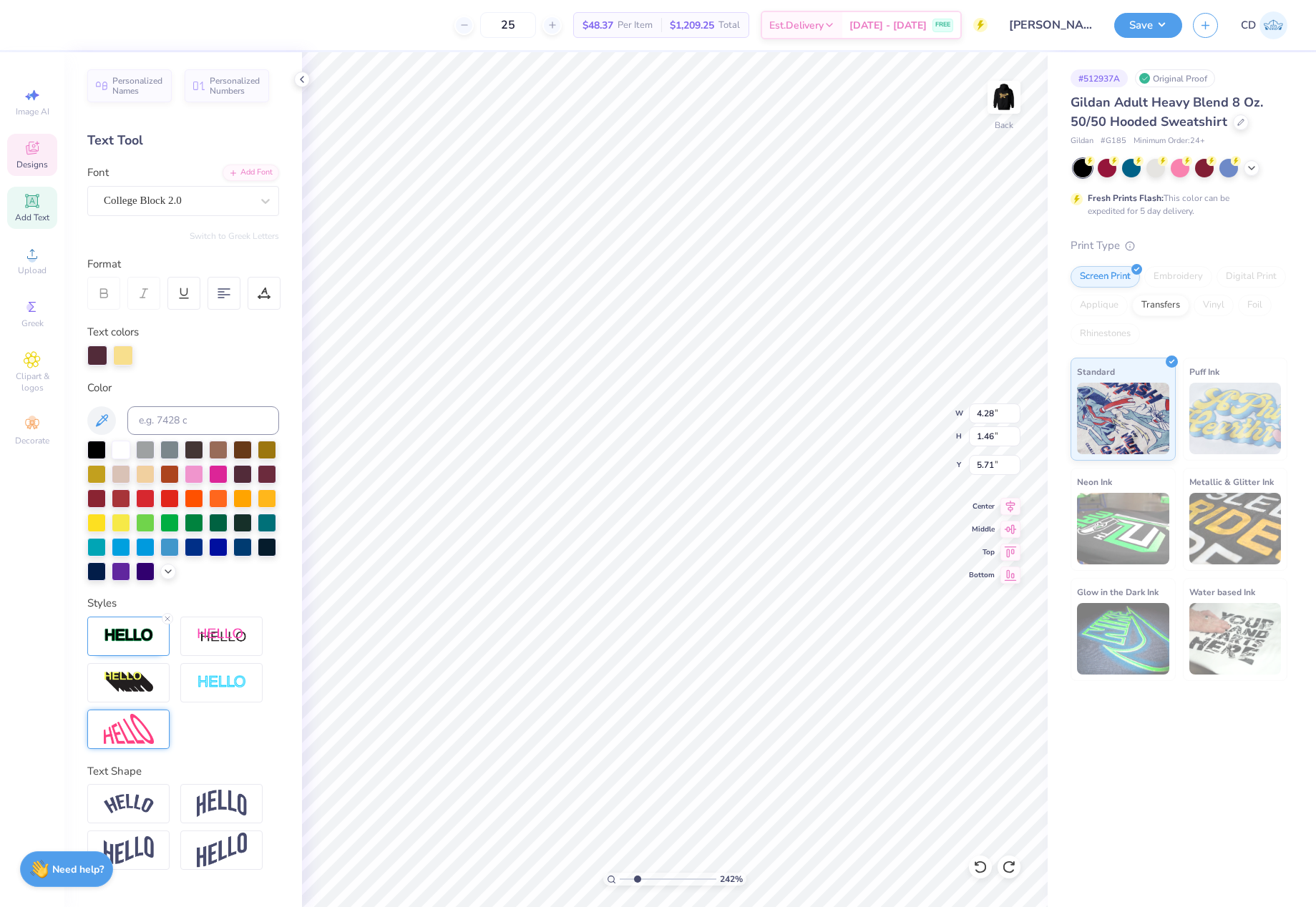
scroll to position [12, 2]
click at [784, 503] on li "Duplicate" at bounding box center [807, 503] width 113 height 28
type input "4.95"
type textarea "DANCE"
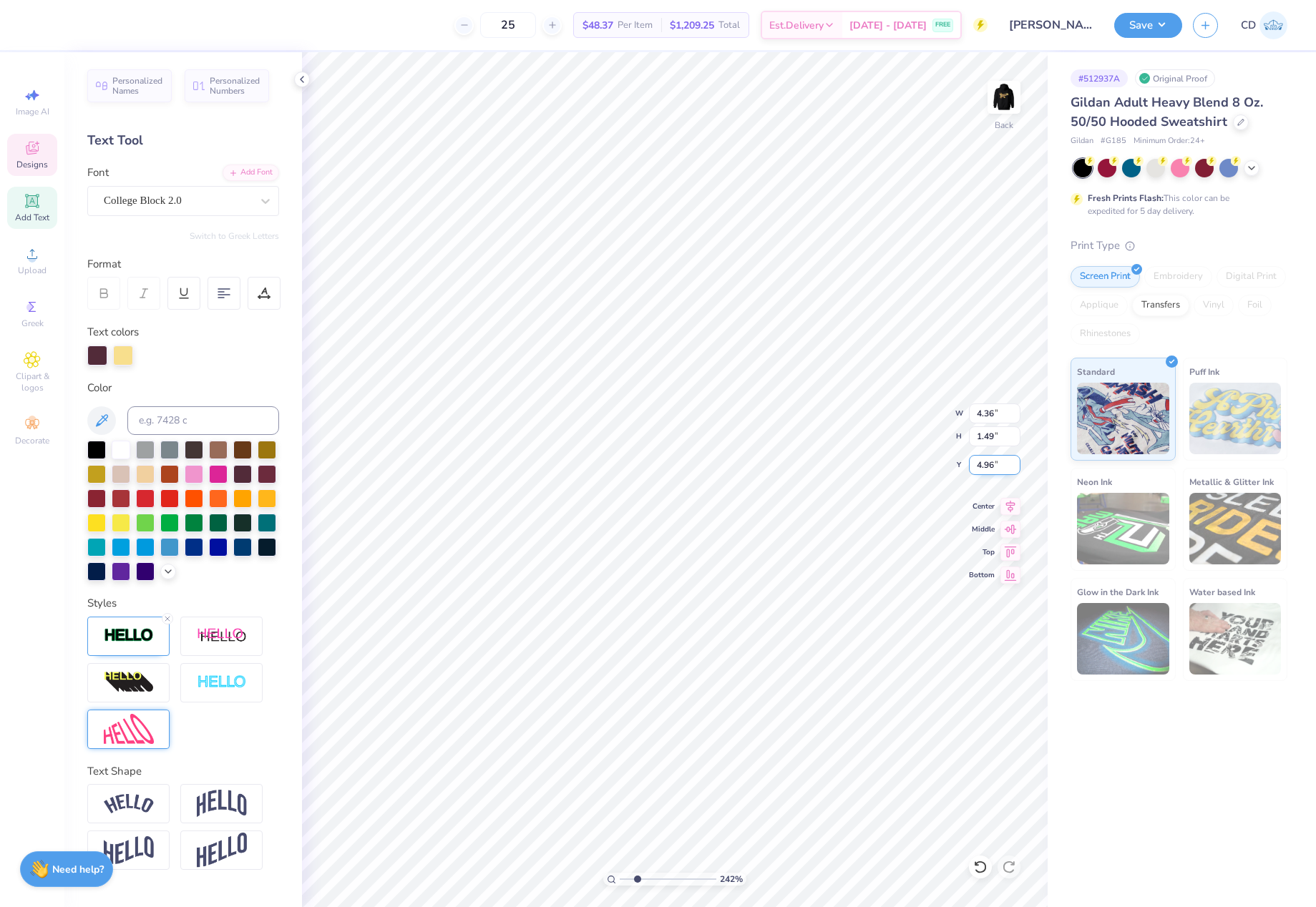
type input "5.76"
click at [1005, 506] on icon at bounding box center [1010, 504] width 20 height 17
drag, startPoint x: 634, startPoint y: 877, endPoint x: 605, endPoint y: 874, distance: 29.2
type input "1"
click at [620, 874] on input "range" at bounding box center [668, 879] width 97 height 13
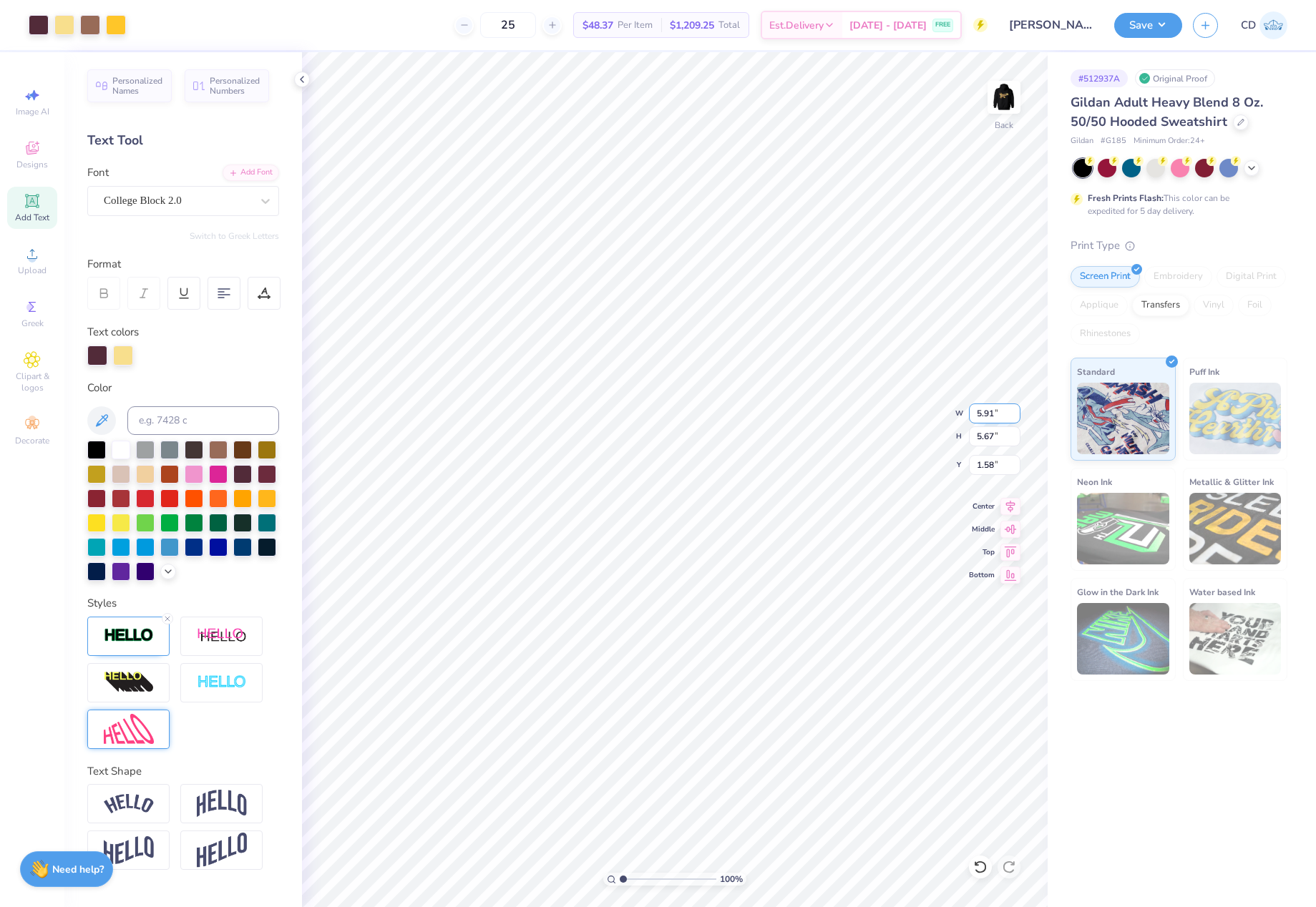
drag, startPoint x: 971, startPoint y: 410, endPoint x: 1000, endPoint y: 415, distance: 29.4
click at [1000, 415] on input "5.91" at bounding box center [995, 413] width 51 height 20
type input "7.00"
type input "6.72"
type input "1.67"
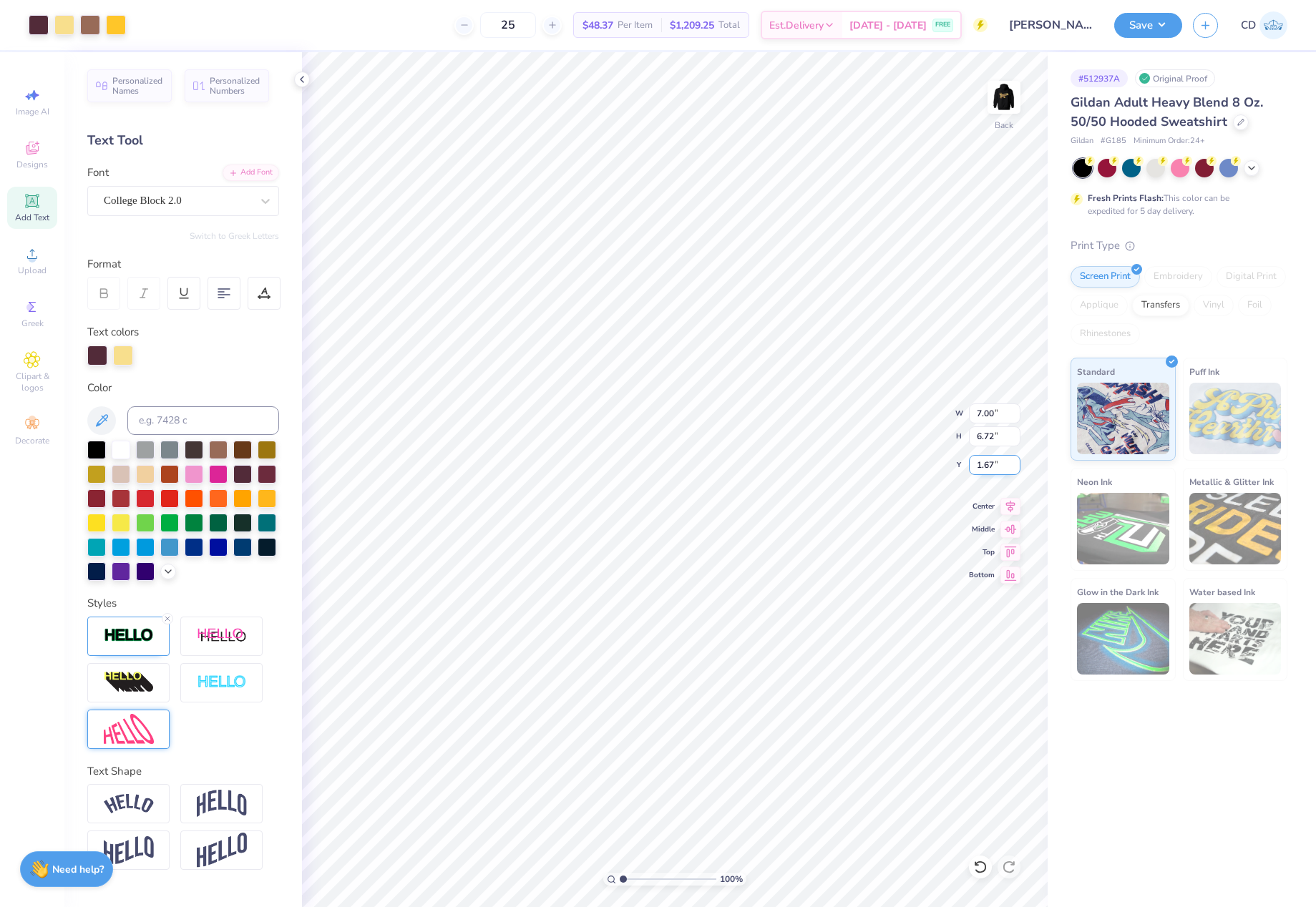
drag, startPoint x: 977, startPoint y: 459, endPoint x: 998, endPoint y: 460, distance: 21.0
click at [998, 460] on input "1.67" at bounding box center [995, 465] width 51 height 20
type input "1.50"
click at [998, 101] on img at bounding box center [1004, 98] width 57 height 57
click at [1002, 94] on img at bounding box center [1004, 98] width 57 height 57
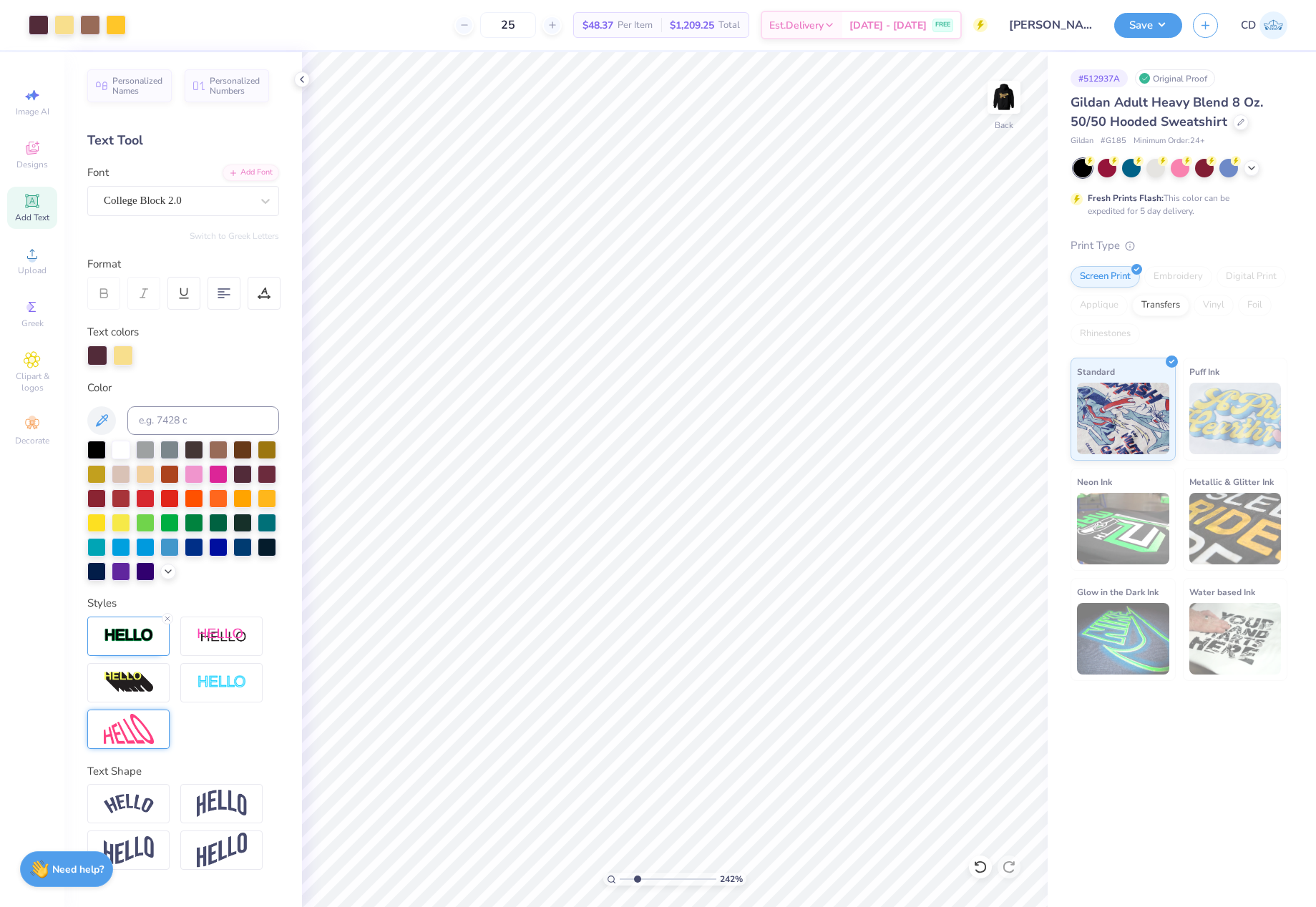
drag, startPoint x: 622, startPoint y: 880, endPoint x: 636, endPoint y: 875, distance: 14.9
type input "2.42"
click at [636, 875] on input "range" at bounding box center [668, 879] width 97 height 13
click at [852, 509] on li "Duplicate" at bounding box center [860, 512] width 113 height 28
type input "9.20"
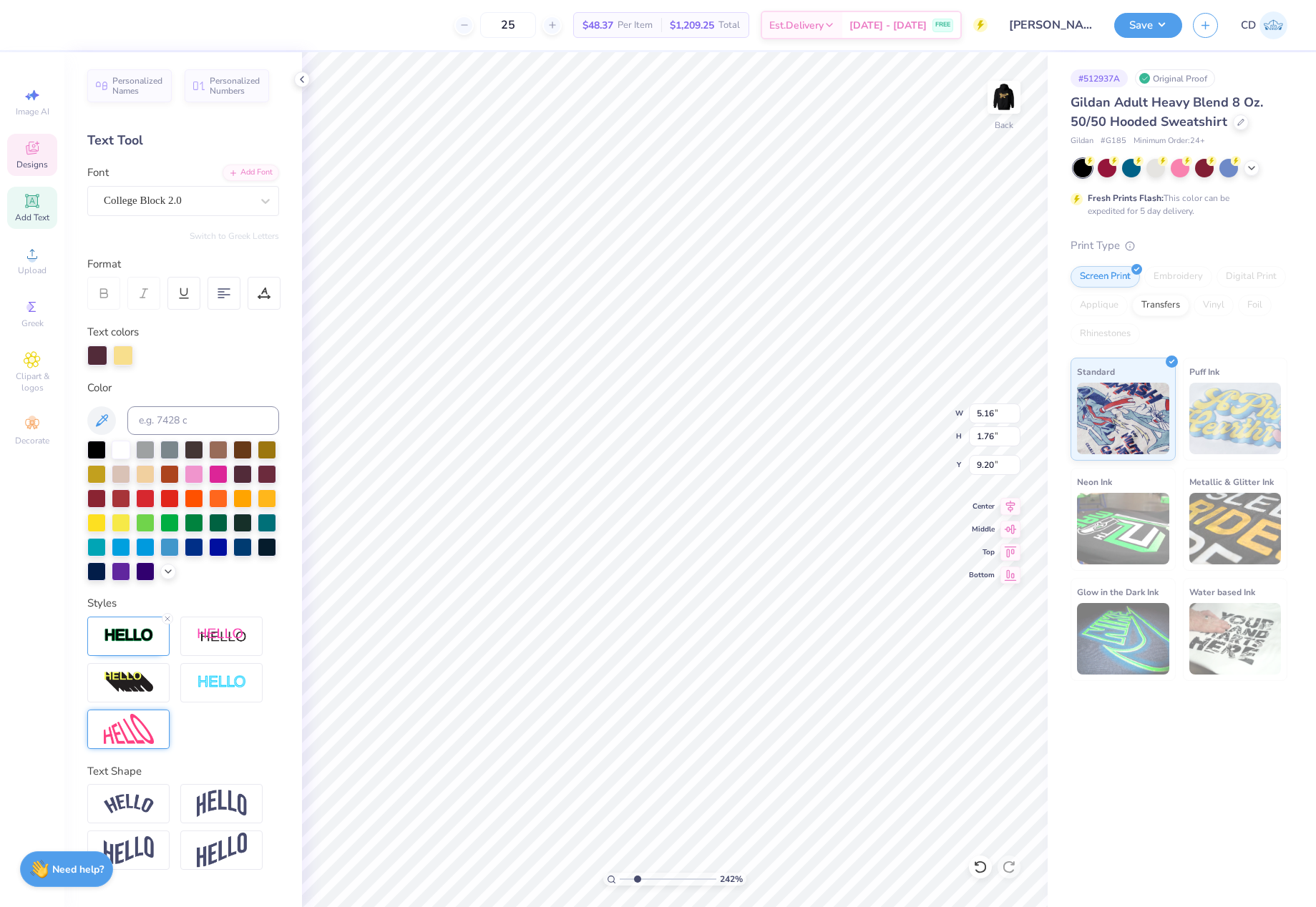
scroll to position [12, 2]
type textarea "TM"
type input "0.88"
type input "0.65"
type input "0.48"
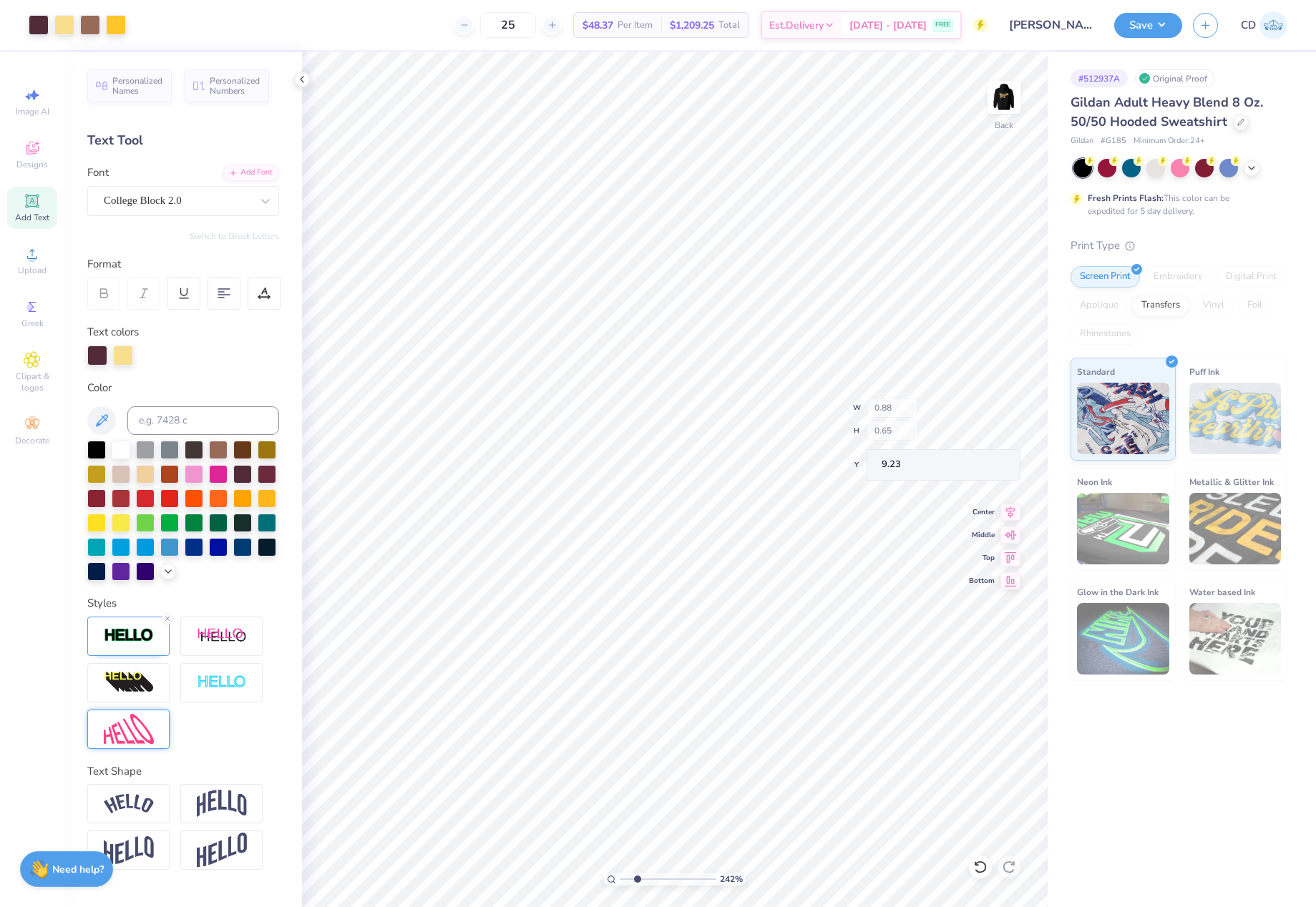
type input "0.36"
type input "2.71"
click at [639, 883] on input "range" at bounding box center [668, 879] width 97 height 13
click at [131, 644] on img at bounding box center [129, 636] width 50 height 17
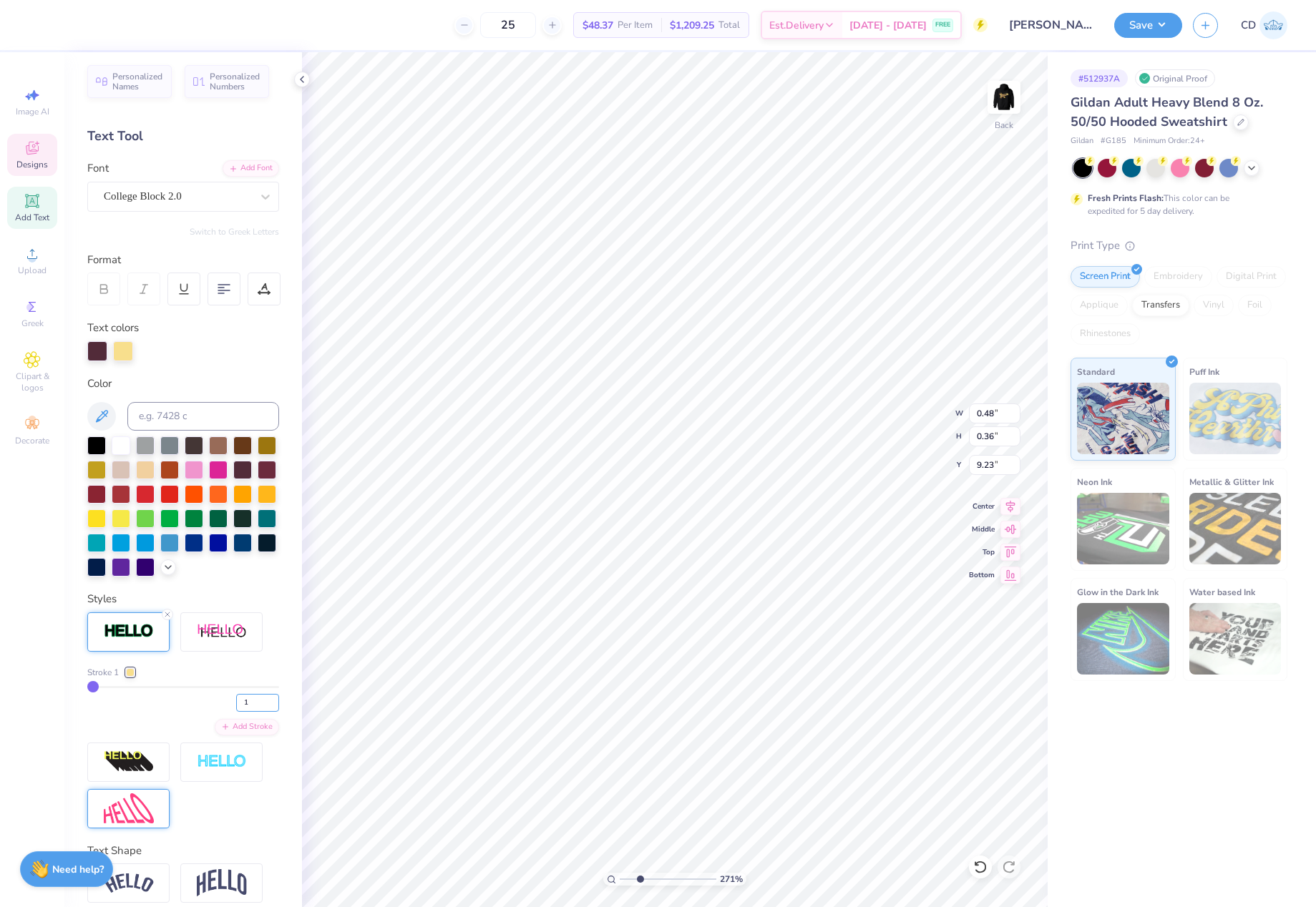
drag, startPoint x: 246, startPoint y: 726, endPoint x: 212, endPoint y: 729, distance: 34.1
click at [212, 712] on div "1" at bounding box center [183, 699] width 192 height 26
type input "2"
type input "0.49"
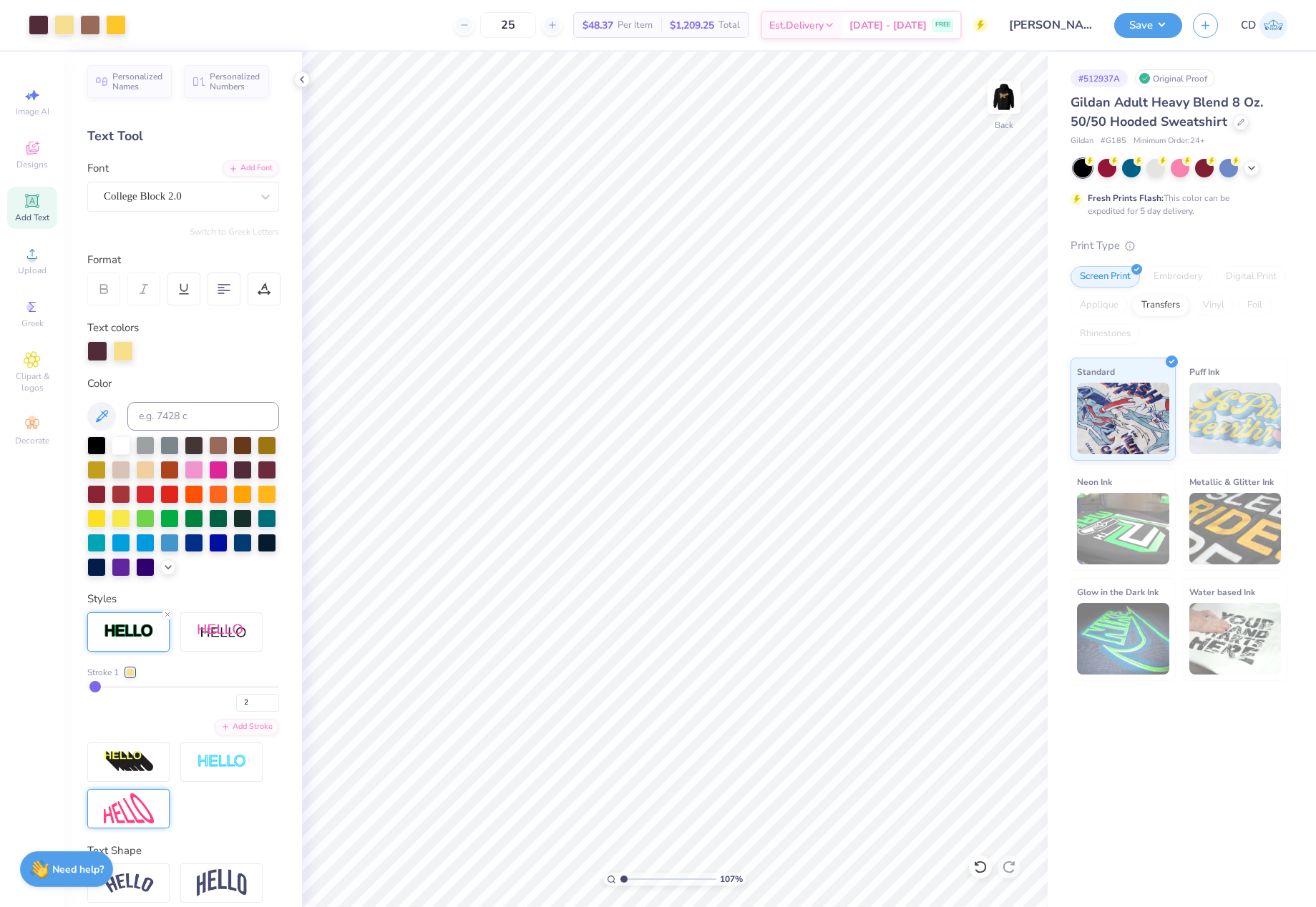
drag, startPoint x: 636, startPoint y: 880, endPoint x: 624, endPoint y: 881, distance: 12.0
type input "1.07"
click at [624, 881] on input "range" at bounding box center [668, 879] width 97 height 13
type input "5.39"
drag, startPoint x: 622, startPoint y: 877, endPoint x: 636, endPoint y: 874, distance: 14.3
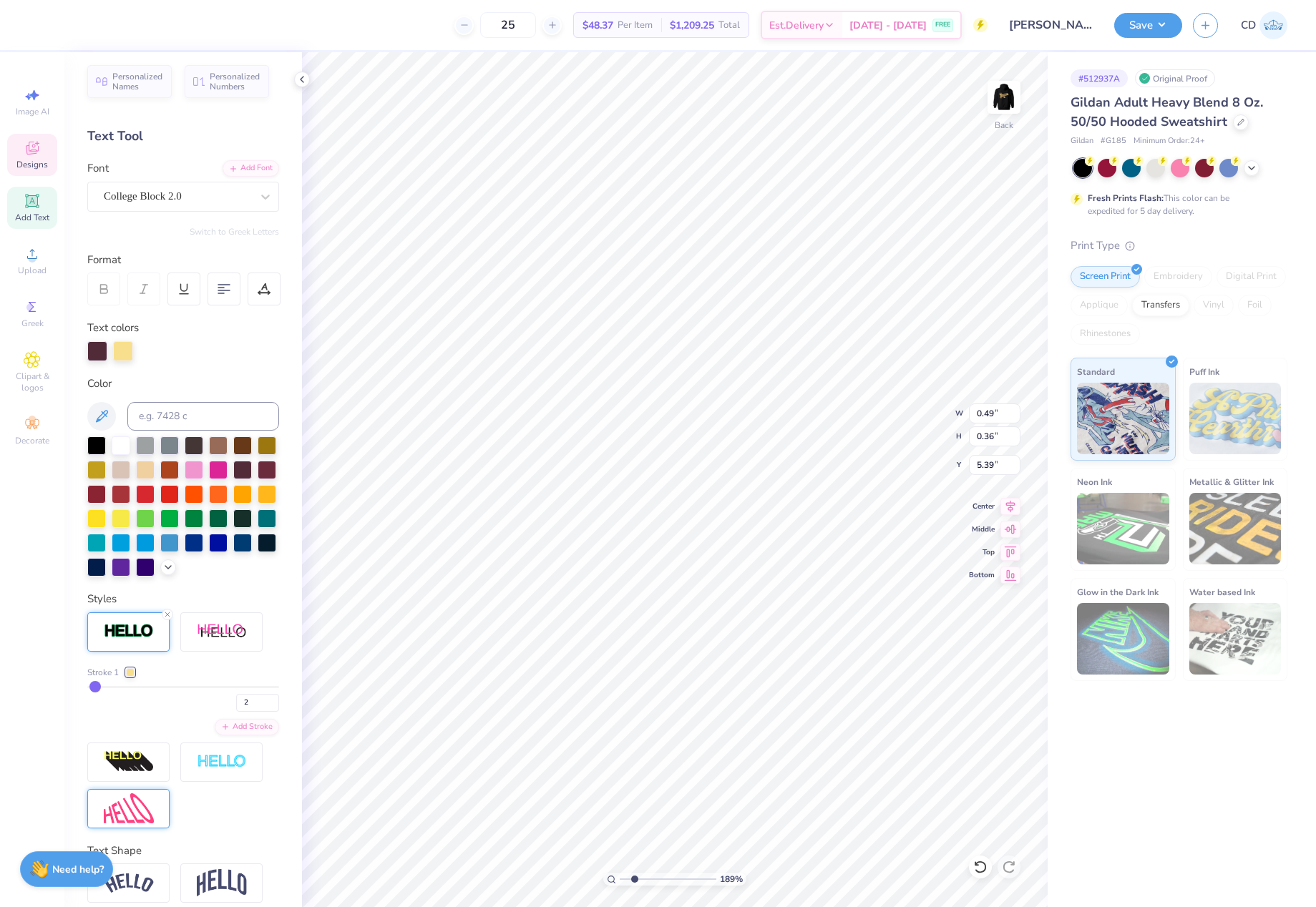
type input "2.27"
click at [636, 874] on input "range" at bounding box center [668, 879] width 97 height 13
type input "1.42"
type input "0.49"
type input "0.36"
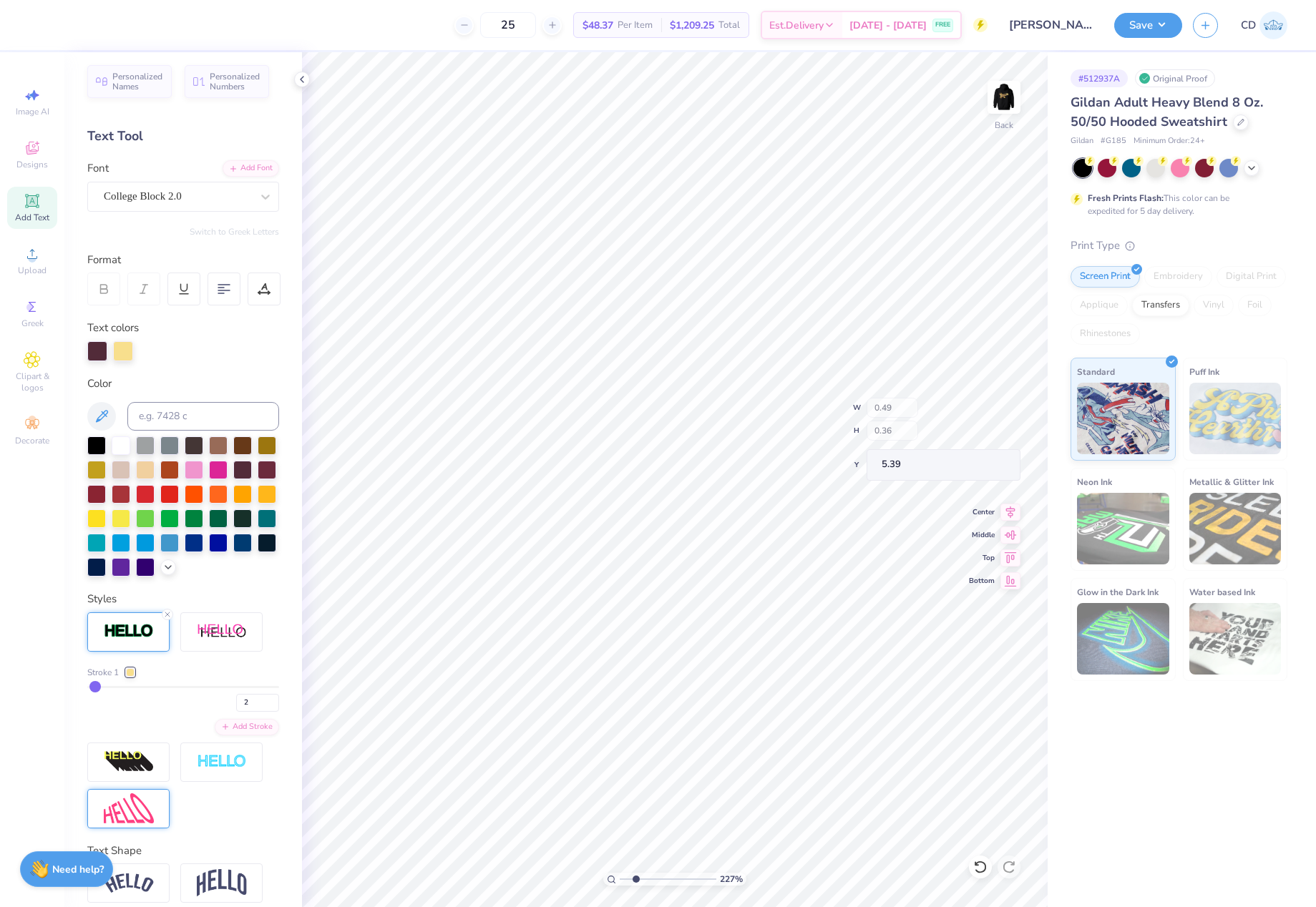
type input "4.31"
drag, startPoint x: 635, startPoint y: 876, endPoint x: 681, endPoint y: 878, distance: 46.0
type input "7.03"
click at [681, 878] on input "range" at bounding box center [668, 879] width 97 height 13
type input "3.66"
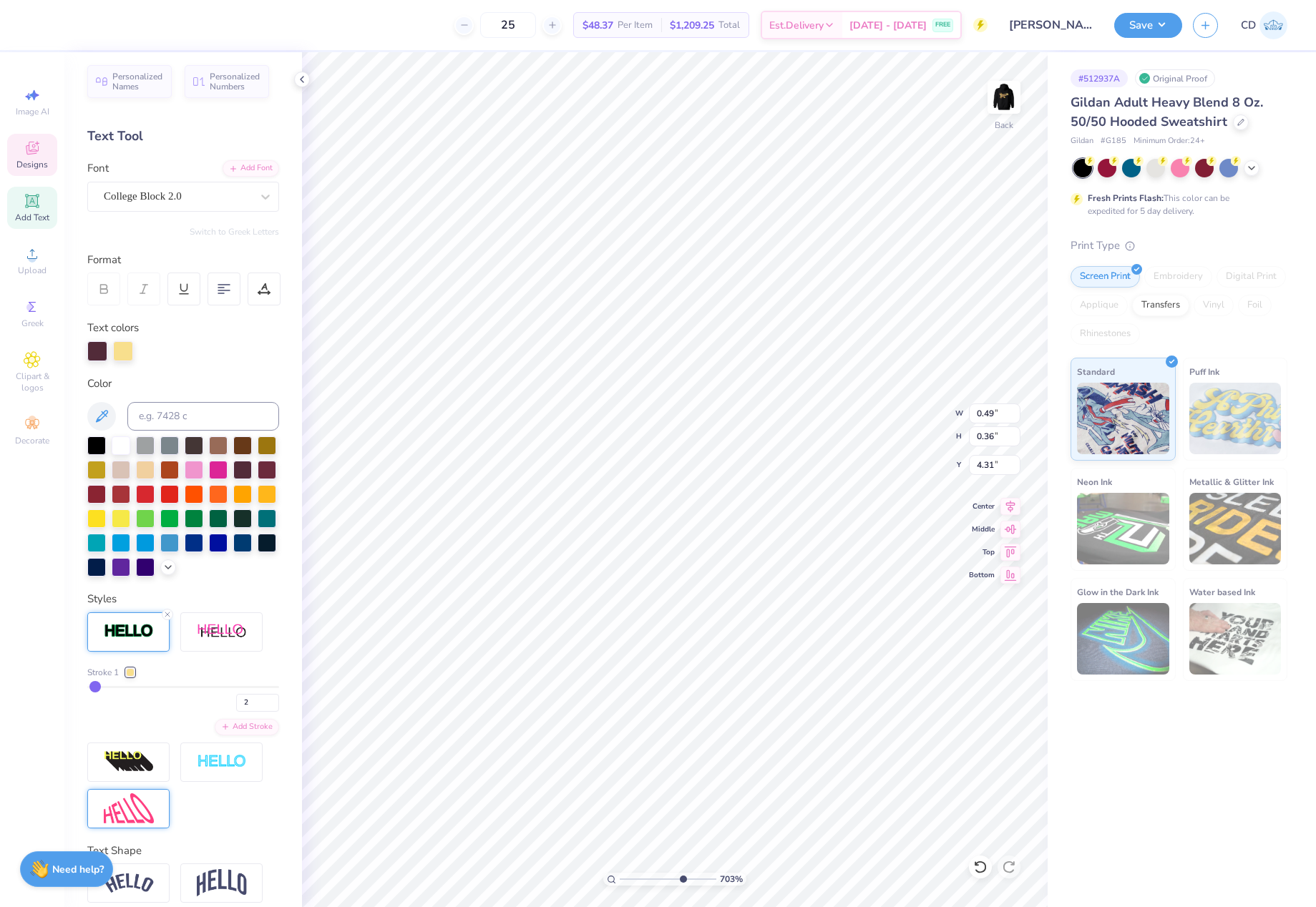
type input "3.16"
type input "1.42"
drag, startPoint x: 237, startPoint y: 729, endPoint x: 221, endPoint y: 729, distance: 16.0
click at [221, 712] on div "2" at bounding box center [183, 699] width 192 height 26
type input "3"
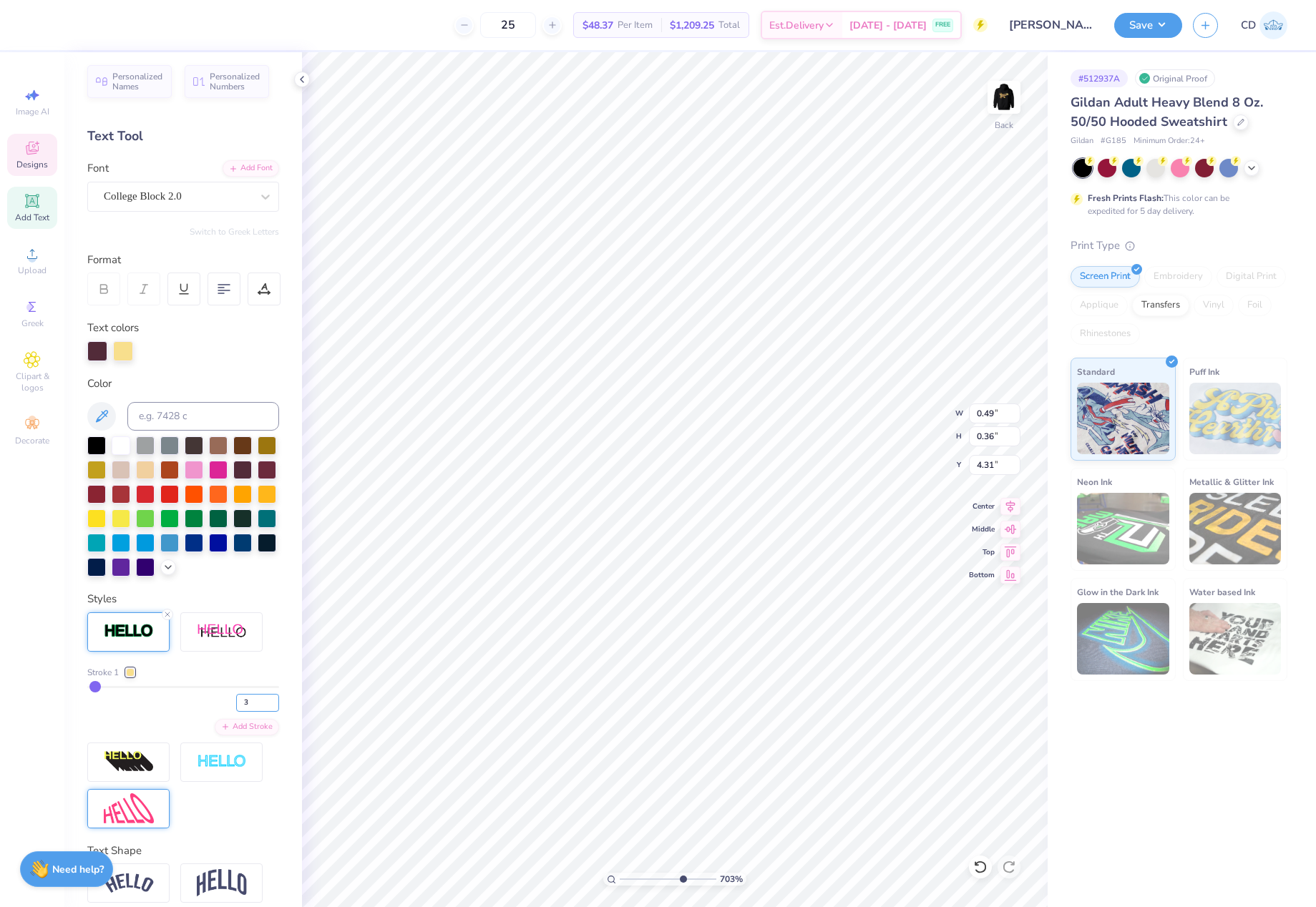
type input "3"
type input "0.37"
drag, startPoint x: 238, startPoint y: 726, endPoint x: 221, endPoint y: 726, distance: 17.0
click at [221, 712] on div "3" at bounding box center [183, 699] width 192 height 26
type input "2"
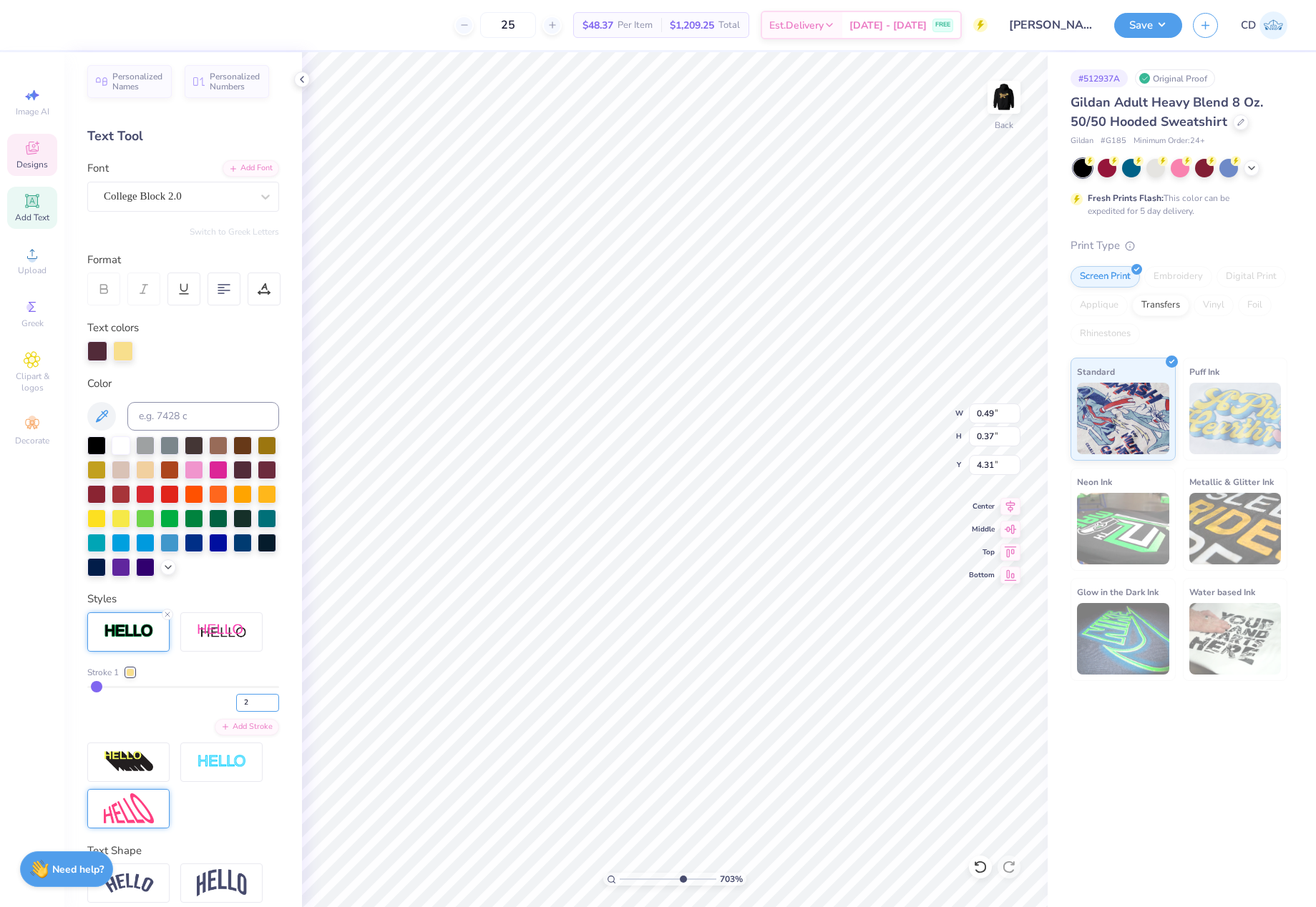
type input "2"
type input "0.36"
click at [169, 619] on icon at bounding box center [167, 614] width 8 height 8
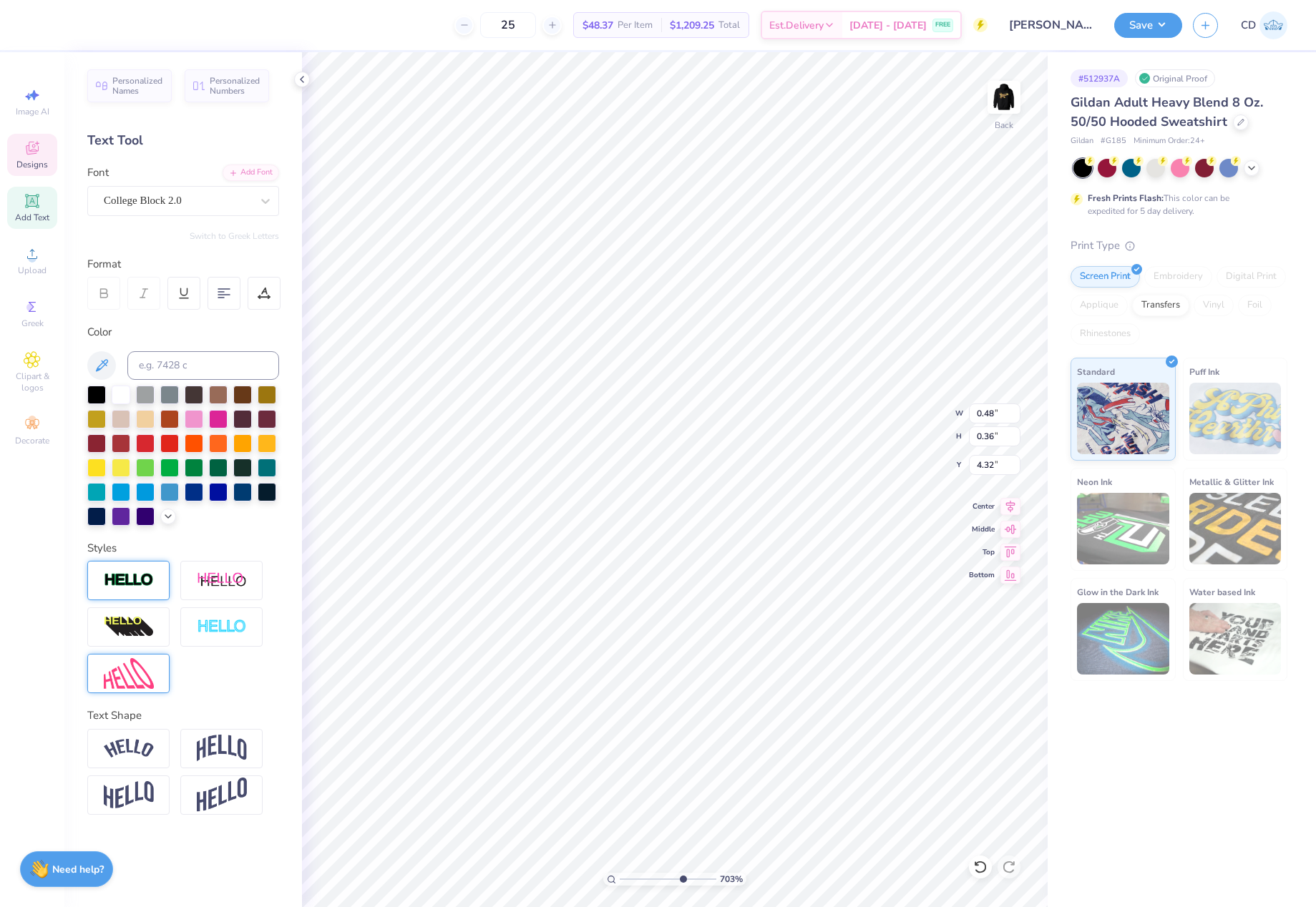
type input "0.48"
type input "0.35"
type input "4.32"
click at [133, 594] on div at bounding box center [128, 580] width 82 height 39
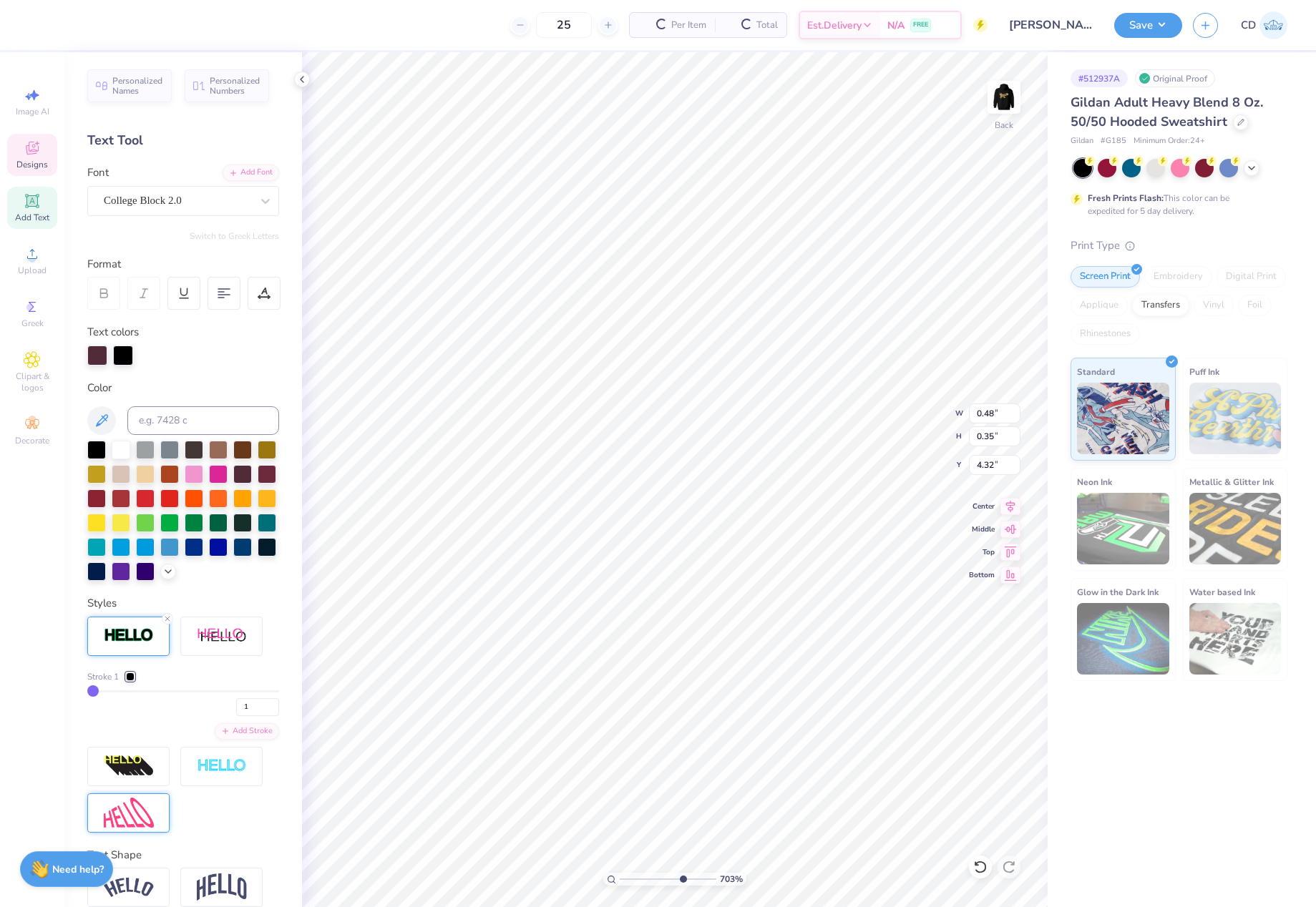
type input "0.36"
click at [128, 358] on div at bounding box center [123, 354] width 20 height 20
click at [181, 426] on input at bounding box center [203, 421] width 152 height 29
type input "1205"
drag, startPoint x: 247, startPoint y: 732, endPoint x: 229, endPoint y: 733, distance: 18.0
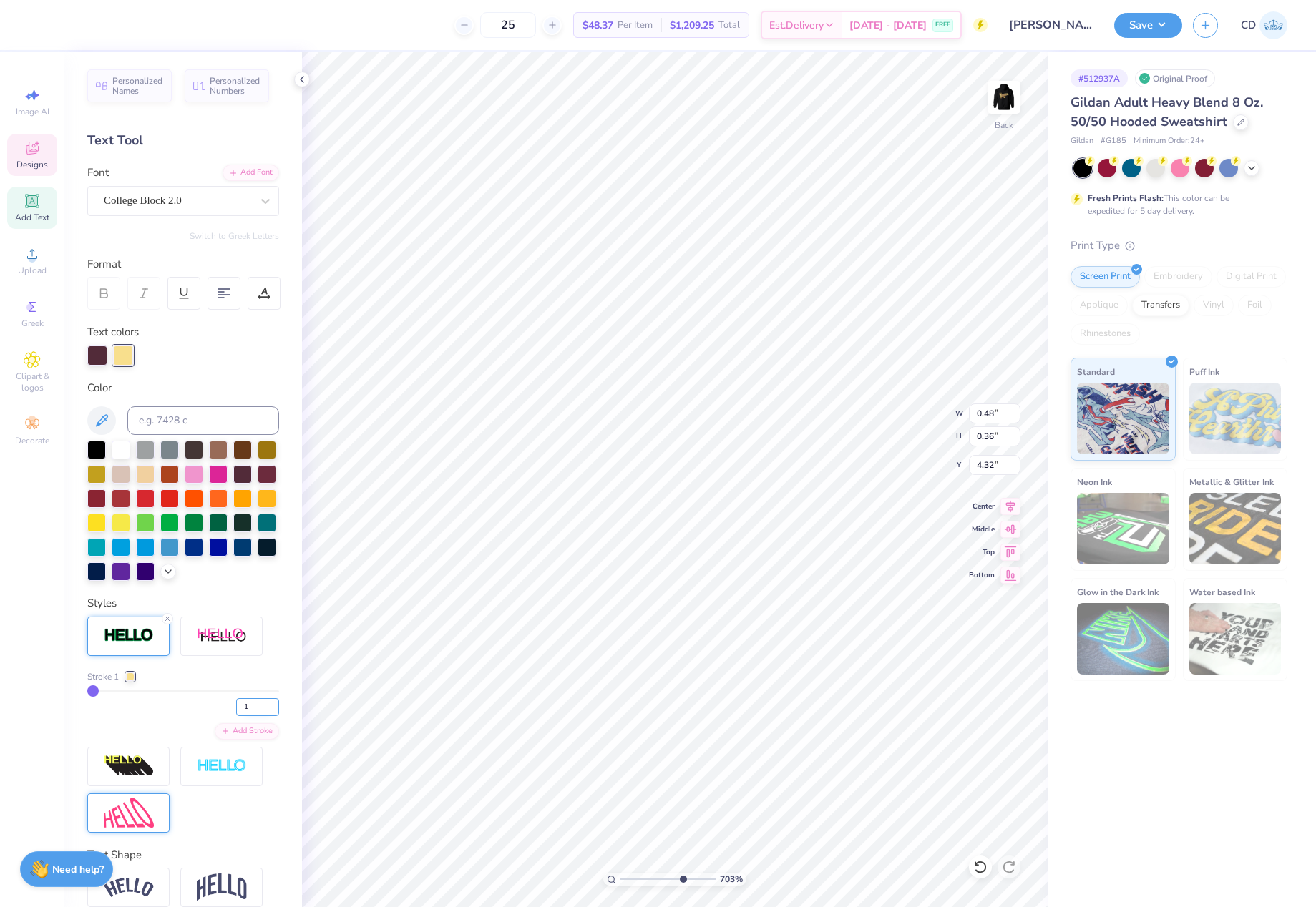
click at [236, 717] on input "1" at bounding box center [257, 707] width 43 height 18
type input "3"
type input "0.49"
type input "0.37"
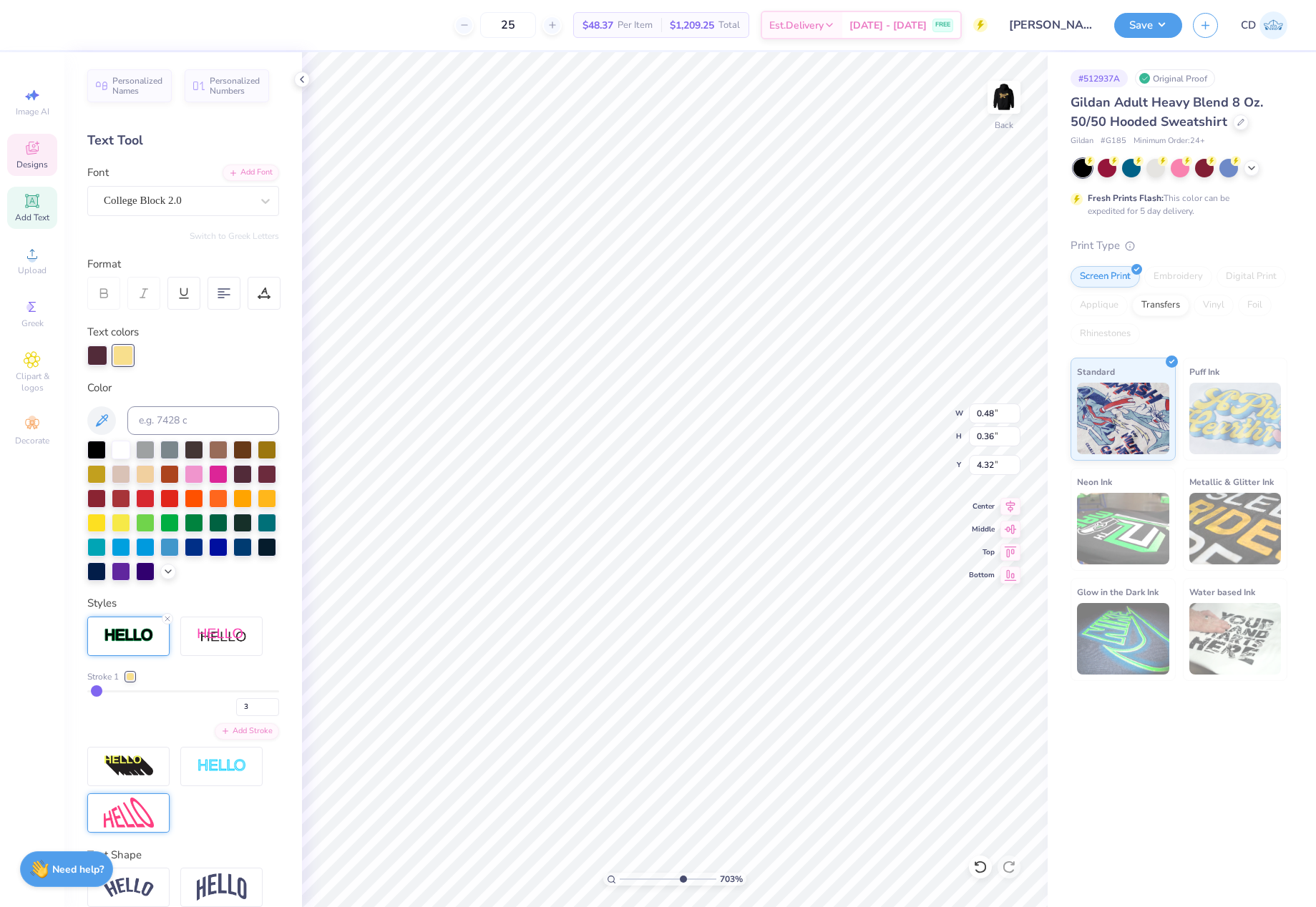
type input "4.31"
drag, startPoint x: 682, startPoint y: 877, endPoint x: 597, endPoint y: 872, distance: 85.1
type input "1"
click at [620, 873] on input "range" at bounding box center [668, 879] width 97 height 13
click at [950, 411] on div "100 % Back W 7.40 7.40 " H 6.80 6.80 " Y 1.42 1.42 " Center Middle Top Bottom" at bounding box center [674, 479] width 745 height 855
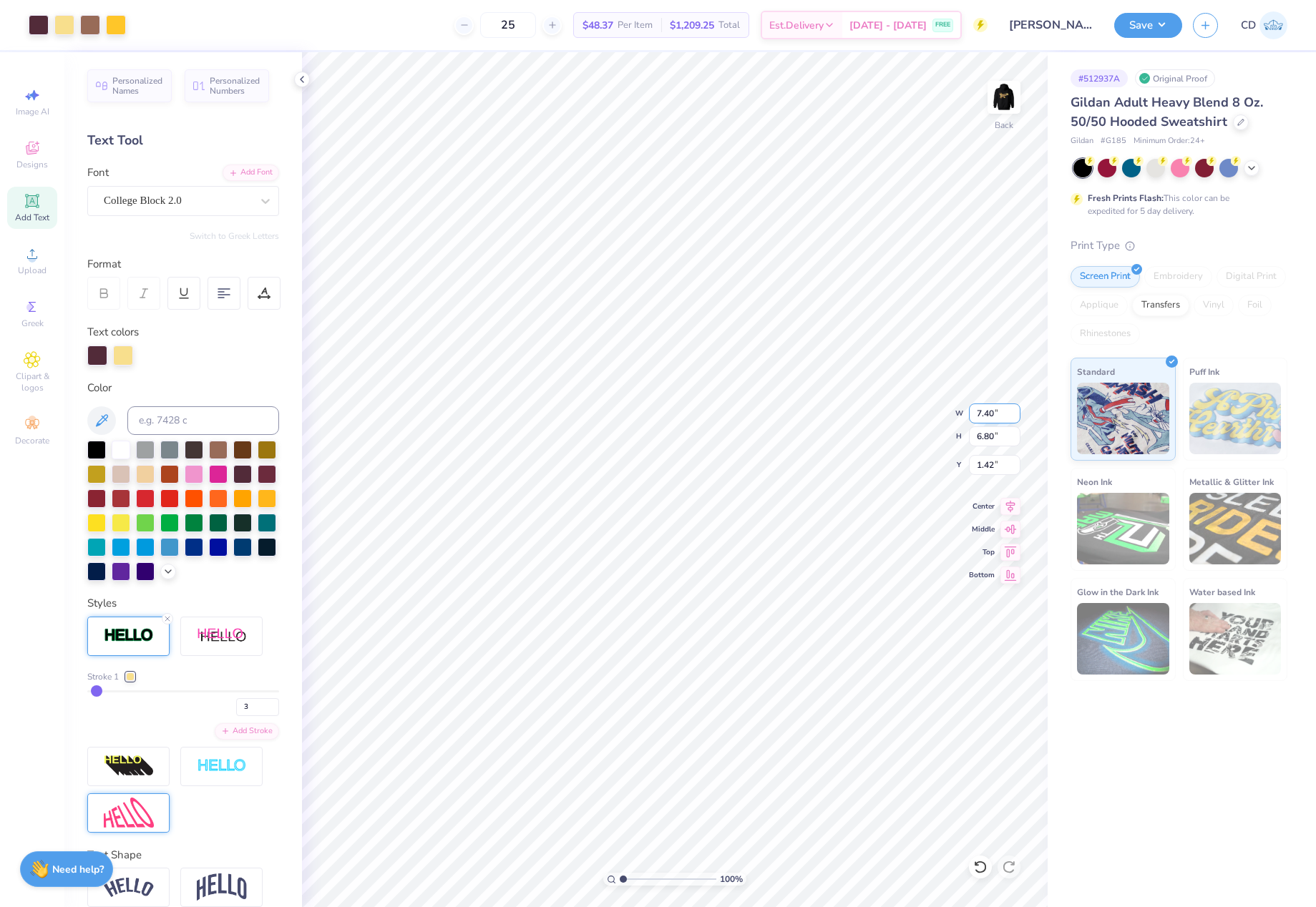
drag, startPoint x: 1003, startPoint y: 411, endPoint x: 976, endPoint y: 413, distance: 27.1
click at [976, 413] on input "7.40" at bounding box center [995, 413] width 51 height 20
type input "8.00"
type input "7.35"
drag, startPoint x: 999, startPoint y: 463, endPoint x: 984, endPoint y: 467, distance: 15.5
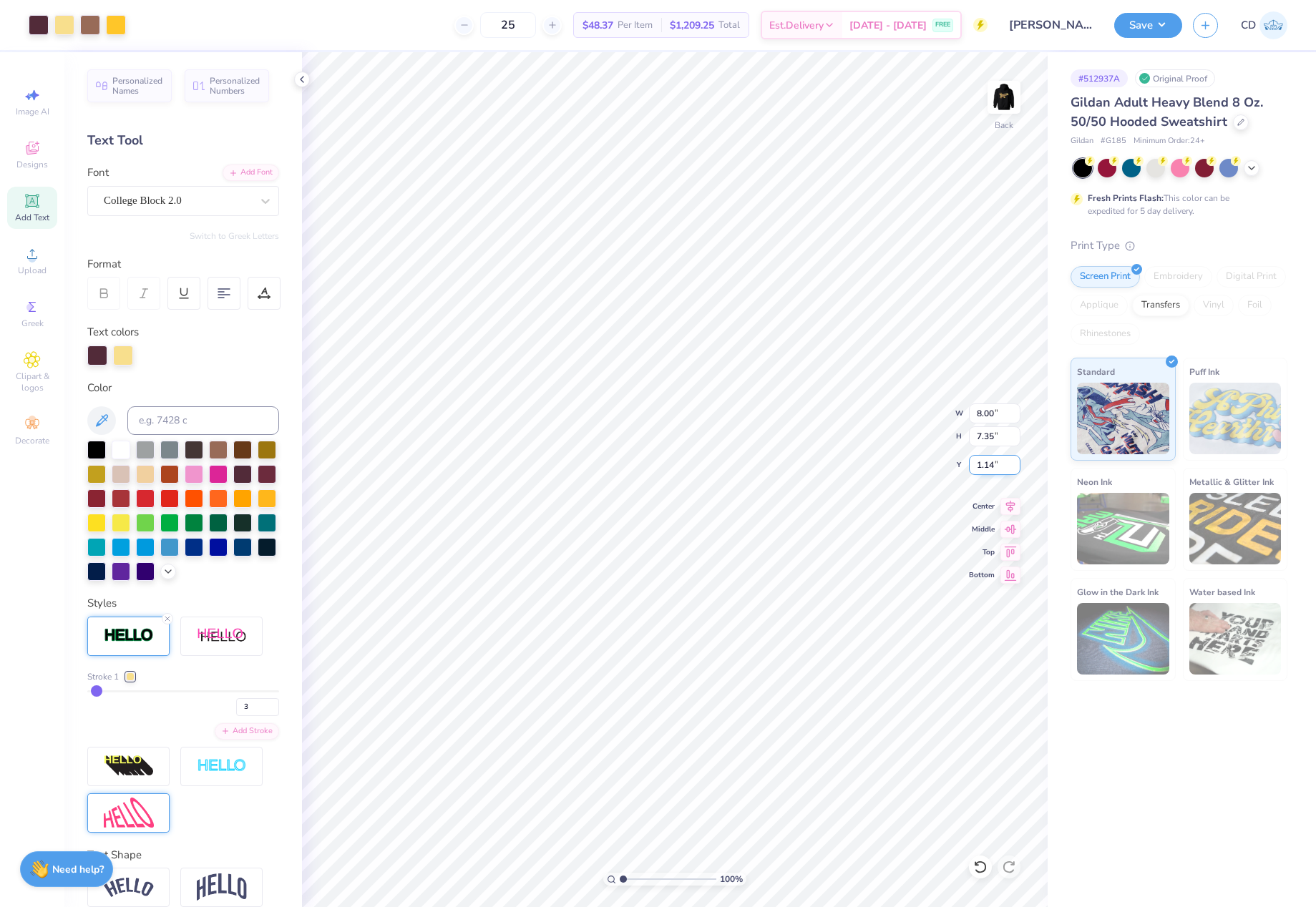
click at [984, 467] on input "1.14" at bounding box center [995, 465] width 51 height 20
drag, startPoint x: 1000, startPoint y: 465, endPoint x: 973, endPoint y: 470, distance: 27.5
click at [973, 470] on input "1.50" at bounding box center [995, 465] width 51 height 20
type input "1.00"
click at [797, 580] on li "Download vector" at bounding box center [797, 584] width 113 height 28
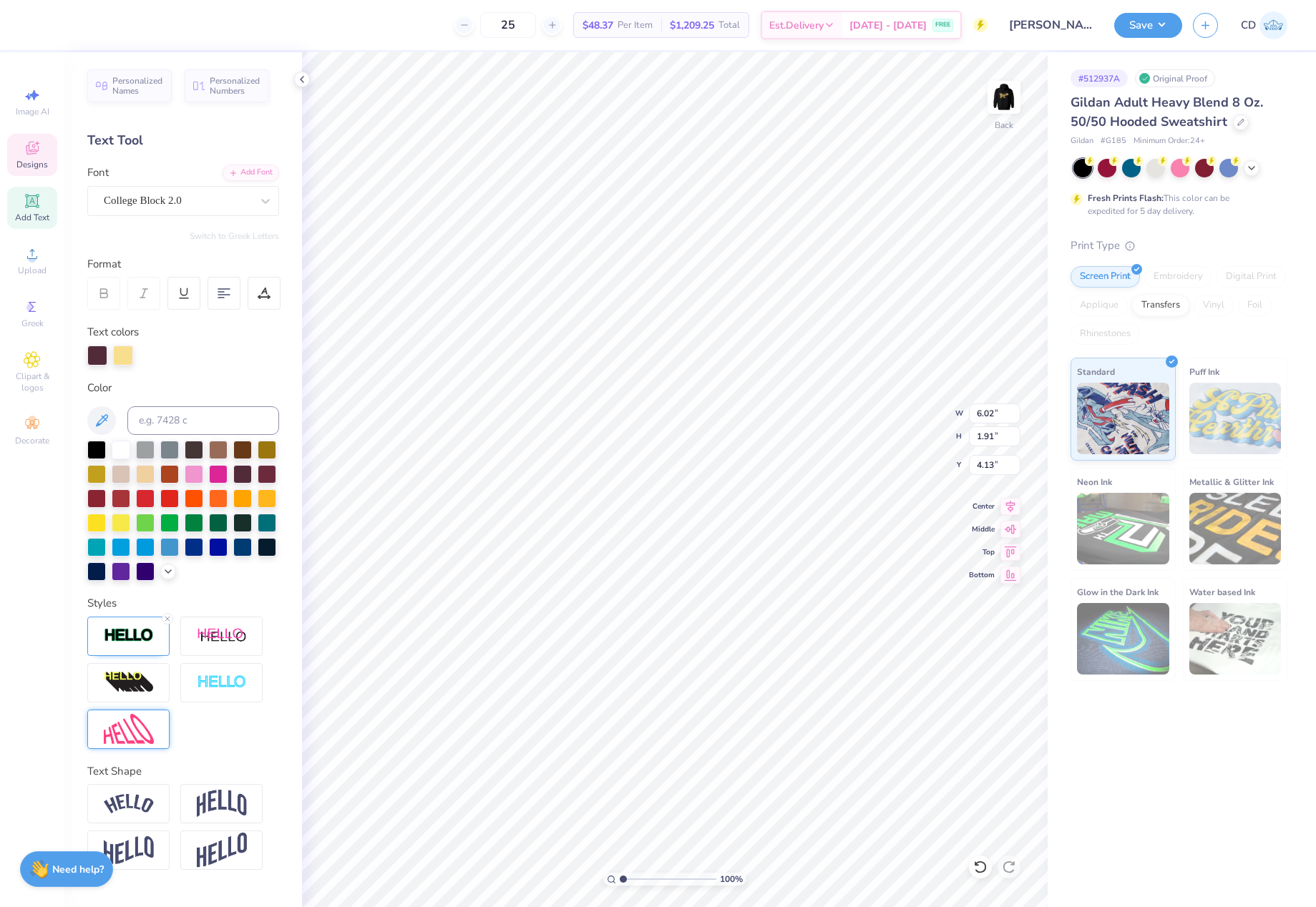
type input "6.00"
type input "1.82"
type input "4.17"
type input "6.02"
type input "1.91"
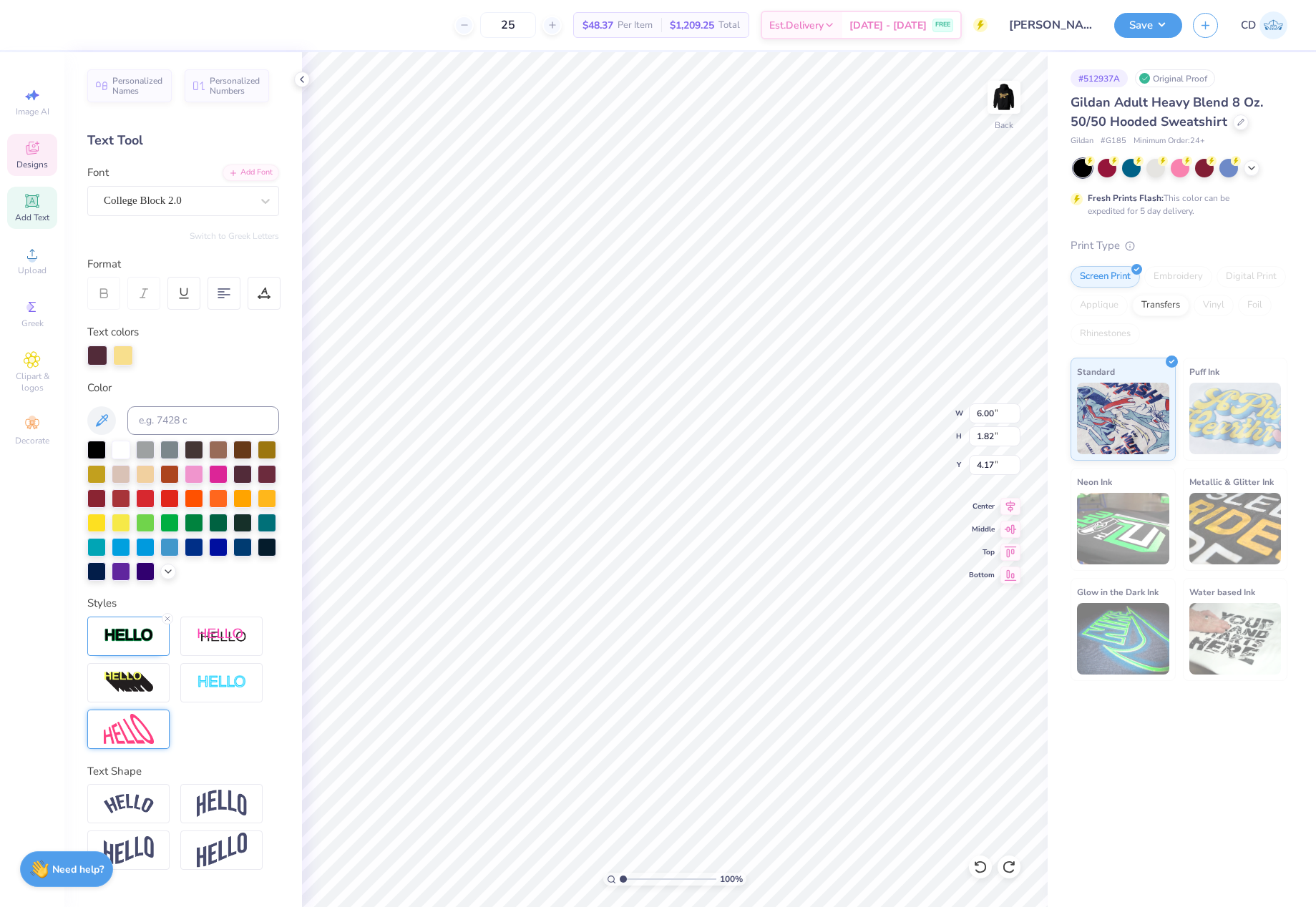
type input "4.13"
type input "8.01"
type input "7.31"
type input "1.01"
type input "1"
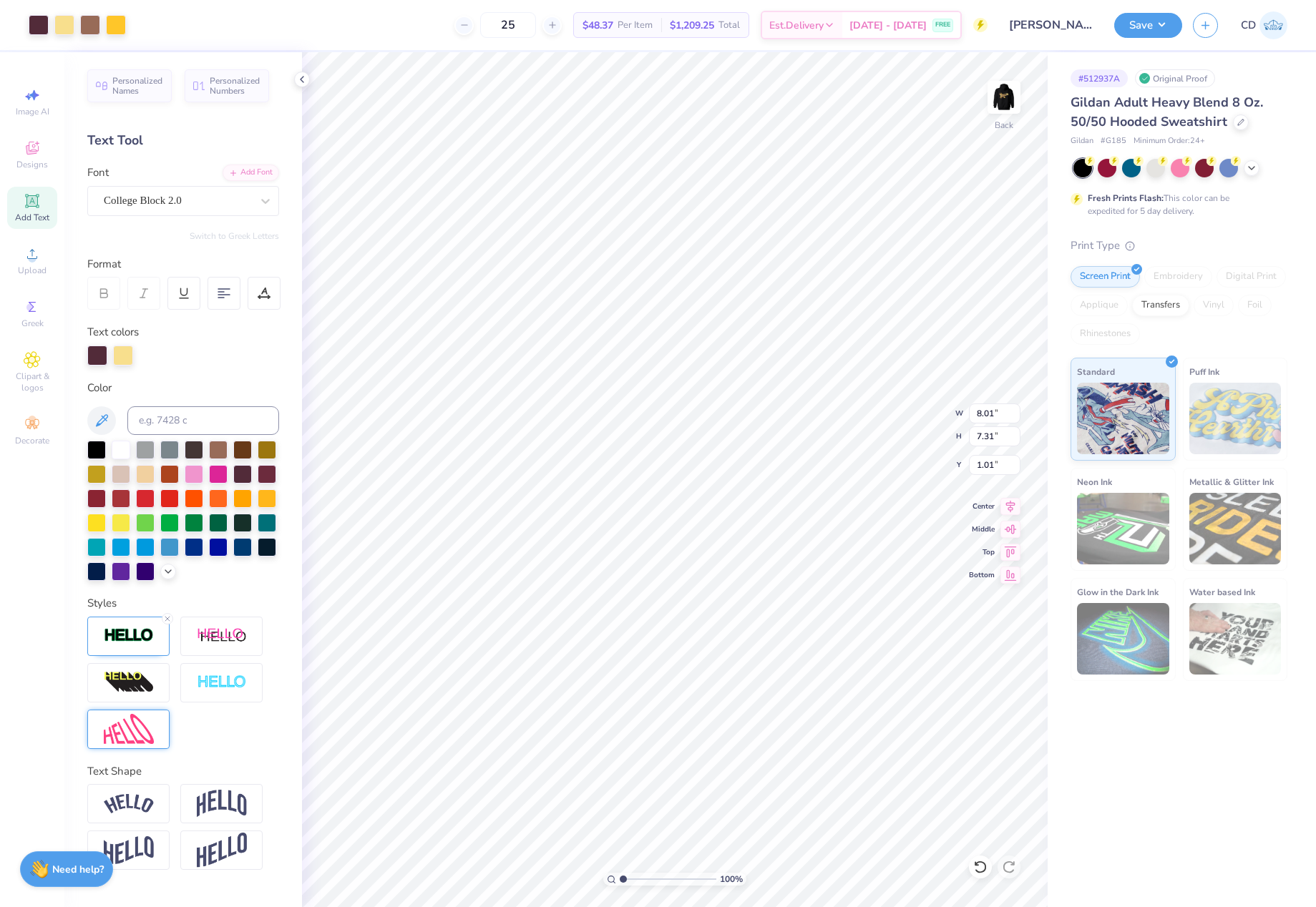
drag, startPoint x: 623, startPoint y: 880, endPoint x: 604, endPoint y: 876, distance: 19.4
click at [620, 877] on input "range" at bounding box center [668, 879] width 97 height 13
type input "8.02"
type input "7.24"
type input "1.03"
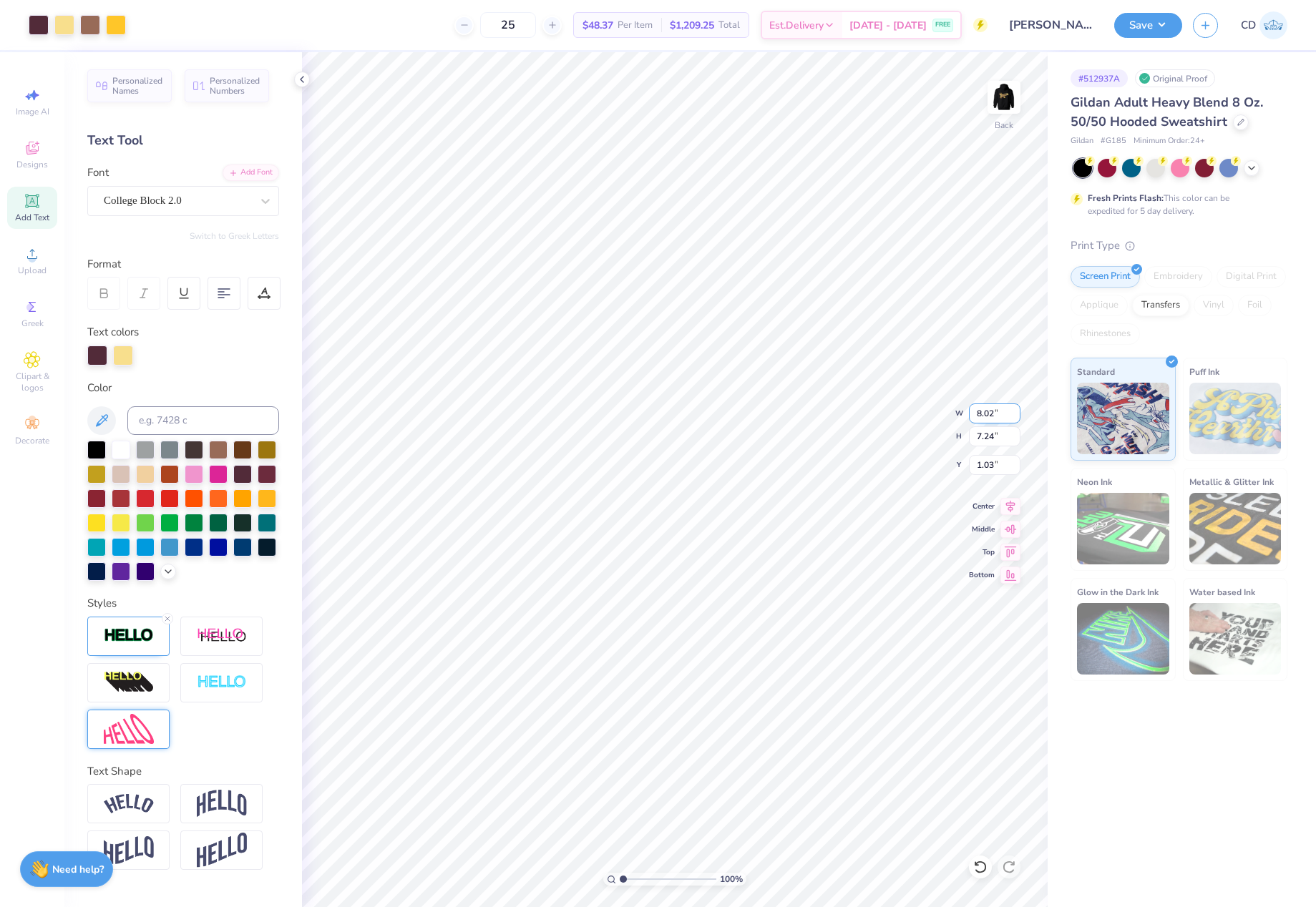
click at [961, 413] on div "100 % Back W 8.02 8.02 " H 7.24 7.24 " Y 1.03 1.03 " Center Middle Top Bottom" at bounding box center [674, 479] width 745 height 855
type input "8.02"
type input "7.24"
type input "1.03"
type input "8.01"
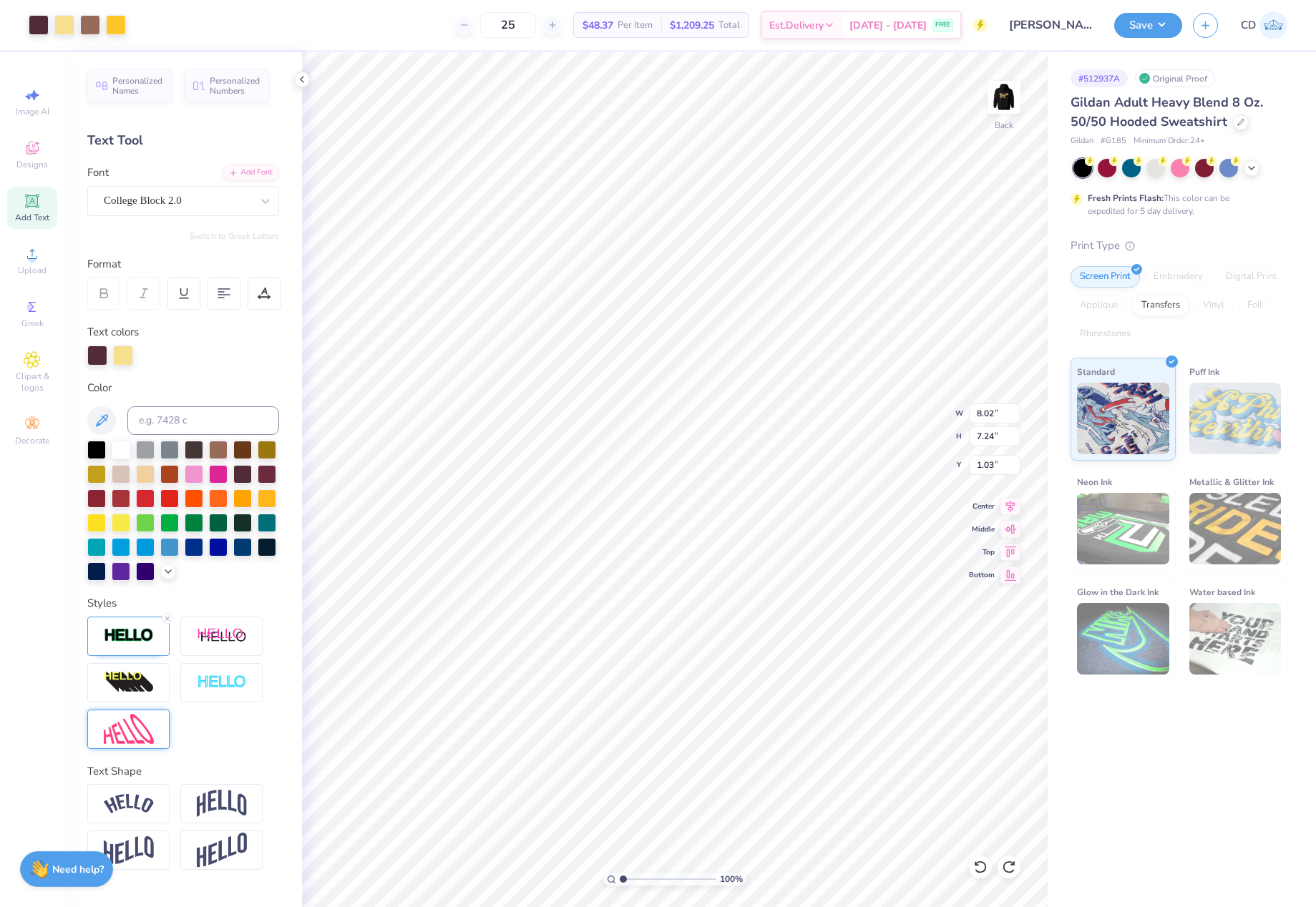
type input "7.31"
type input "1.01"
type input "8.02"
type input "7.24"
type input "1.03"
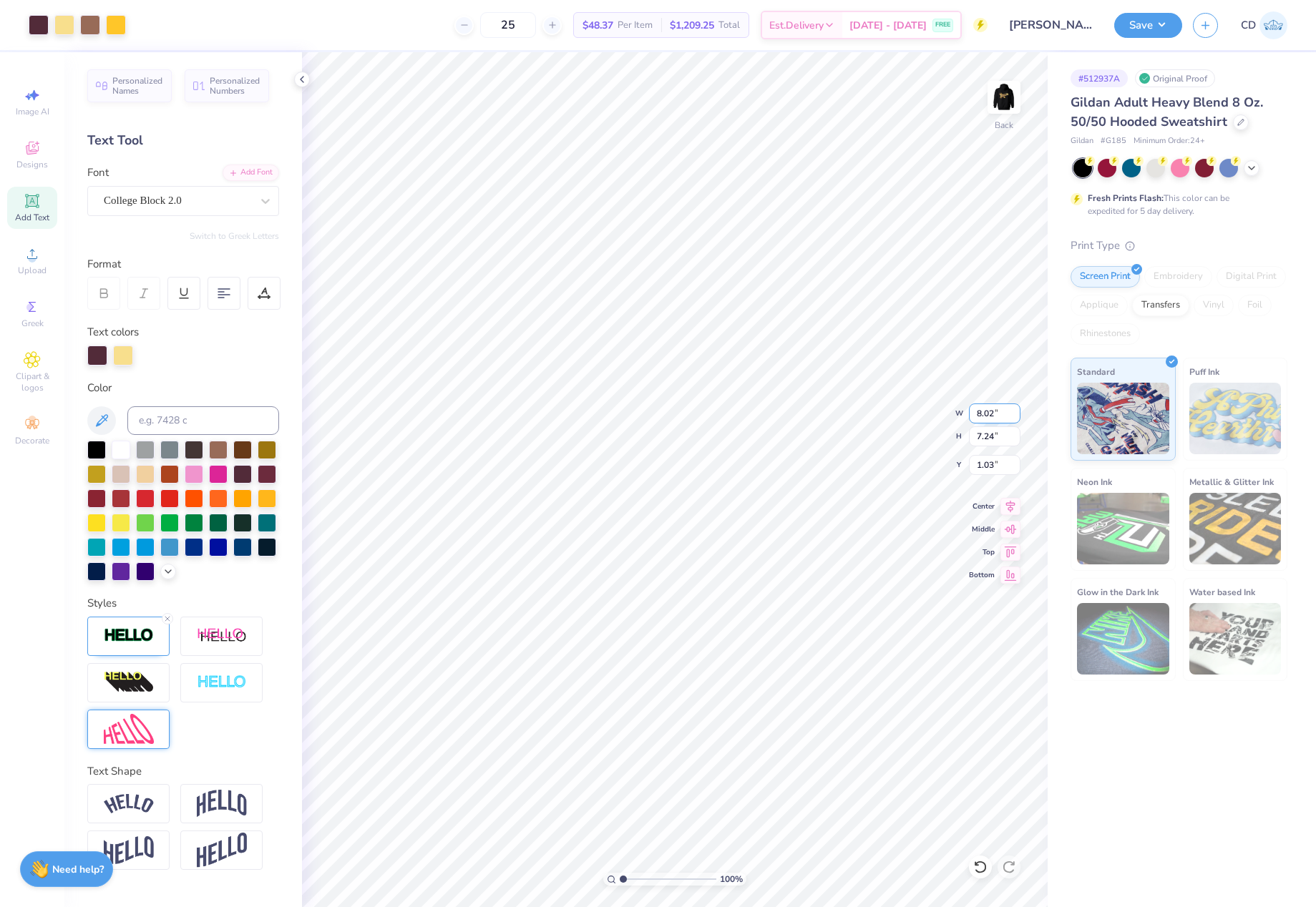
drag, startPoint x: 994, startPoint y: 410, endPoint x: 978, endPoint y: 410, distance: 16.0
click at [978, 410] on input "8.02" at bounding box center [995, 413] width 51 height 20
type input "8.00"
type input "7.22"
drag, startPoint x: 998, startPoint y: 463, endPoint x: 976, endPoint y: 463, distance: 22.0
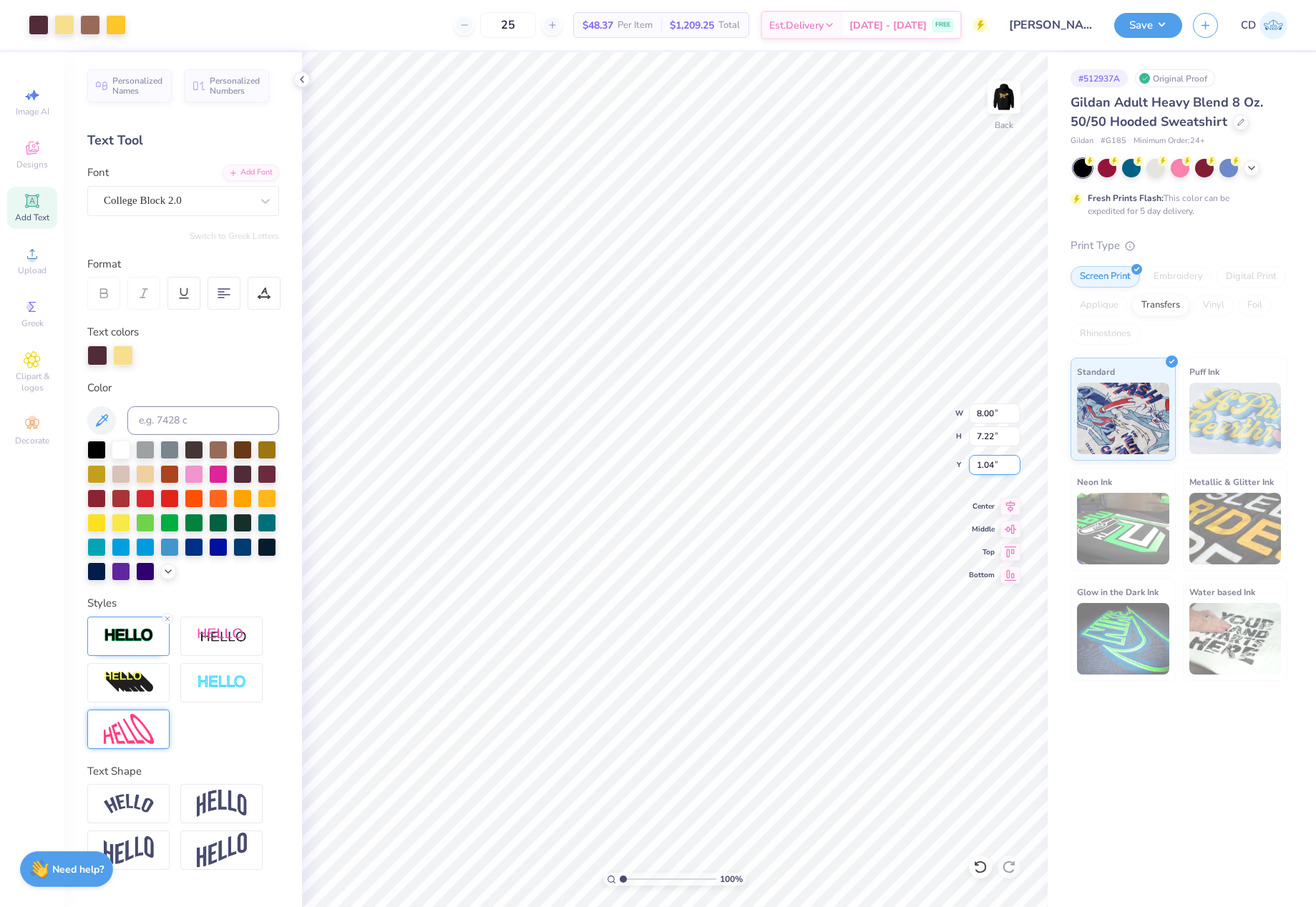
click at [976, 463] on input "1.04" at bounding box center [995, 465] width 51 height 20
type input "1.00"
click at [1004, 111] on img at bounding box center [1004, 98] width 57 height 57
click at [735, 546] on li "Duplicate" at bounding box center [747, 551] width 113 height 28
type input "15.31"
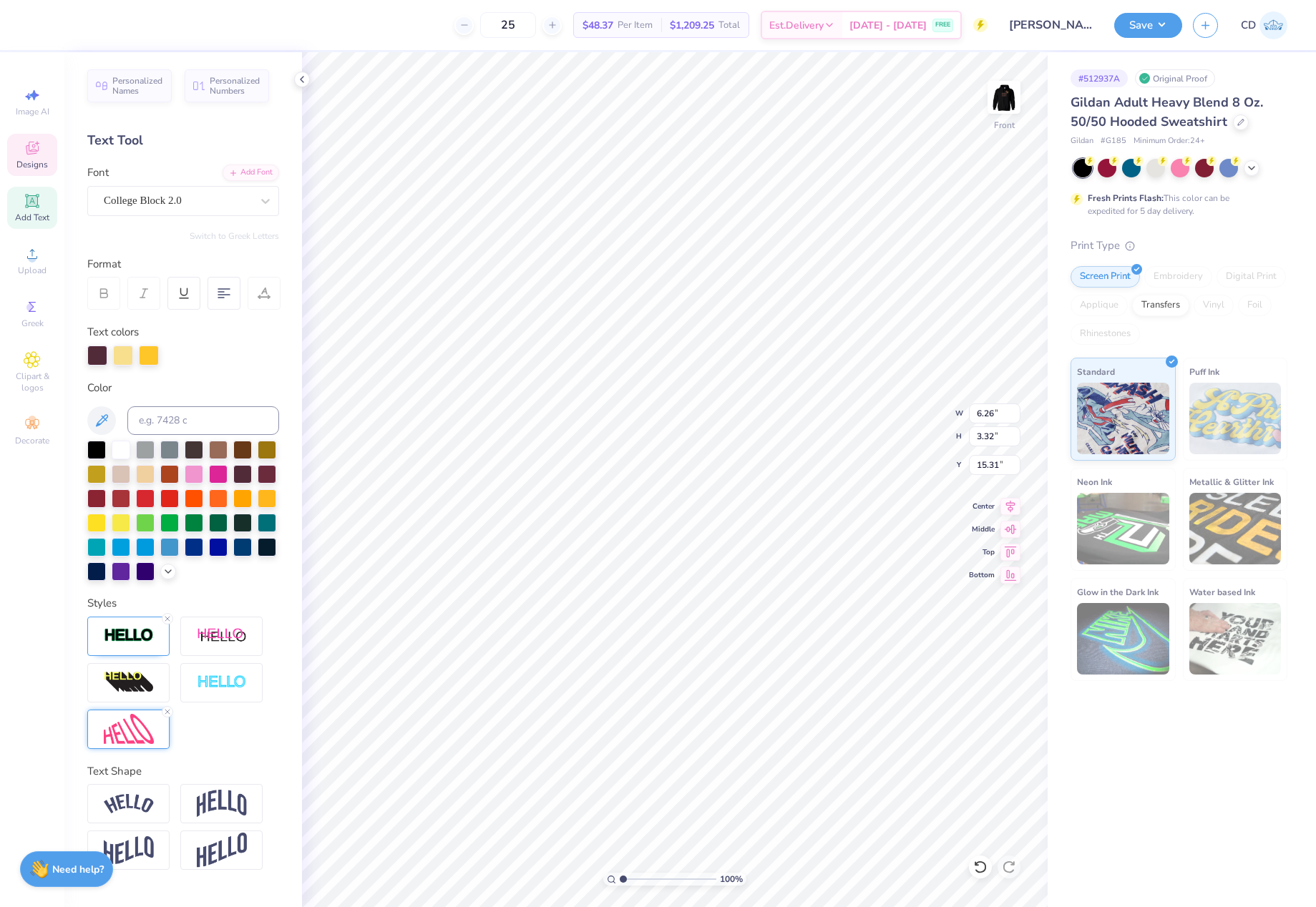
scroll to position [12, 2]
type textarea "TM"
type textarea "RU DT"
drag, startPoint x: 623, startPoint y: 876, endPoint x: 644, endPoint y: 872, distance: 21.4
type input "3.16"
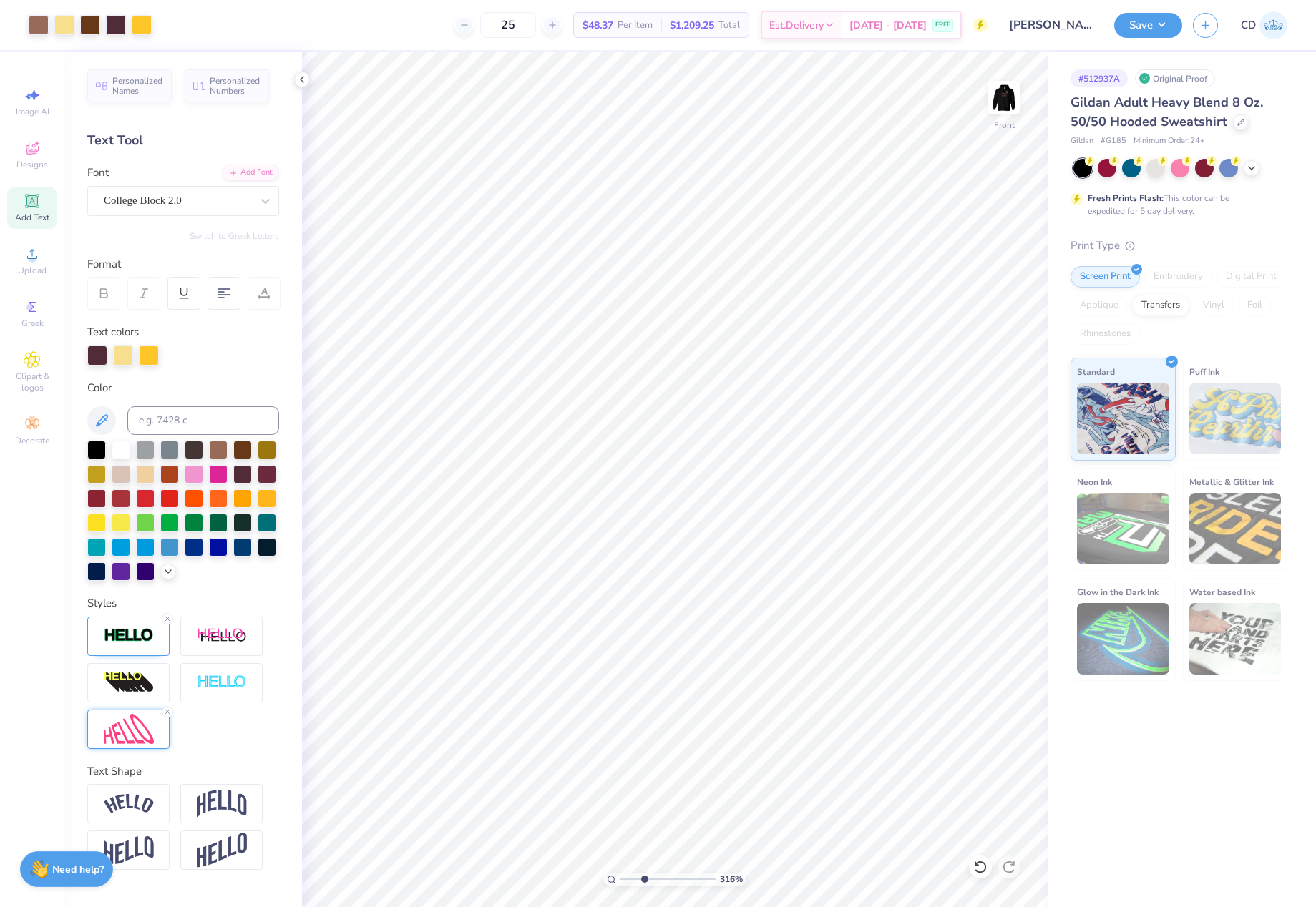
click at [644, 873] on input "range" at bounding box center [668, 879] width 97 height 13
type input "10.19"
type input "0.76"
type input "0.36"
type input "12.91"
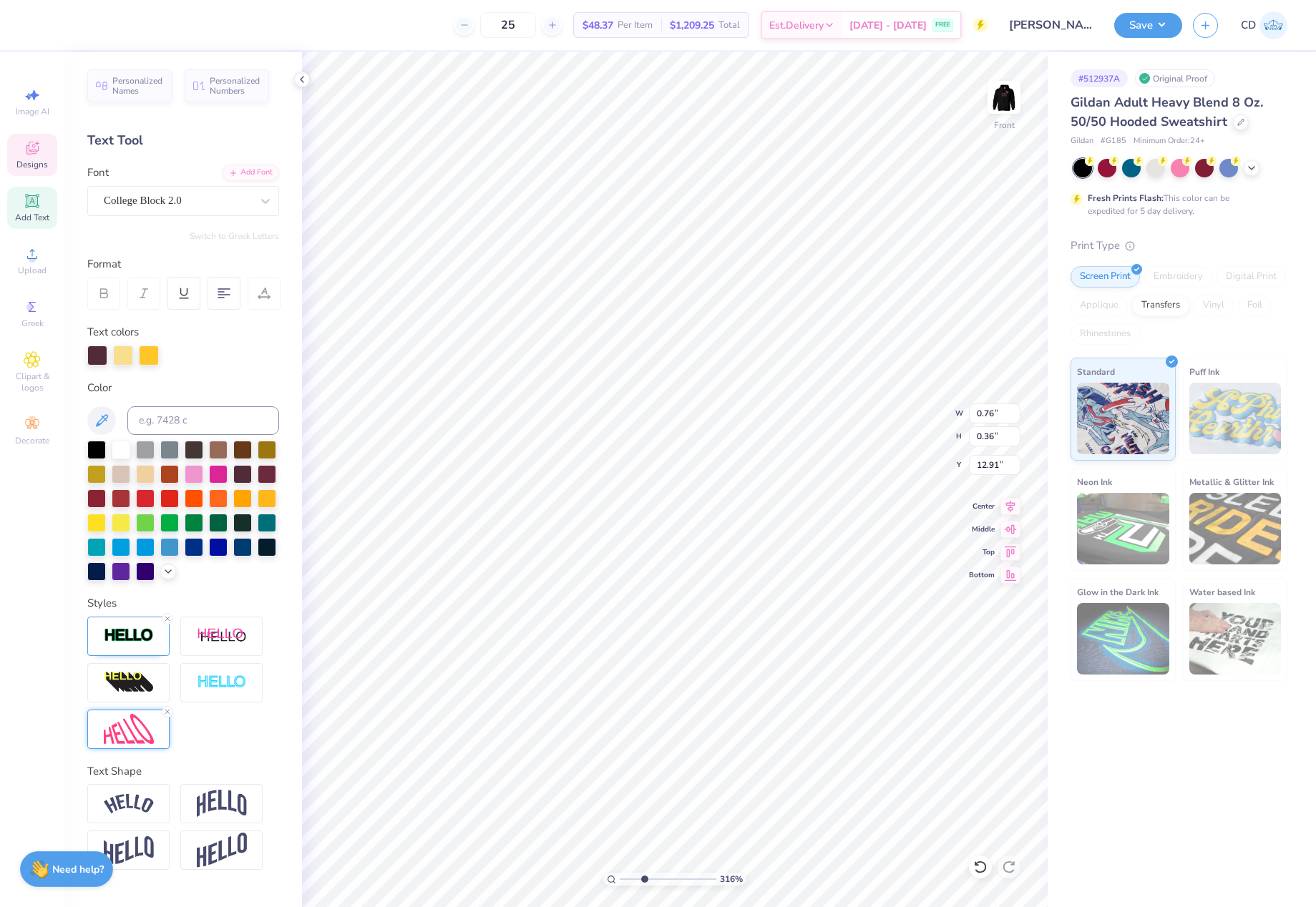
type input "0.45"
type input "0.21"
type input "8.34"
drag, startPoint x: 641, startPoint y: 877, endPoint x: 682, endPoint y: 870, distance: 41.6
click at [682, 873] on input "range" at bounding box center [668, 879] width 97 height 13
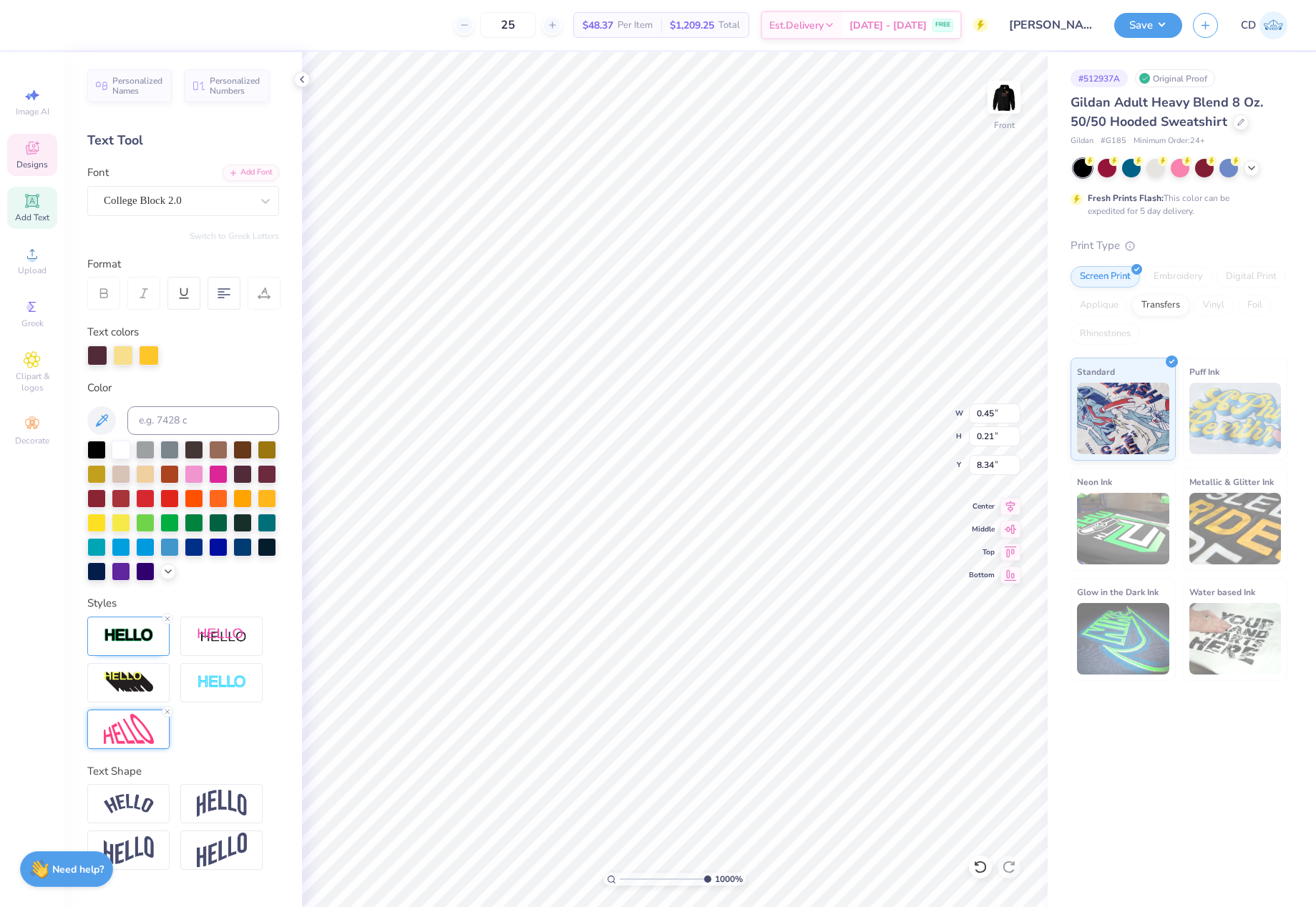
drag, startPoint x: 682, startPoint y: 878, endPoint x: 766, endPoint y: 883, distance: 84.1
type input "10"
click at [711, 883] on input "range" at bounding box center [665, 879] width 91 height 13
type input "8.29"
click at [142, 744] on img at bounding box center [129, 729] width 50 height 31
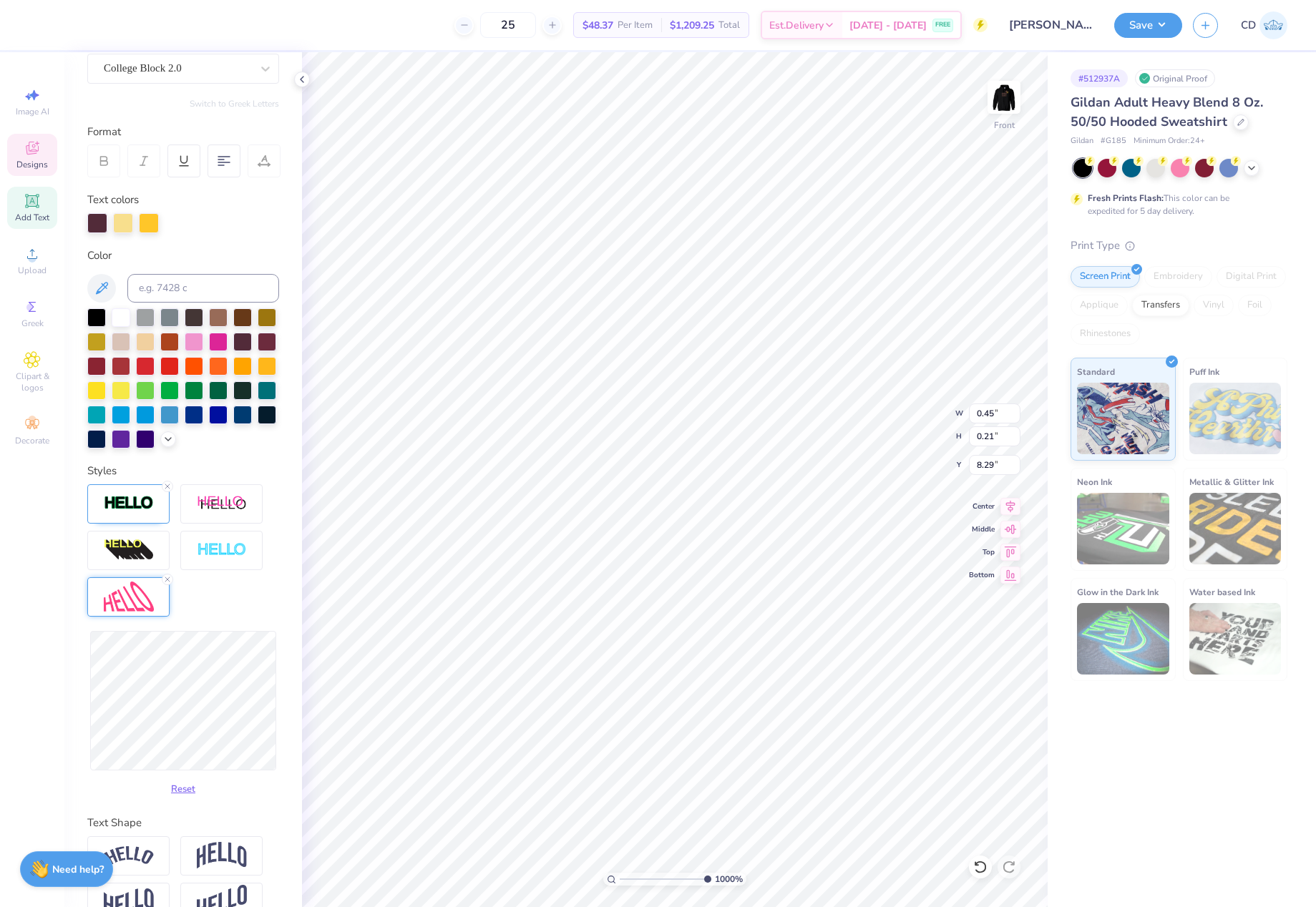
scroll to position [189, 0]
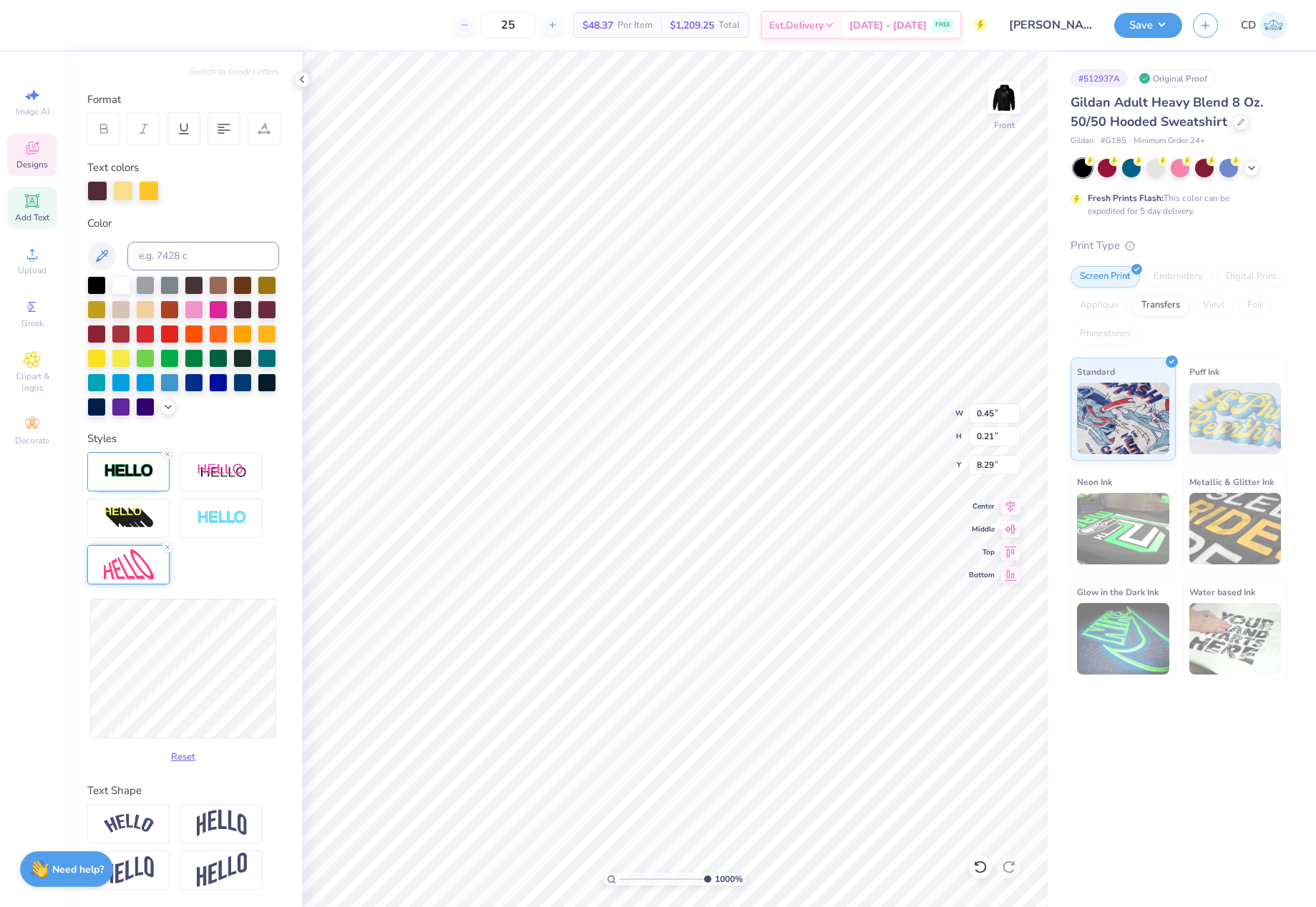
type input "0.44"
type input "0.22"
click at [271, 707] on div "Personalized Names Personalized Numbers Text Tool Add Font Font College Block 2…" at bounding box center [183, 479] width 237 height 855
type input "8.28"
type input "0.42"
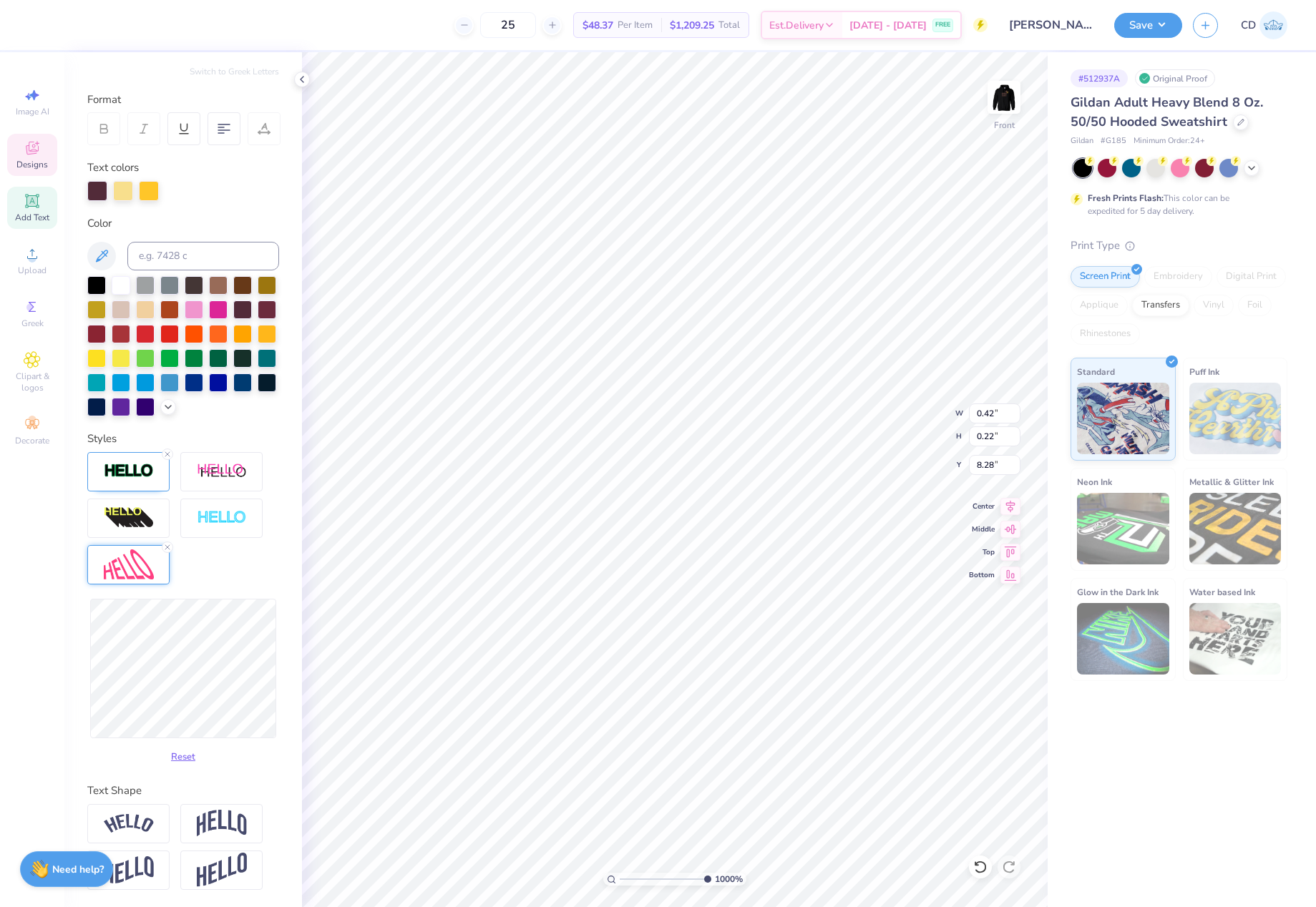
type input "0.21"
type input "8.29"
click at [133, 469] on img at bounding box center [129, 471] width 50 height 17
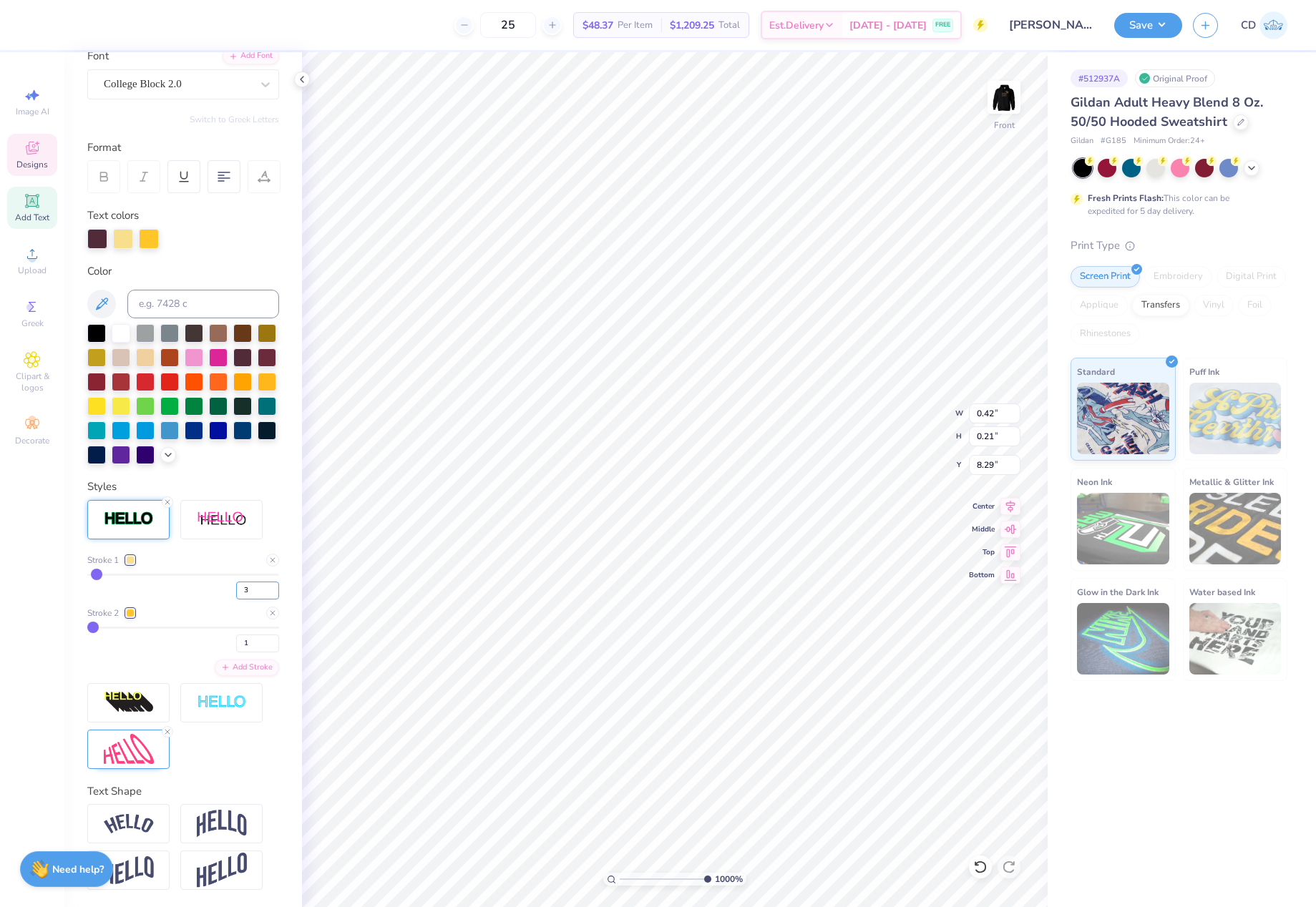
drag, startPoint x: 243, startPoint y: 587, endPoint x: 228, endPoint y: 587, distance: 15.0
click at [236, 587] on input "3" at bounding box center [257, 591] width 43 height 18
type input "4"
drag, startPoint x: 248, startPoint y: 644, endPoint x: 231, endPoint y: 645, distance: 17.0
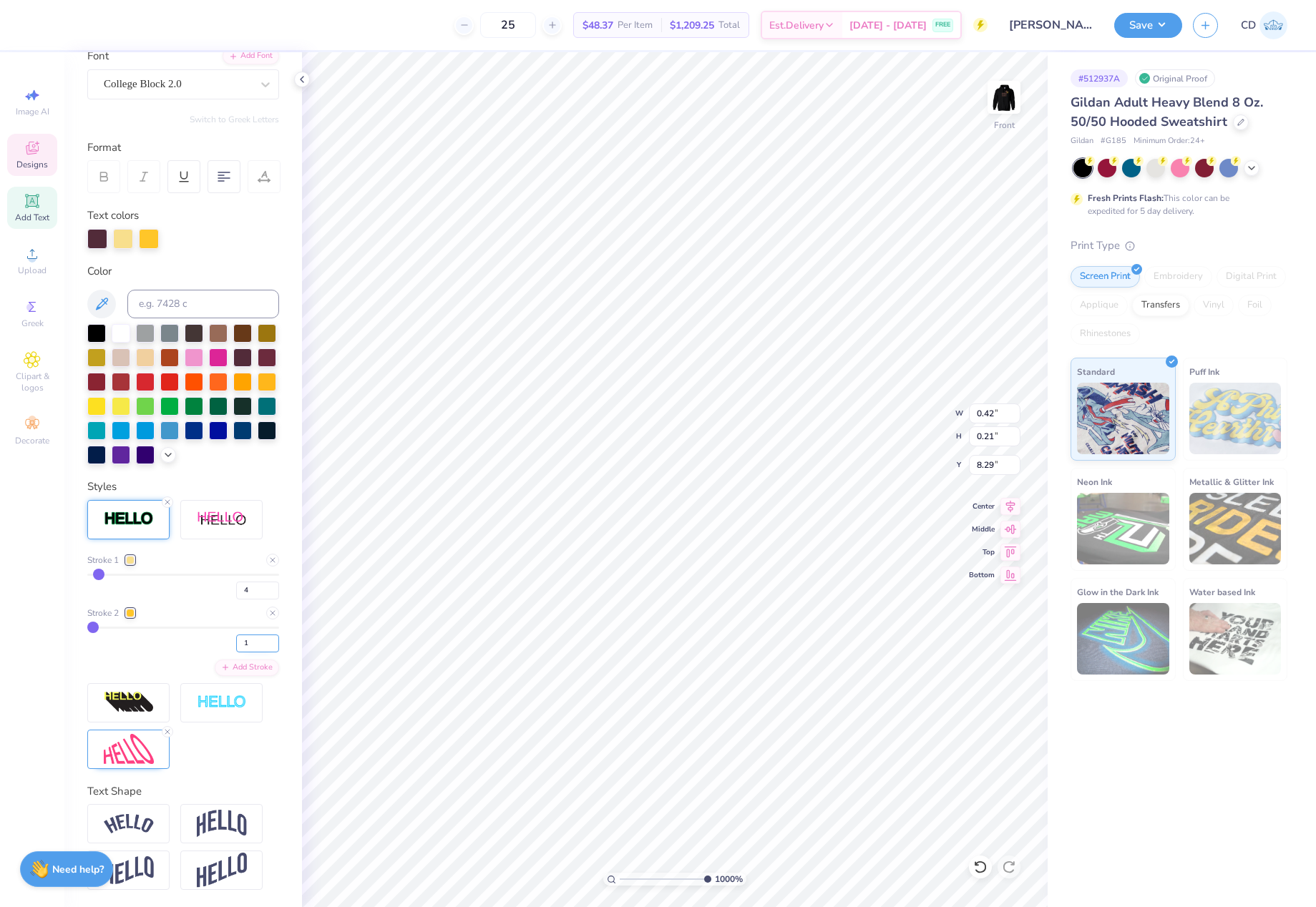
click at [236, 644] on input "1" at bounding box center [257, 644] width 43 height 18
type input "2"
drag, startPoint x: 256, startPoint y: 590, endPoint x: 234, endPoint y: 587, distance: 22.2
click at [236, 587] on input "4" at bounding box center [257, 591] width 43 height 18
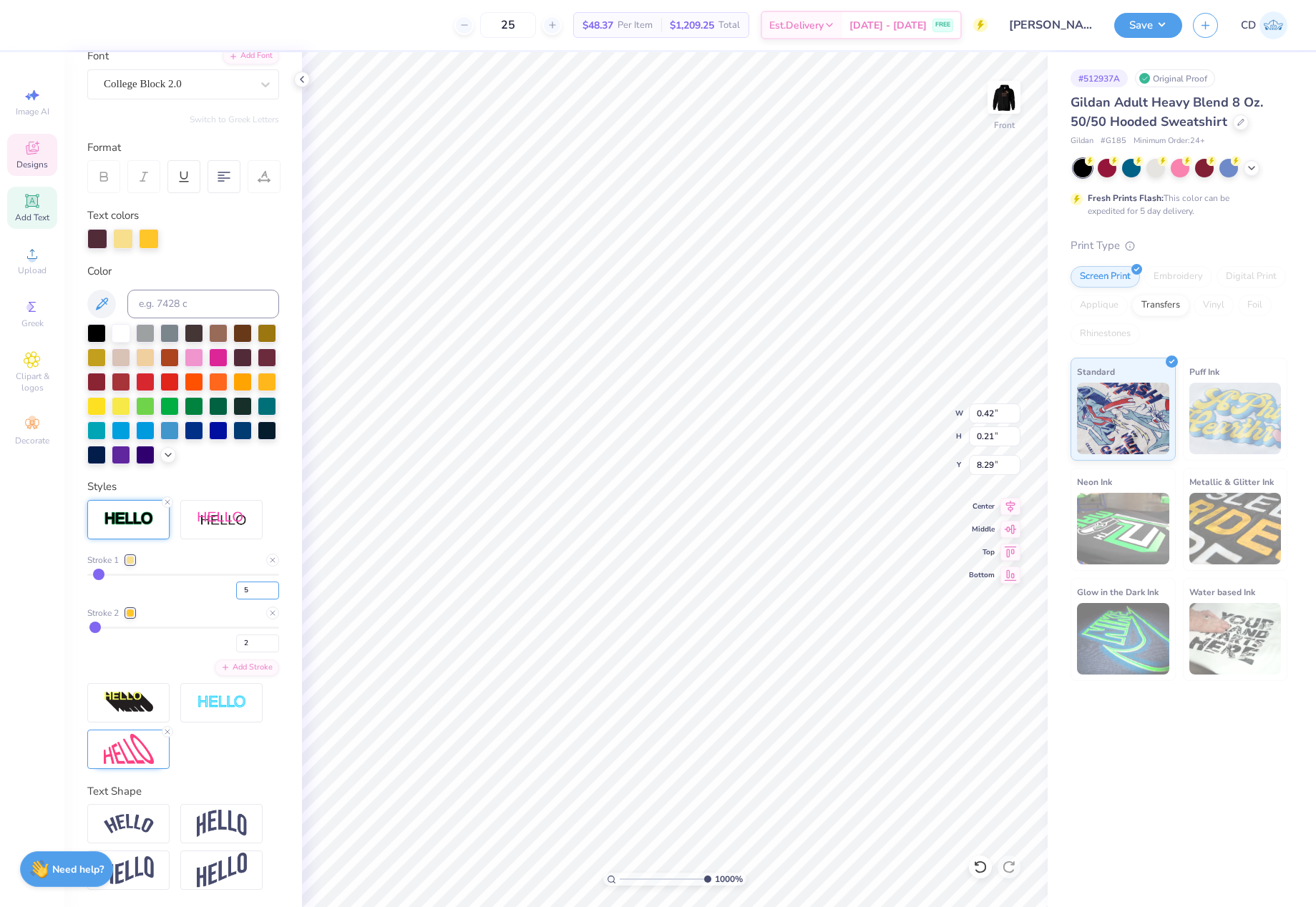
type input "5"
drag, startPoint x: 251, startPoint y: 641, endPoint x: 222, endPoint y: 640, distance: 29.0
click at [222, 640] on div "2" at bounding box center [183, 639] width 192 height 26
type input "3"
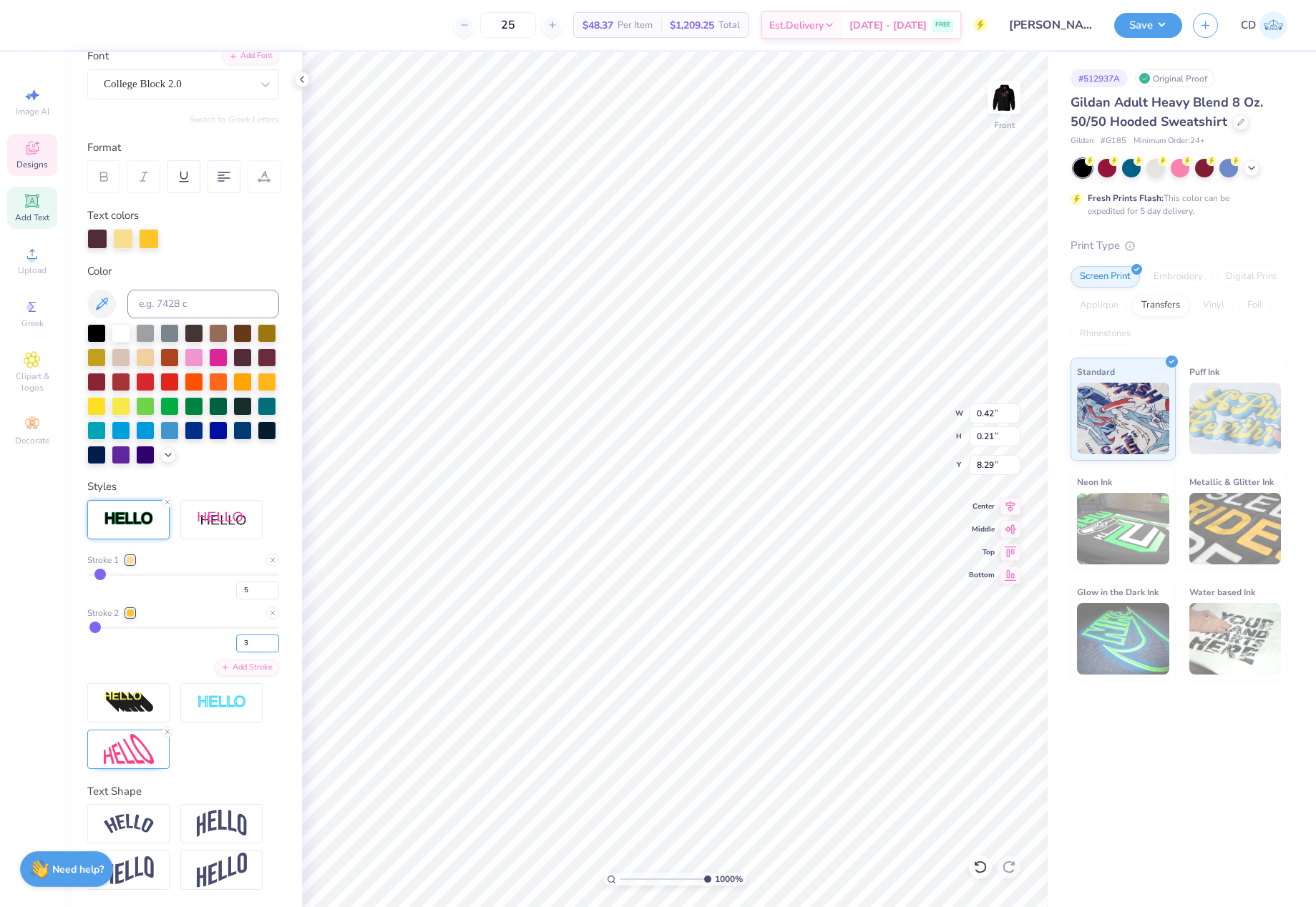
type input "3"
drag, startPoint x: 245, startPoint y: 643, endPoint x: 225, endPoint y: 642, distance: 20.0
click at [236, 642] on input "3" at bounding box center [257, 644] width 43 height 18
type input "5"
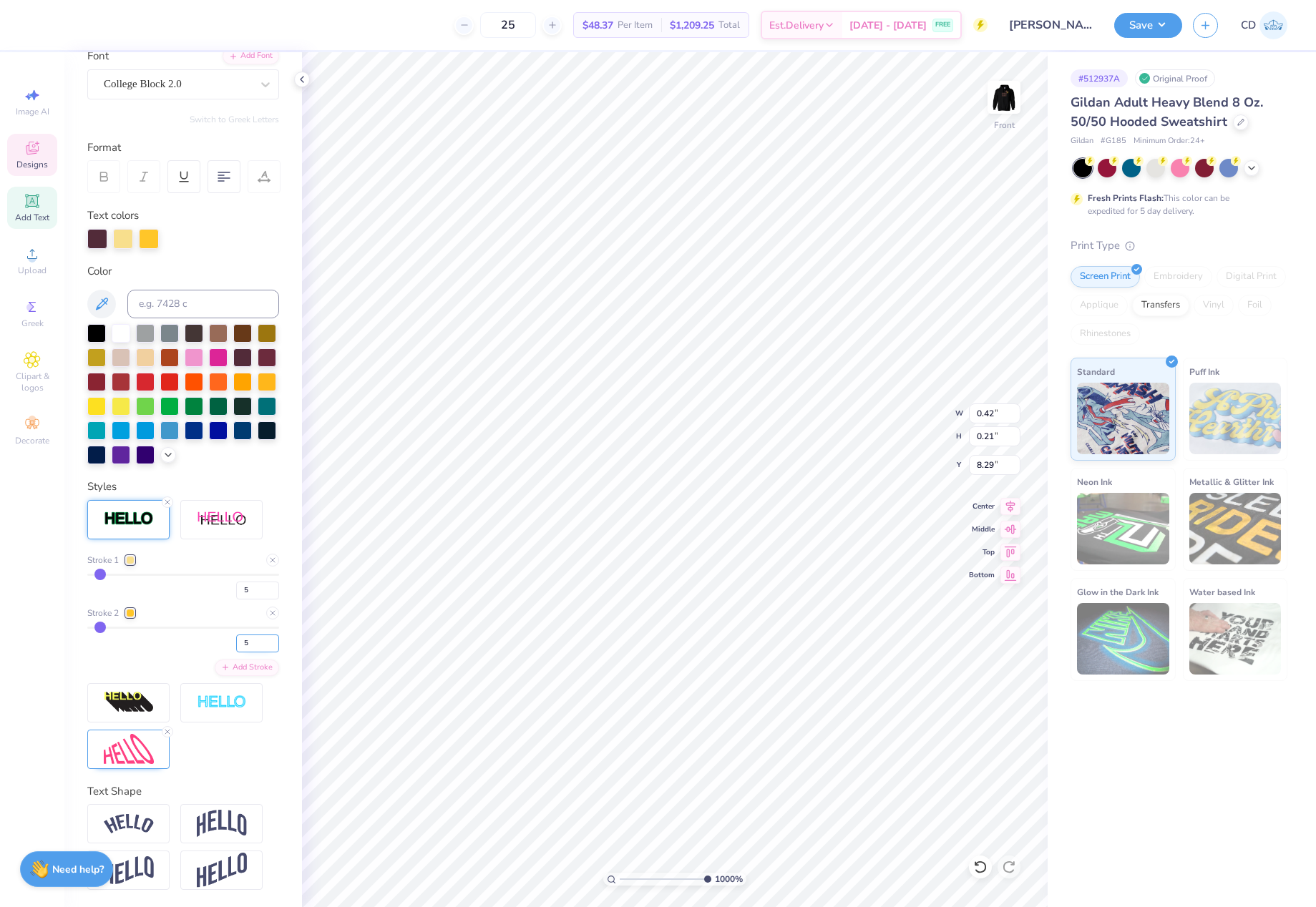
drag, startPoint x: 247, startPoint y: 644, endPoint x: 225, endPoint y: 645, distance: 22.0
click at [236, 645] on input "5" at bounding box center [257, 644] width 43 height 18
type input "2"
drag, startPoint x: 255, startPoint y: 598, endPoint x: 221, endPoint y: 600, distance: 34.1
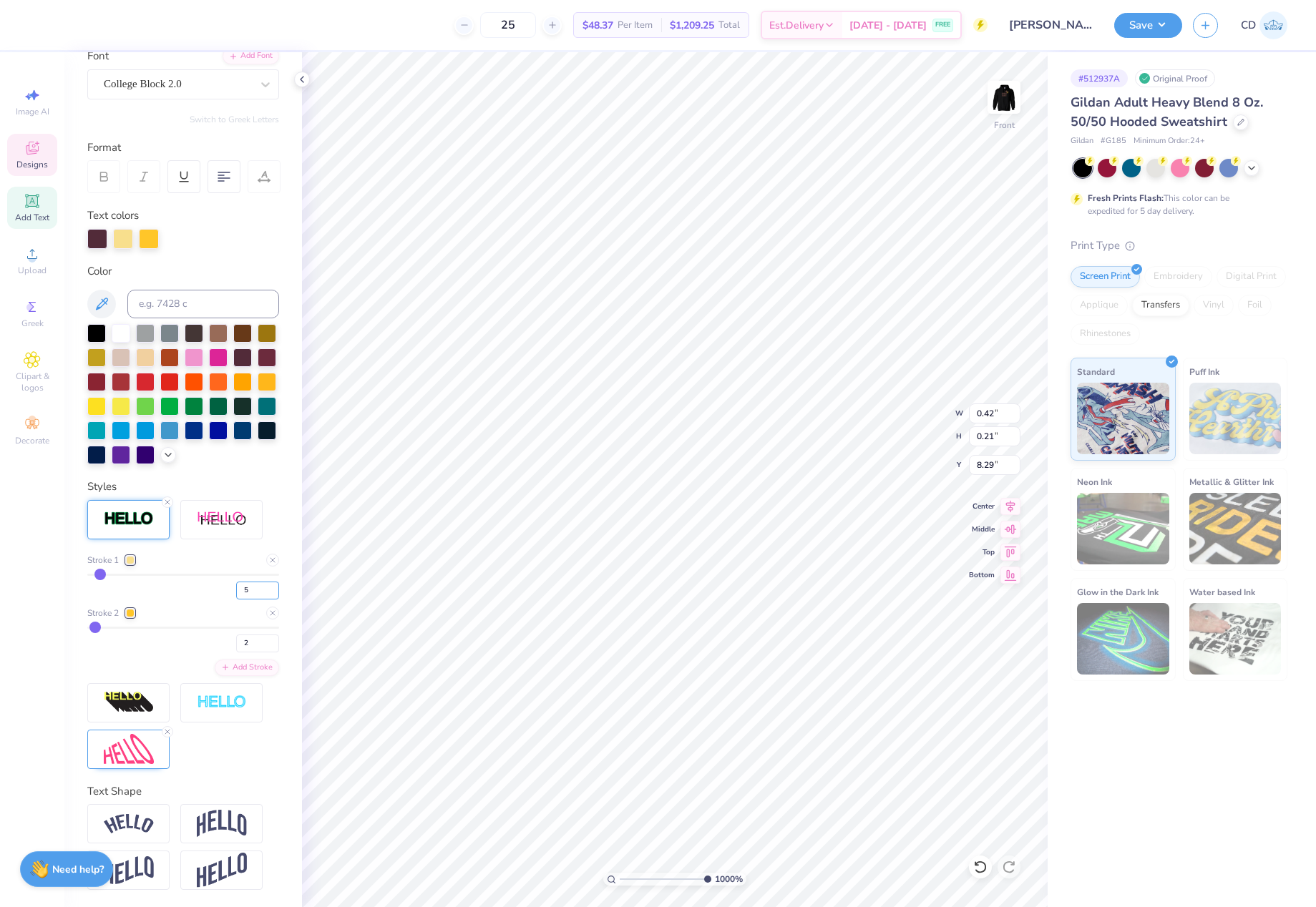
click at [221, 593] on div "5" at bounding box center [183, 587] width 192 height 26
drag, startPoint x: 248, startPoint y: 639, endPoint x: 221, endPoint y: 639, distance: 27.0
click at [221, 639] on div "2" at bounding box center [183, 639] width 192 height 26
type input "3"
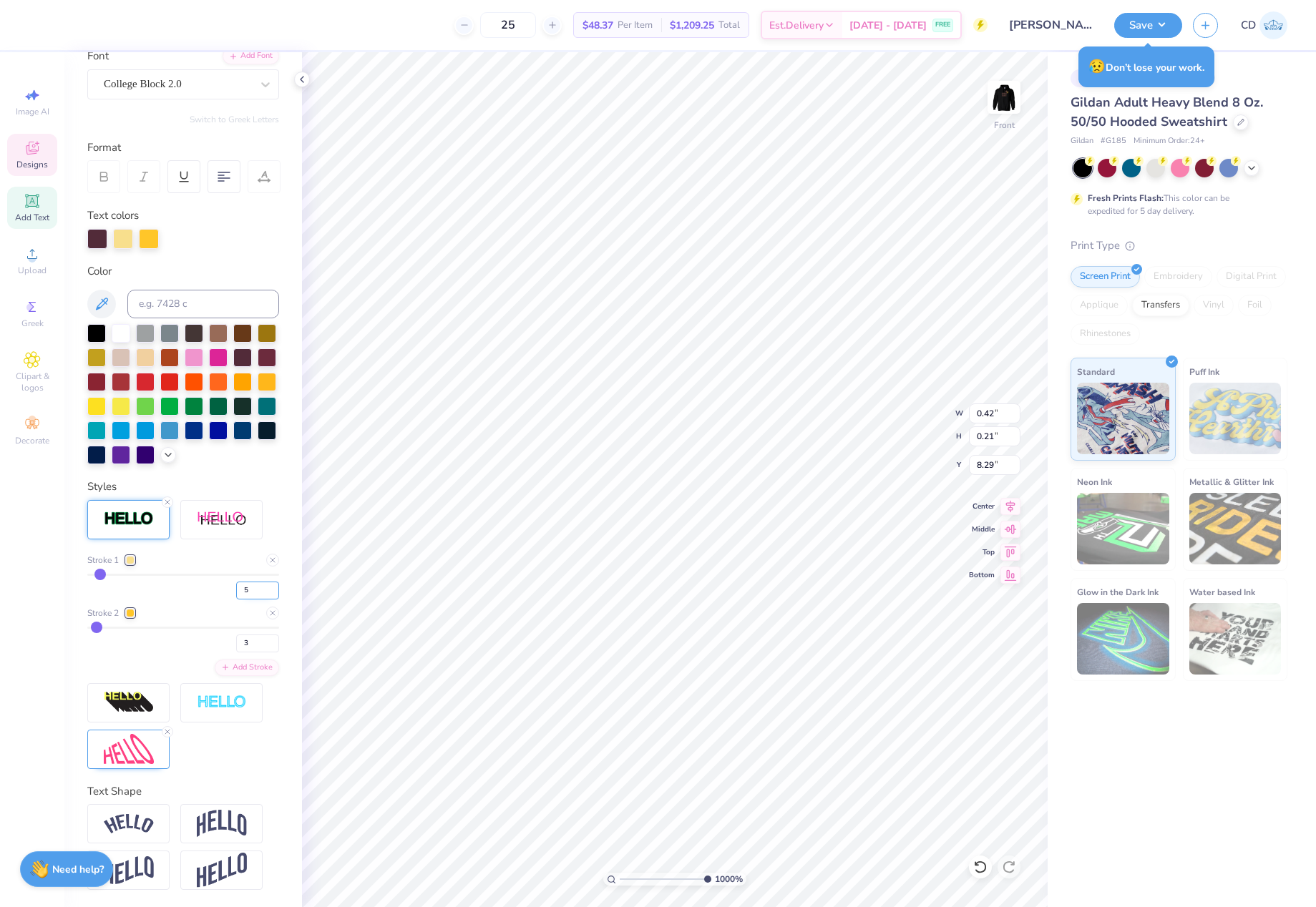
drag, startPoint x: 240, startPoint y: 574, endPoint x: 232, endPoint y: 591, distance: 18.8
click at [236, 591] on input "5" at bounding box center [257, 591] width 43 height 18
type input "6"
drag, startPoint x: 706, startPoint y: 878, endPoint x: 618, endPoint y: 881, distance: 88.1
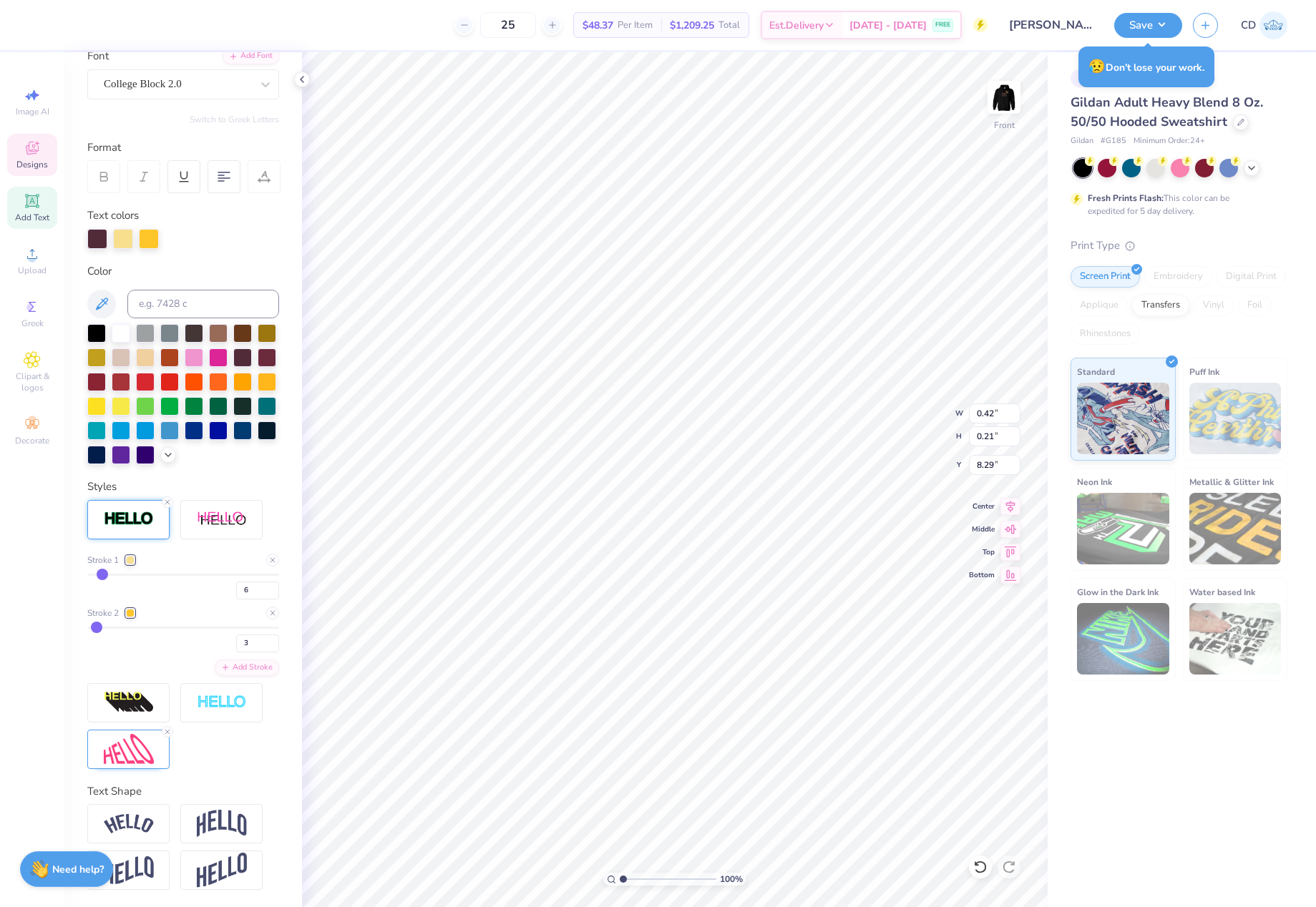
type input "1"
click at [620, 881] on input "range" at bounding box center [668, 879] width 97 height 13
click at [784, 671] on li "Group" at bounding box center [796, 670] width 113 height 28
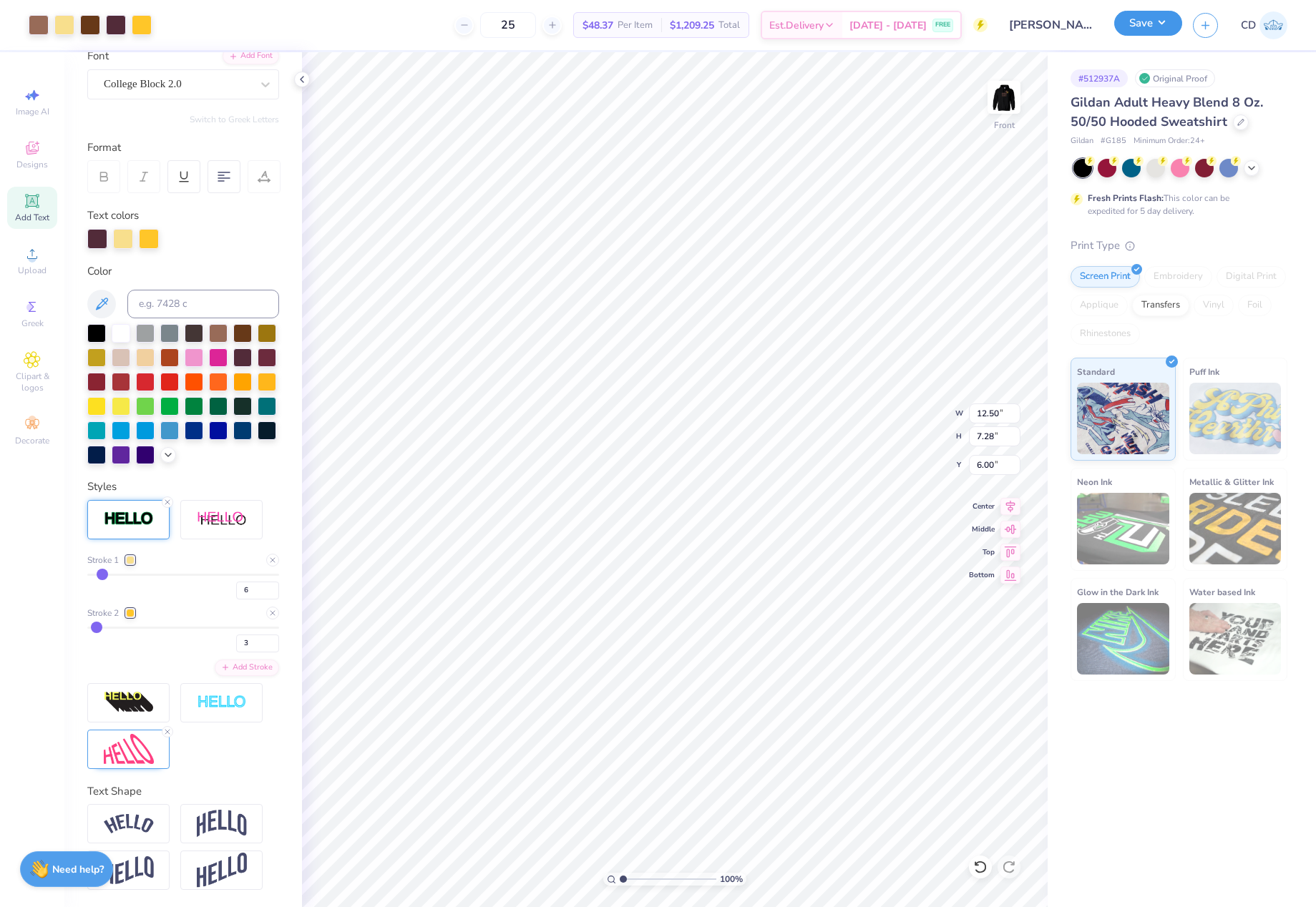
click at [1153, 20] on button "Save" at bounding box center [1148, 23] width 68 height 25
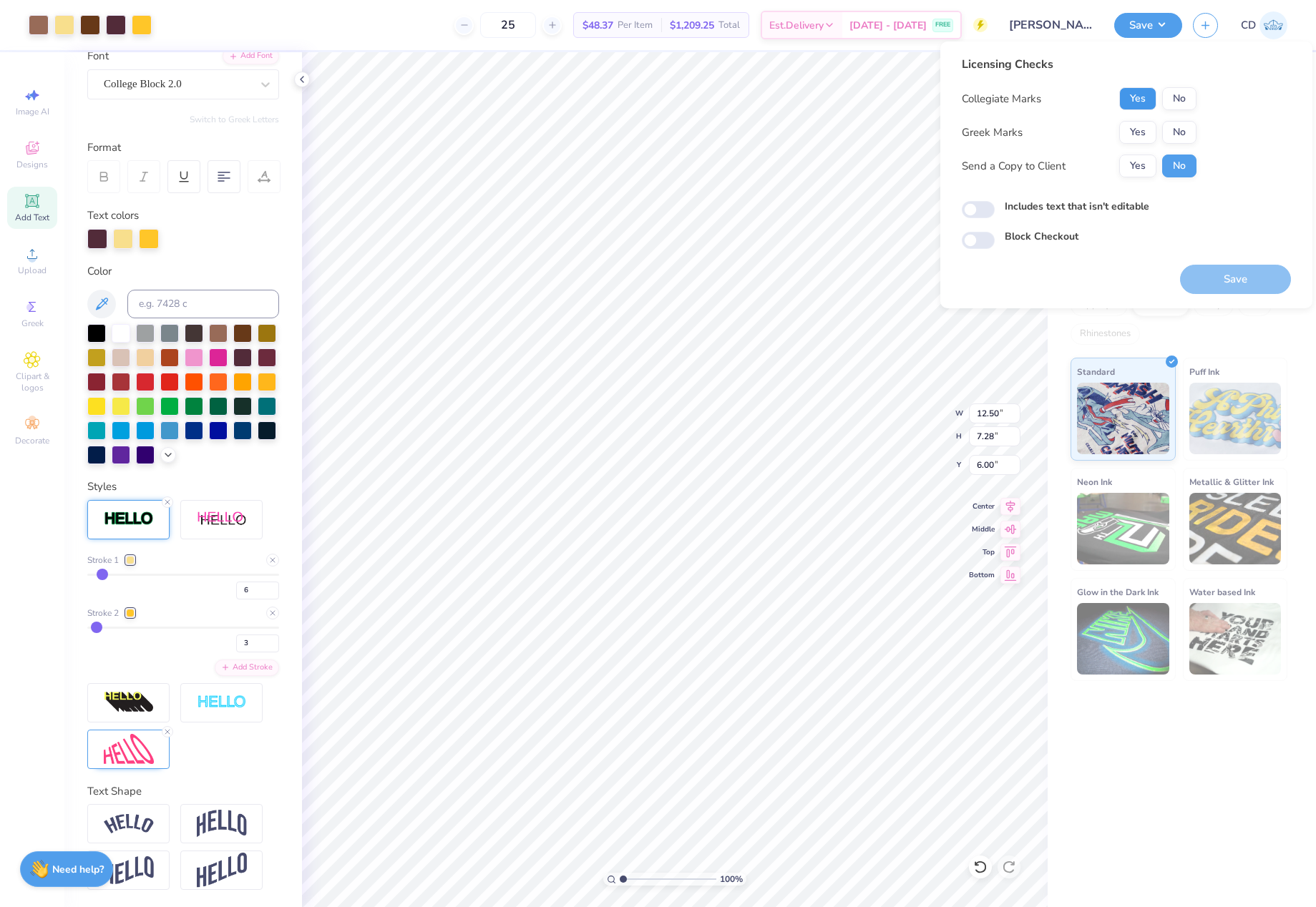
click at [1145, 95] on button "Yes" at bounding box center [1137, 98] width 37 height 23
click at [1190, 134] on button "No" at bounding box center [1178, 132] width 34 height 23
click at [1223, 277] on button "Save" at bounding box center [1235, 279] width 111 height 29
